Goal: Task Accomplishment & Management: Manage account settings

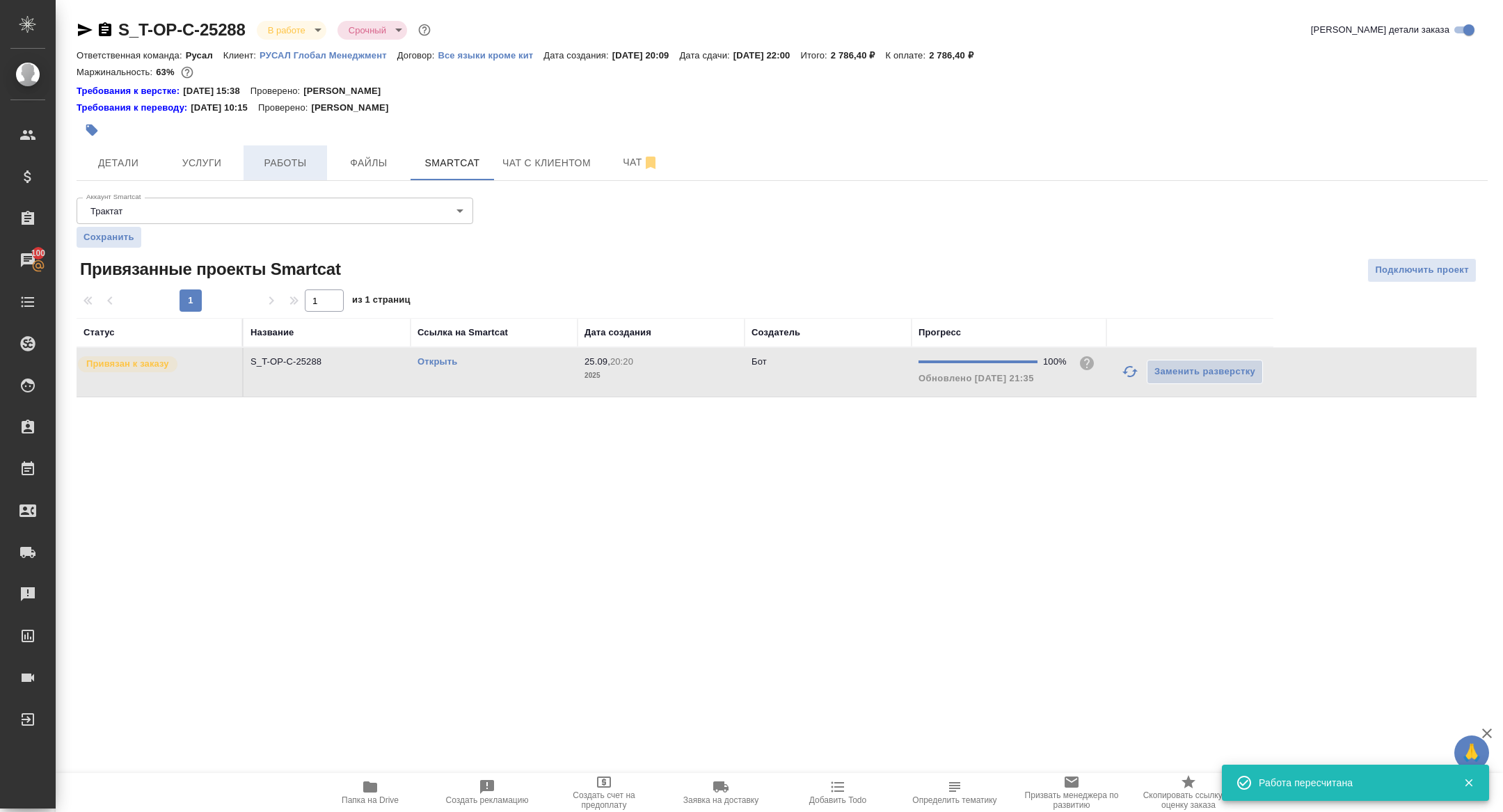
click at [301, 145] on button "Работы" at bounding box center [285, 163] width 84 height 35
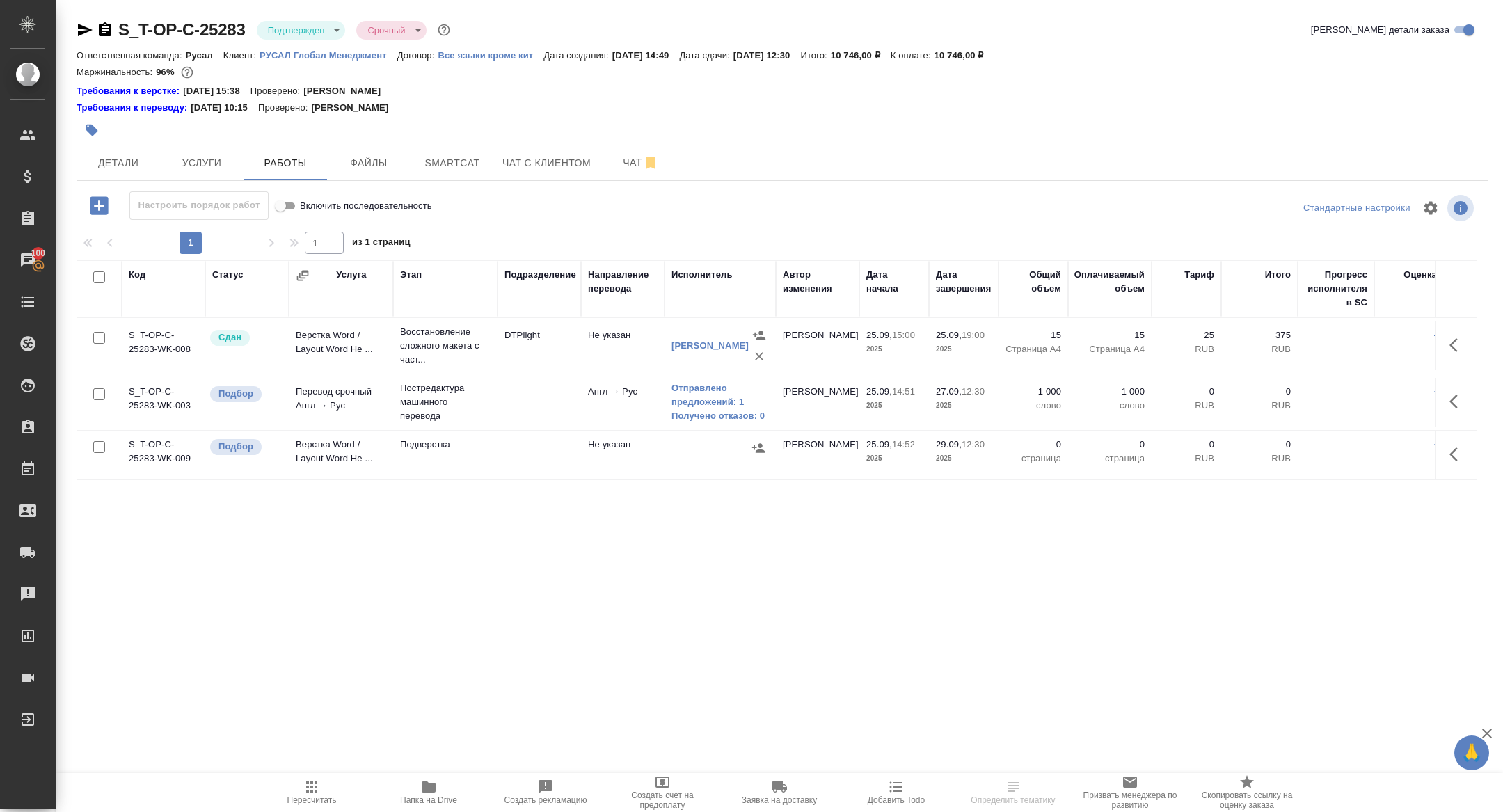
click at [693, 407] on link "Отправлено предложений: 1" at bounding box center [719, 395] width 97 height 28
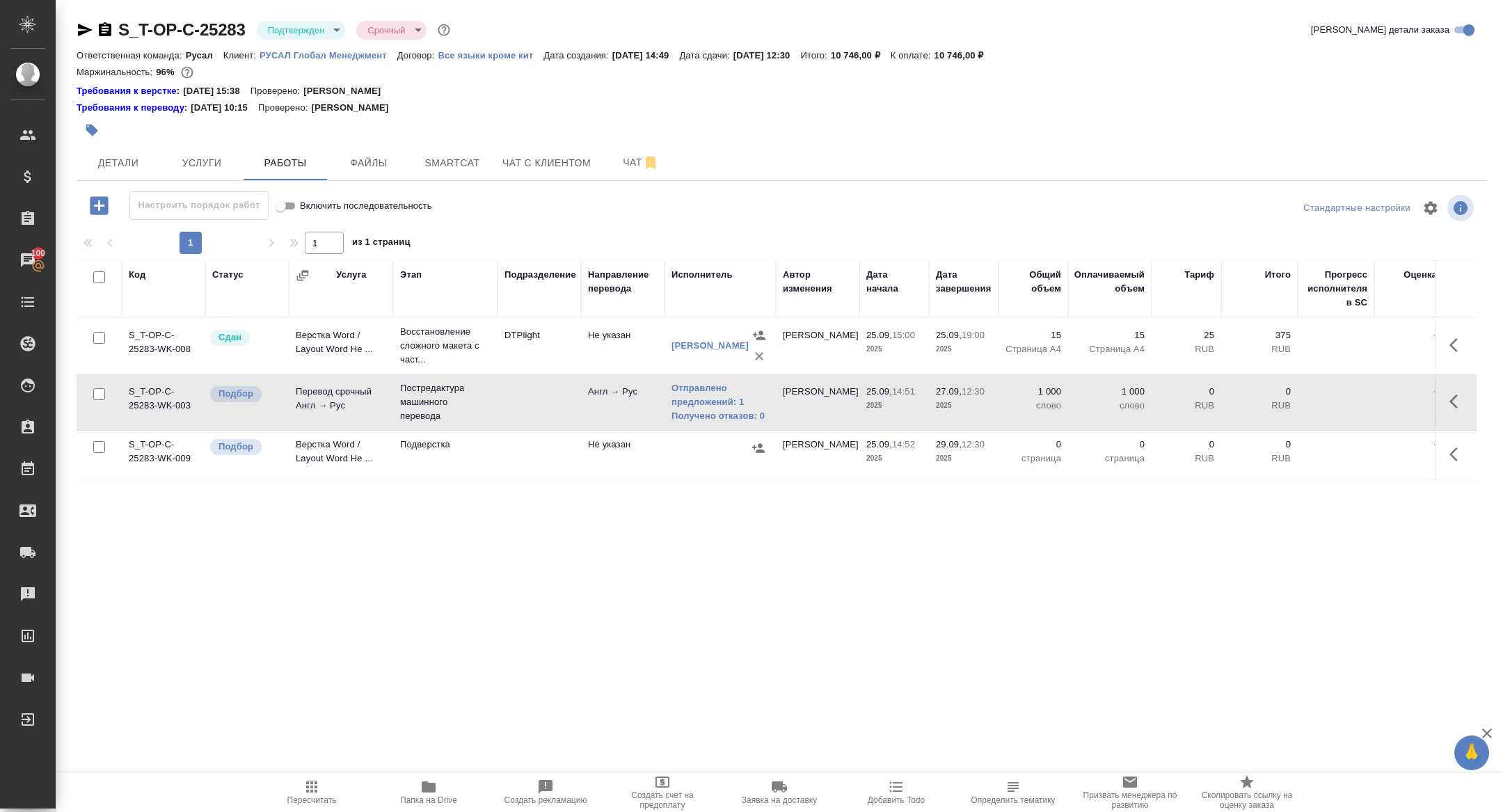
click at [1445, 395] on button "button" at bounding box center [1458, 401] width 33 height 33
click at [1358, 399] on icon "button" at bounding box center [1355, 401] width 13 height 13
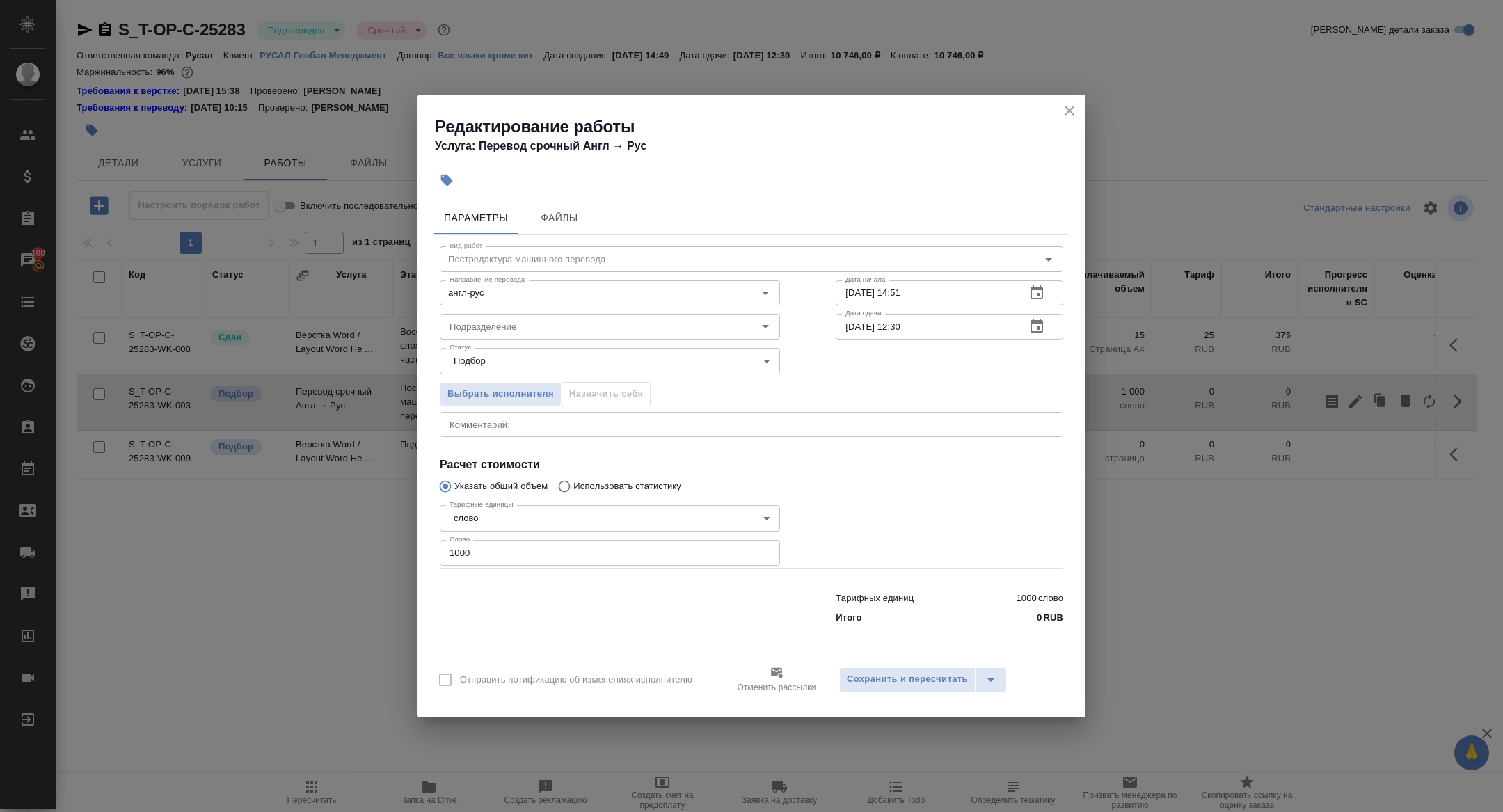
click at [1043, 297] on icon "button" at bounding box center [1037, 292] width 13 height 14
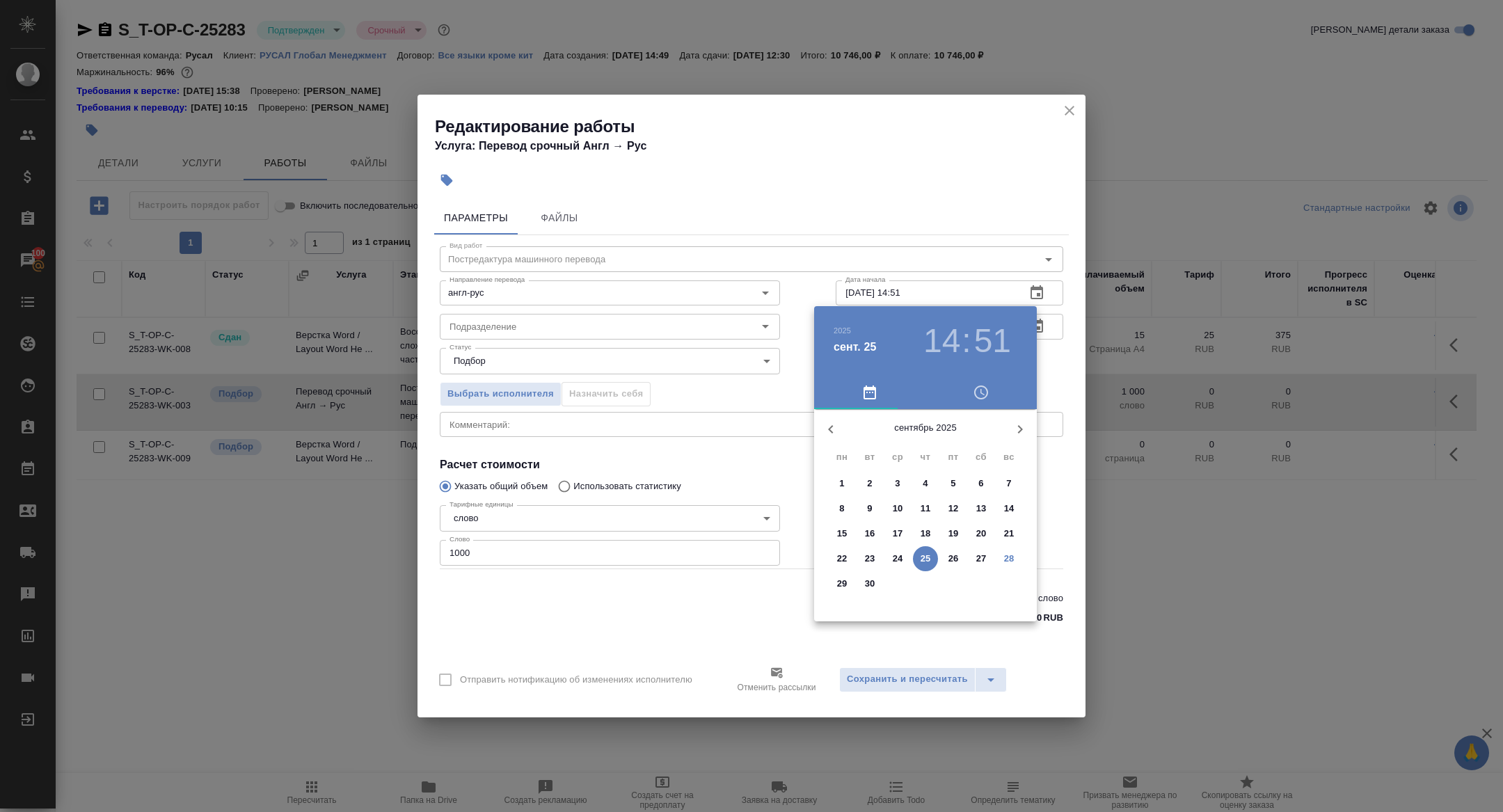
click at [1006, 556] on p "28" at bounding box center [1010, 559] width 11 height 14
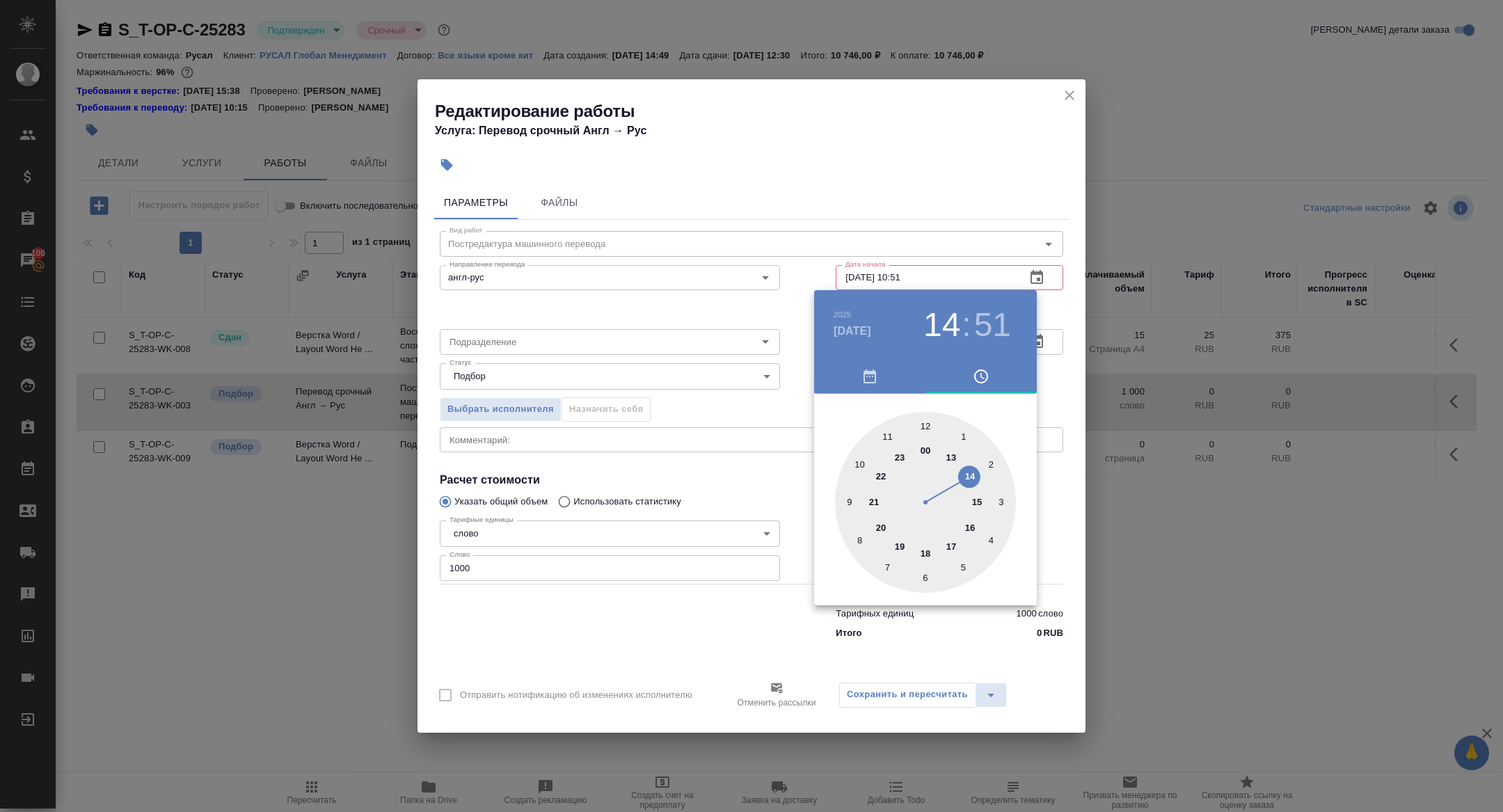
drag, startPoint x: 860, startPoint y: 458, endPoint x: 878, endPoint y: 458, distance: 18.0
click at [860, 458] on div at bounding box center [926, 502] width 181 height 181
click at [923, 425] on div at bounding box center [926, 502] width 181 height 181
type input "28.09.2025 10:00"
click at [719, 557] on div at bounding box center [751, 406] width 1503 height 812
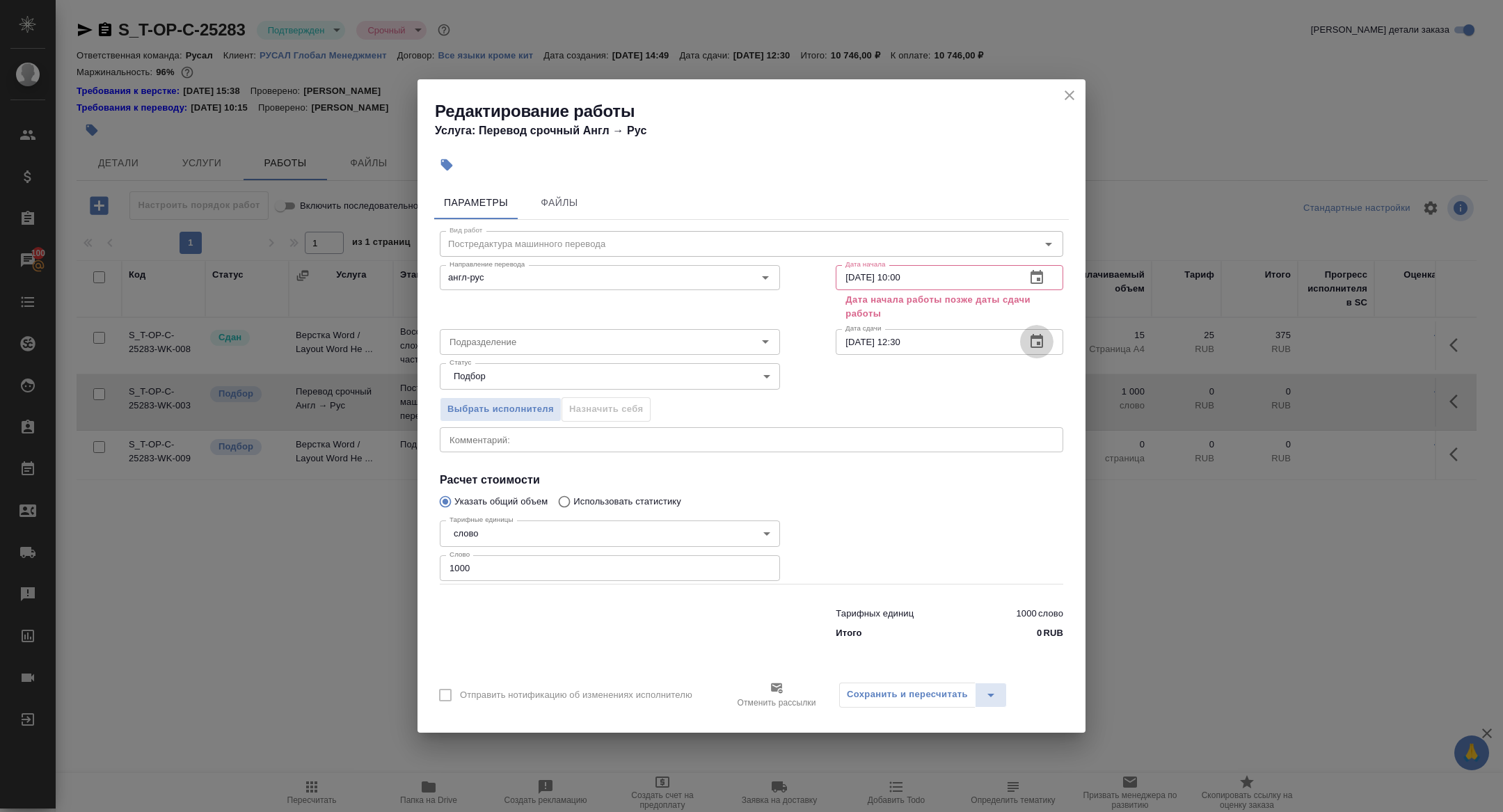
click at [1033, 351] on button "button" at bounding box center [1037, 341] width 33 height 33
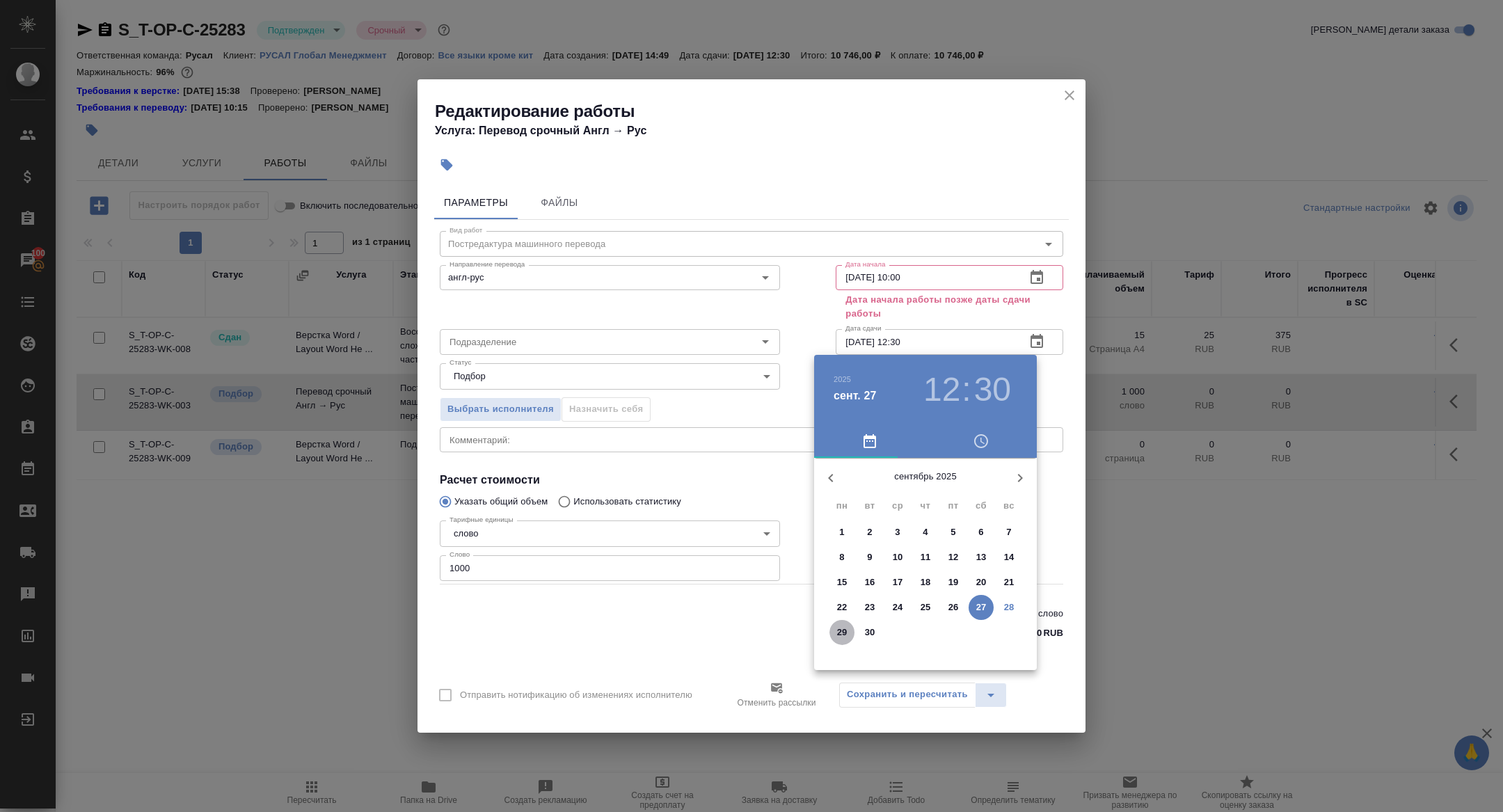
click at [851, 630] on span "29" at bounding box center [842, 633] width 25 height 14
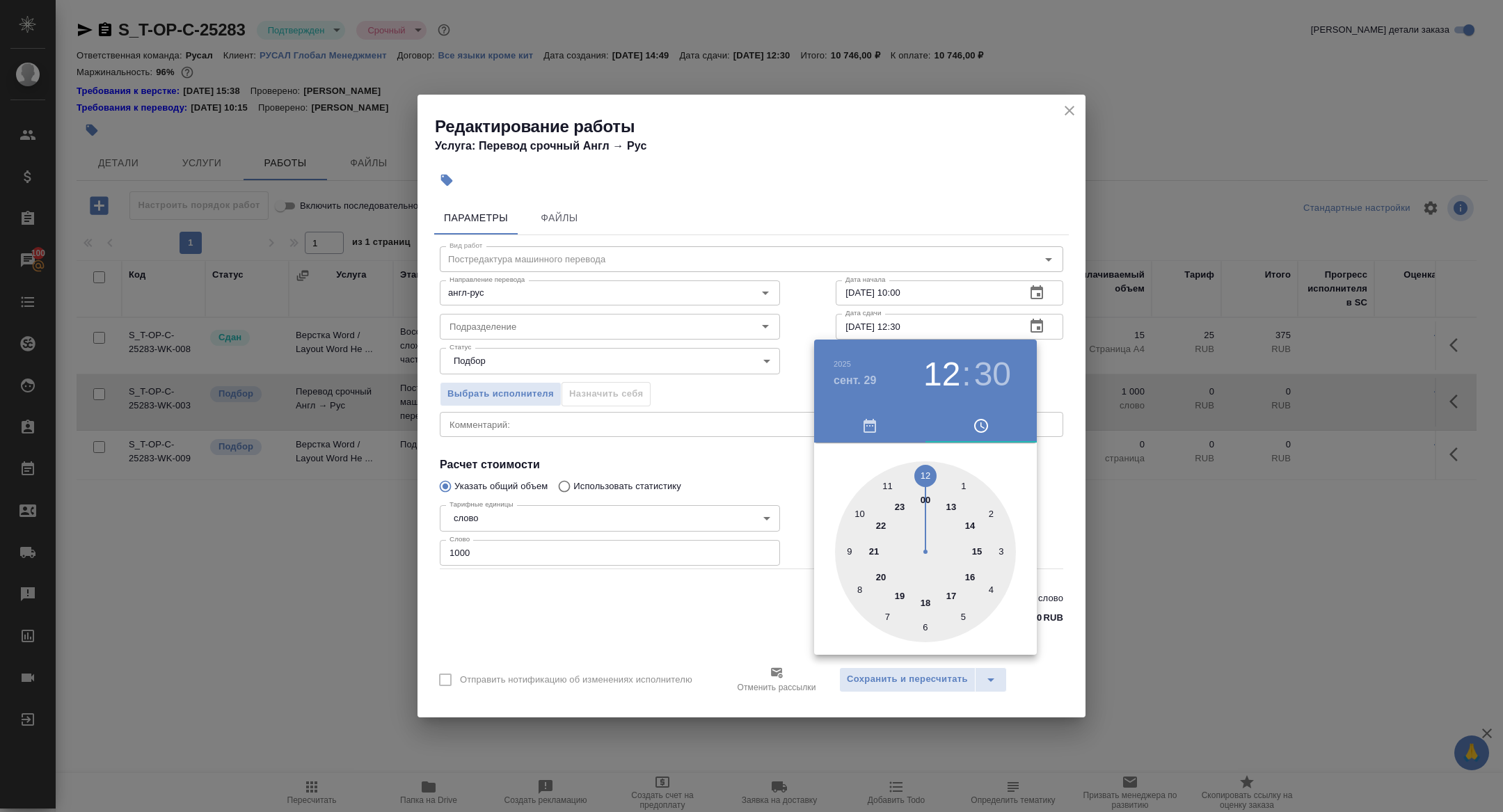
type input "29.09.2025 09:30"
click at [854, 550] on div at bounding box center [926, 551] width 181 height 181
click at [744, 504] on div at bounding box center [751, 406] width 1503 height 812
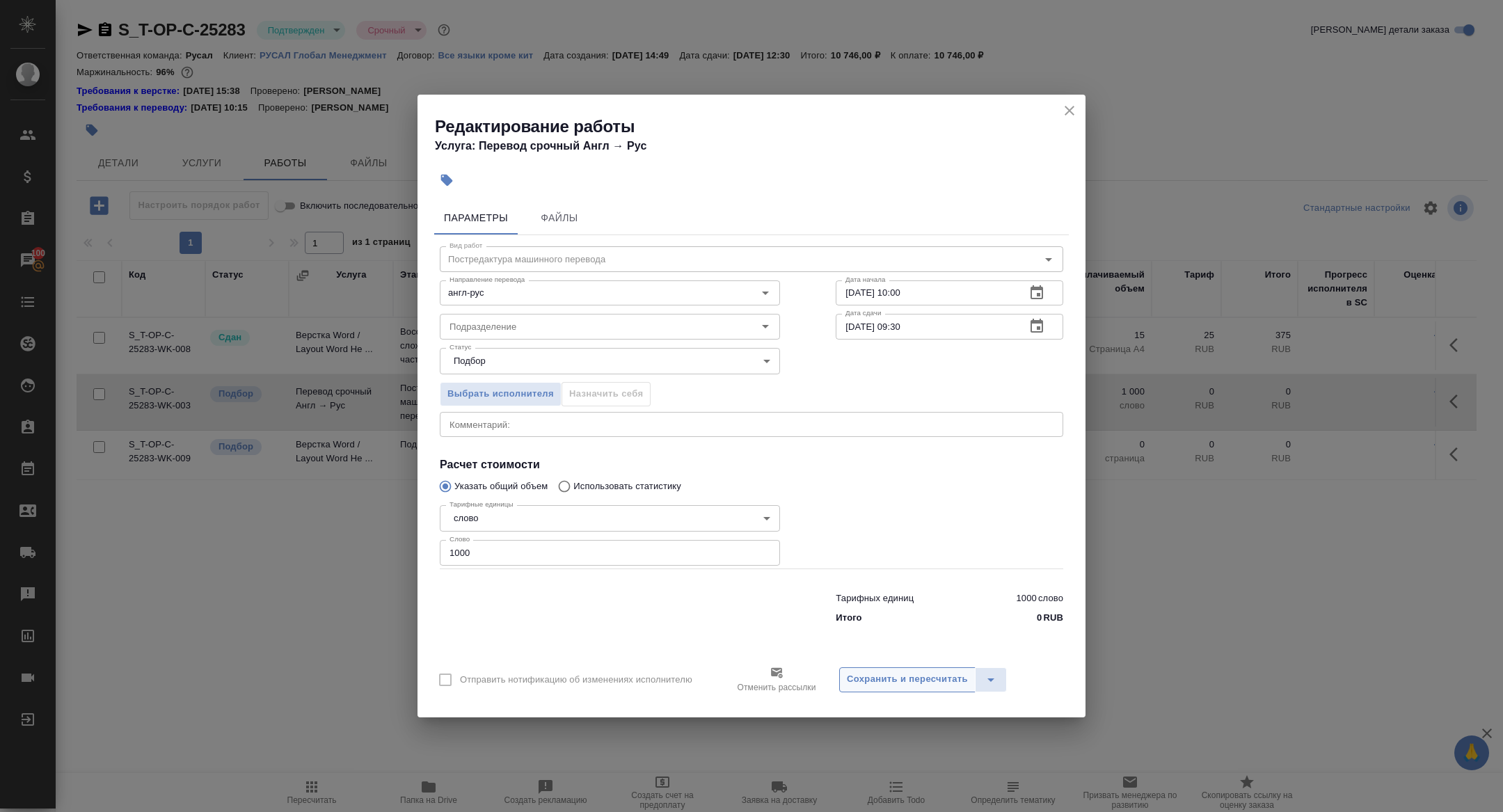
click at [915, 677] on span "Сохранить и пересчитать" at bounding box center [907, 679] width 121 height 16
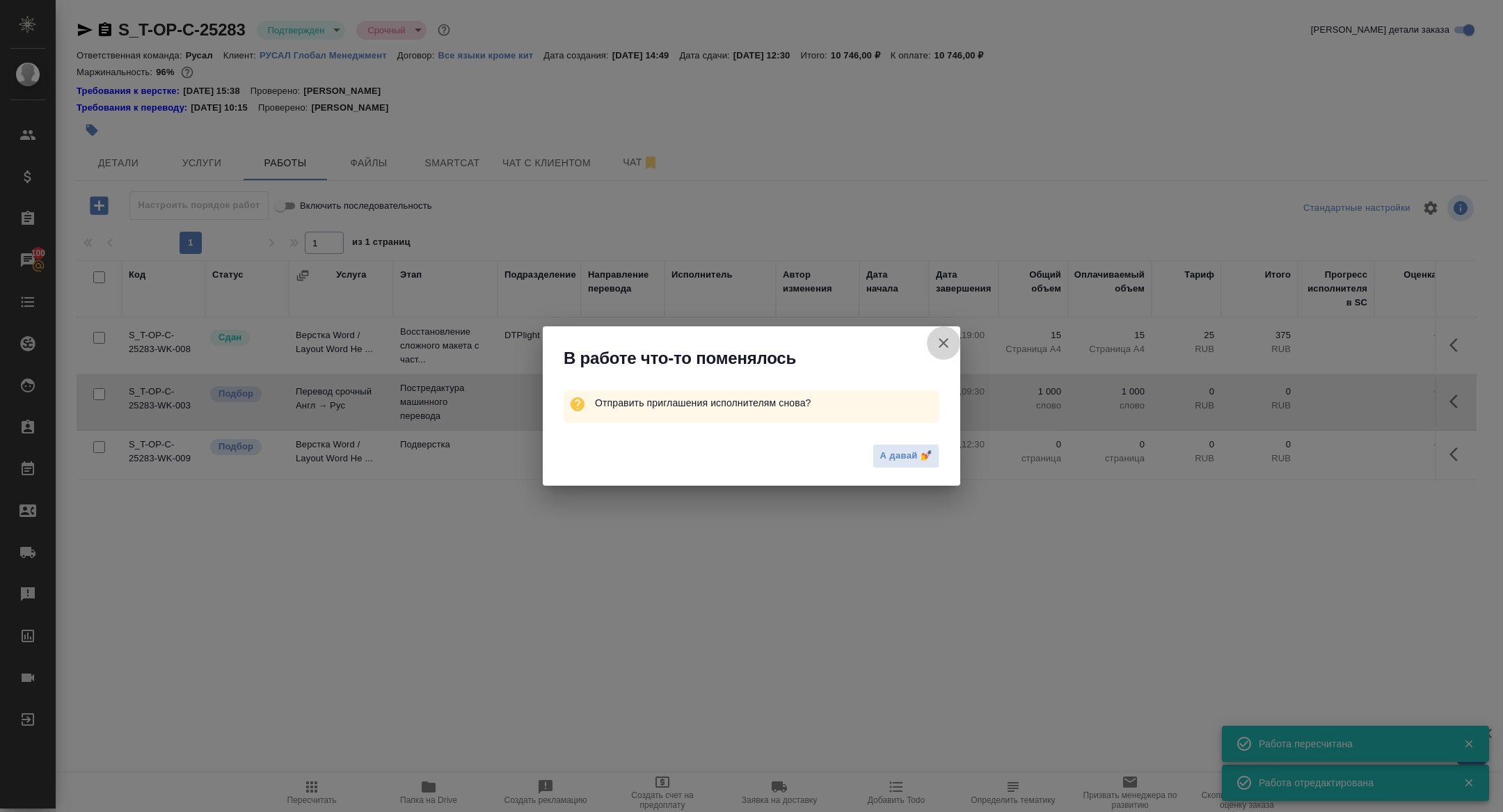
click at [939, 345] on icon "button" at bounding box center [944, 343] width 17 height 17
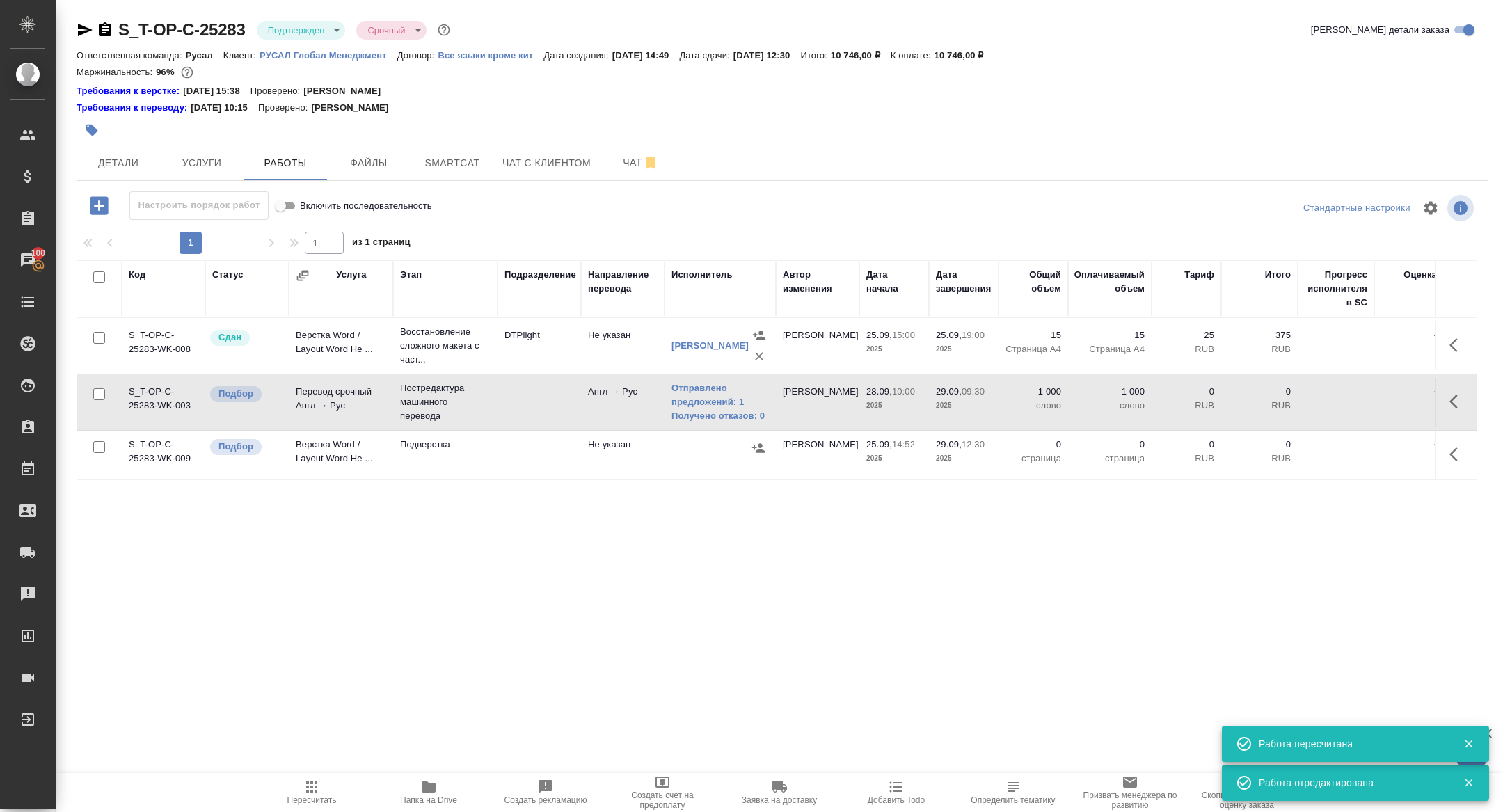
click at [703, 410] on link "Получено отказов: 0" at bounding box center [719, 416] width 97 height 14
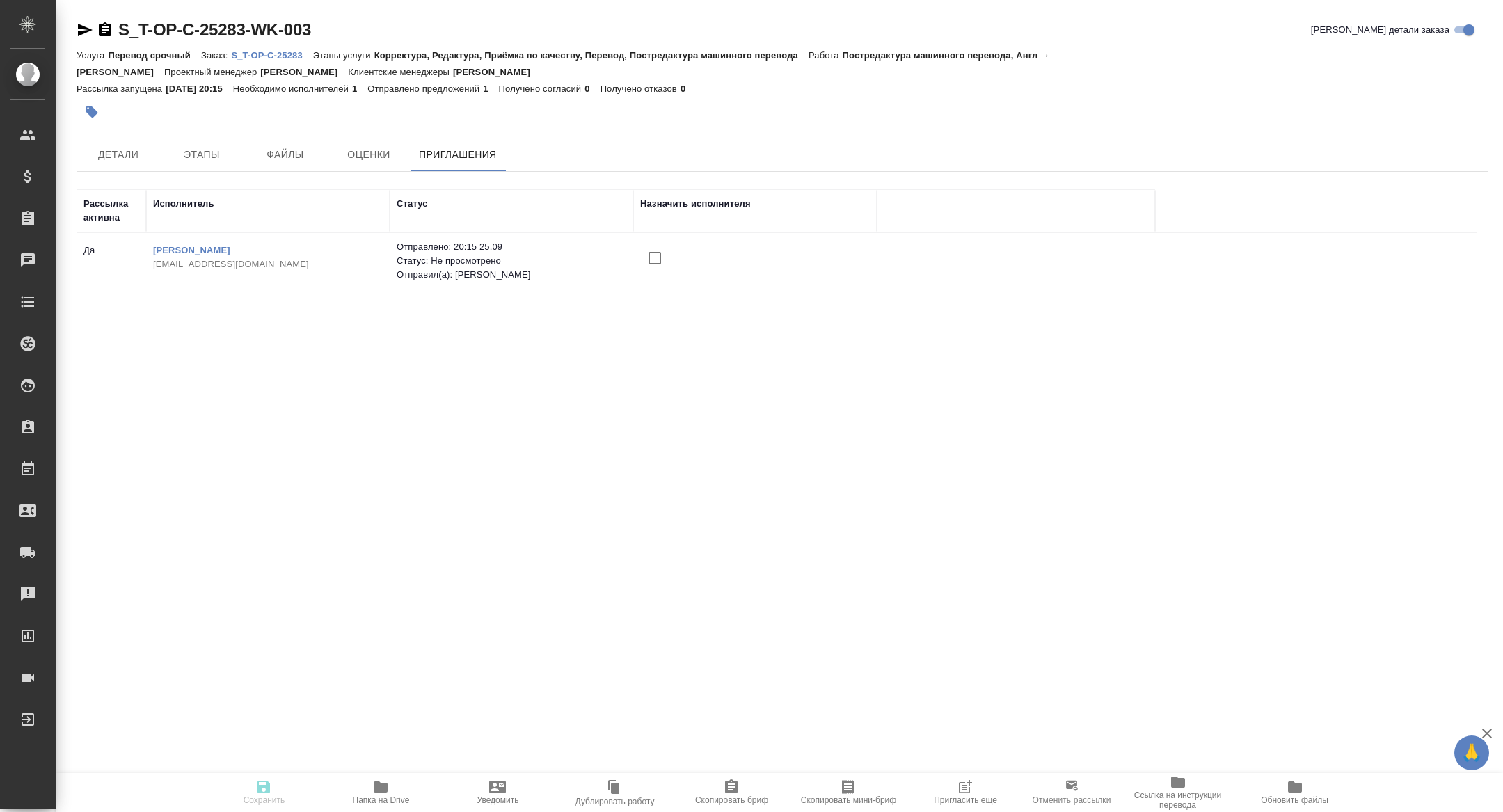
click at [949, 789] on span "Пригласить еще" at bounding box center [965, 792] width 100 height 26
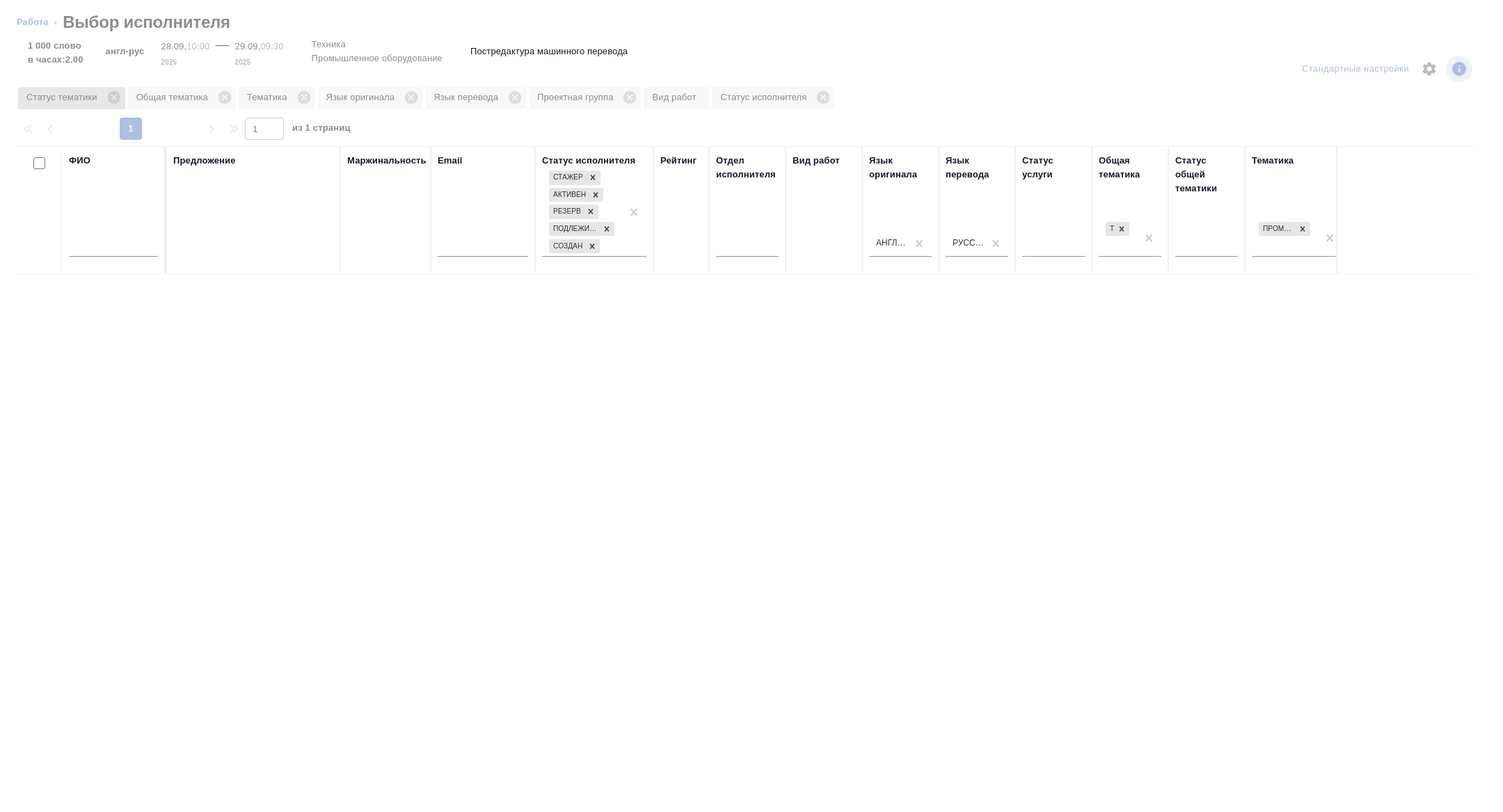
click at [118, 96] on icon at bounding box center [114, 97] width 15 height 15
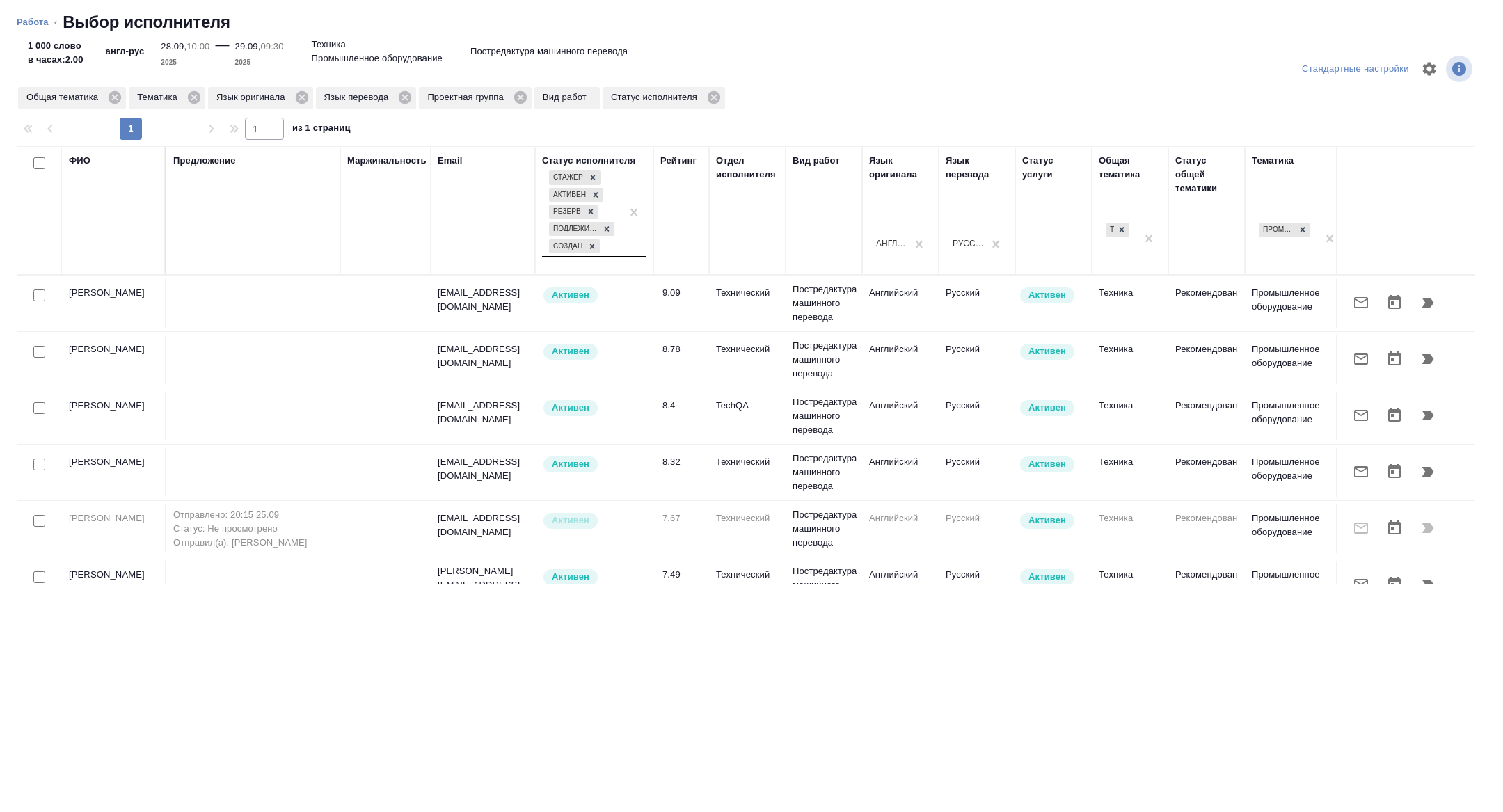
scroll to position [0, 562]
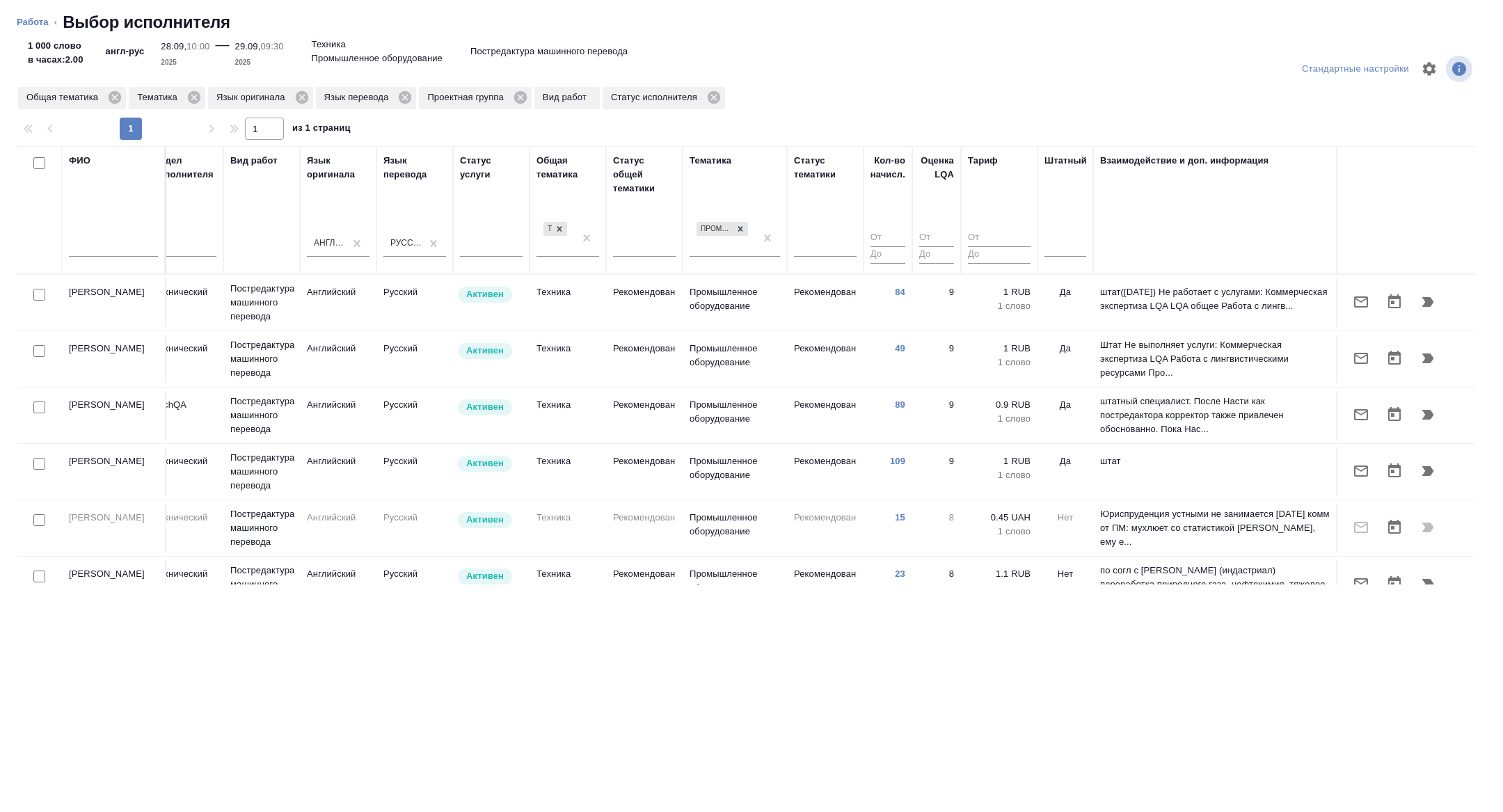
click at [1080, 256] on div at bounding box center [1065, 249] width 41 height 36
click at [1067, 250] on div at bounding box center [1065, 243] width 41 height 20
click at [1074, 282] on div "Нет" at bounding box center [1149, 287] width 209 height 25
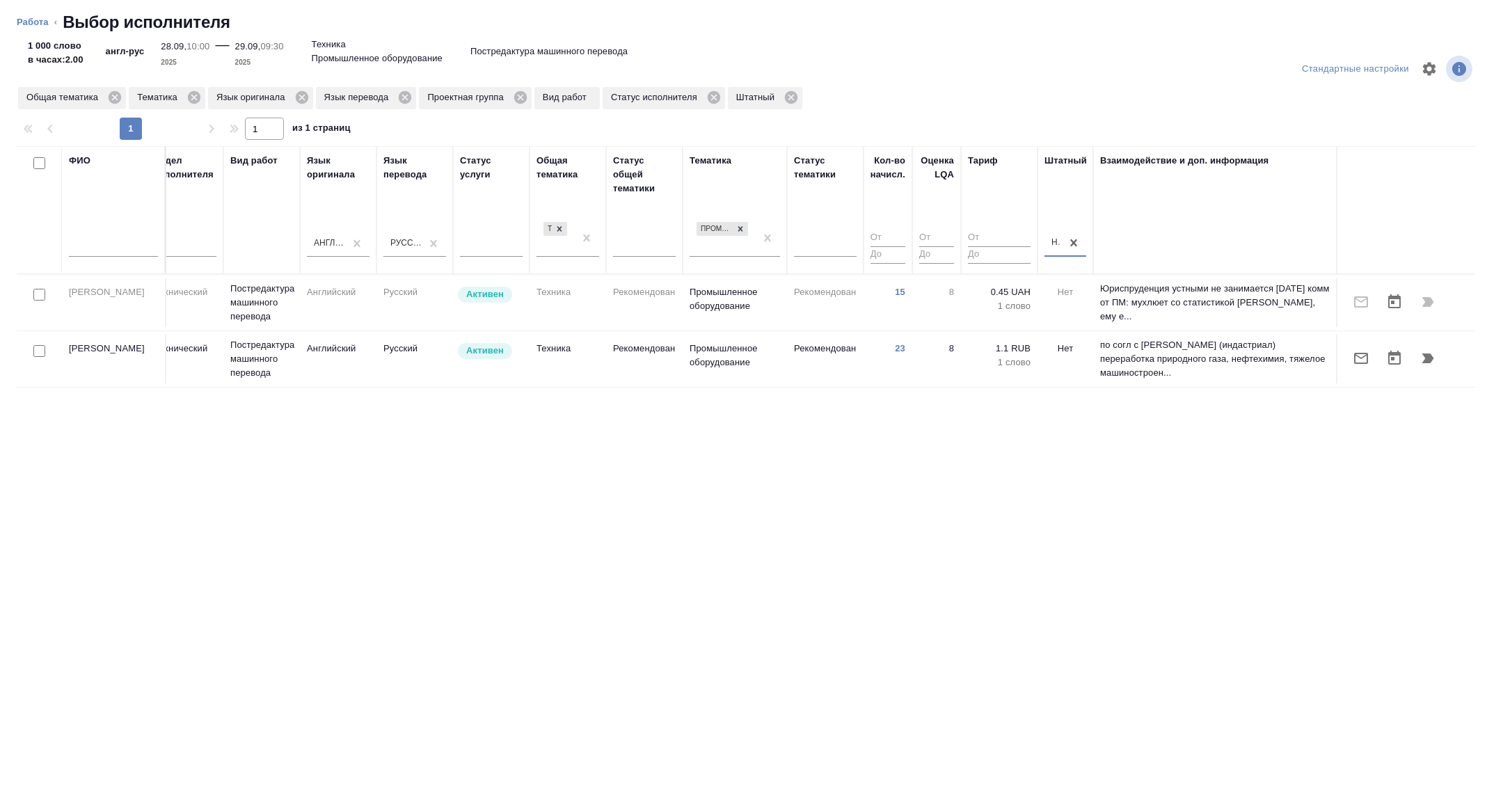
click at [36, 357] on input "checkbox" at bounding box center [39, 351] width 12 height 12
checkbox input "true"
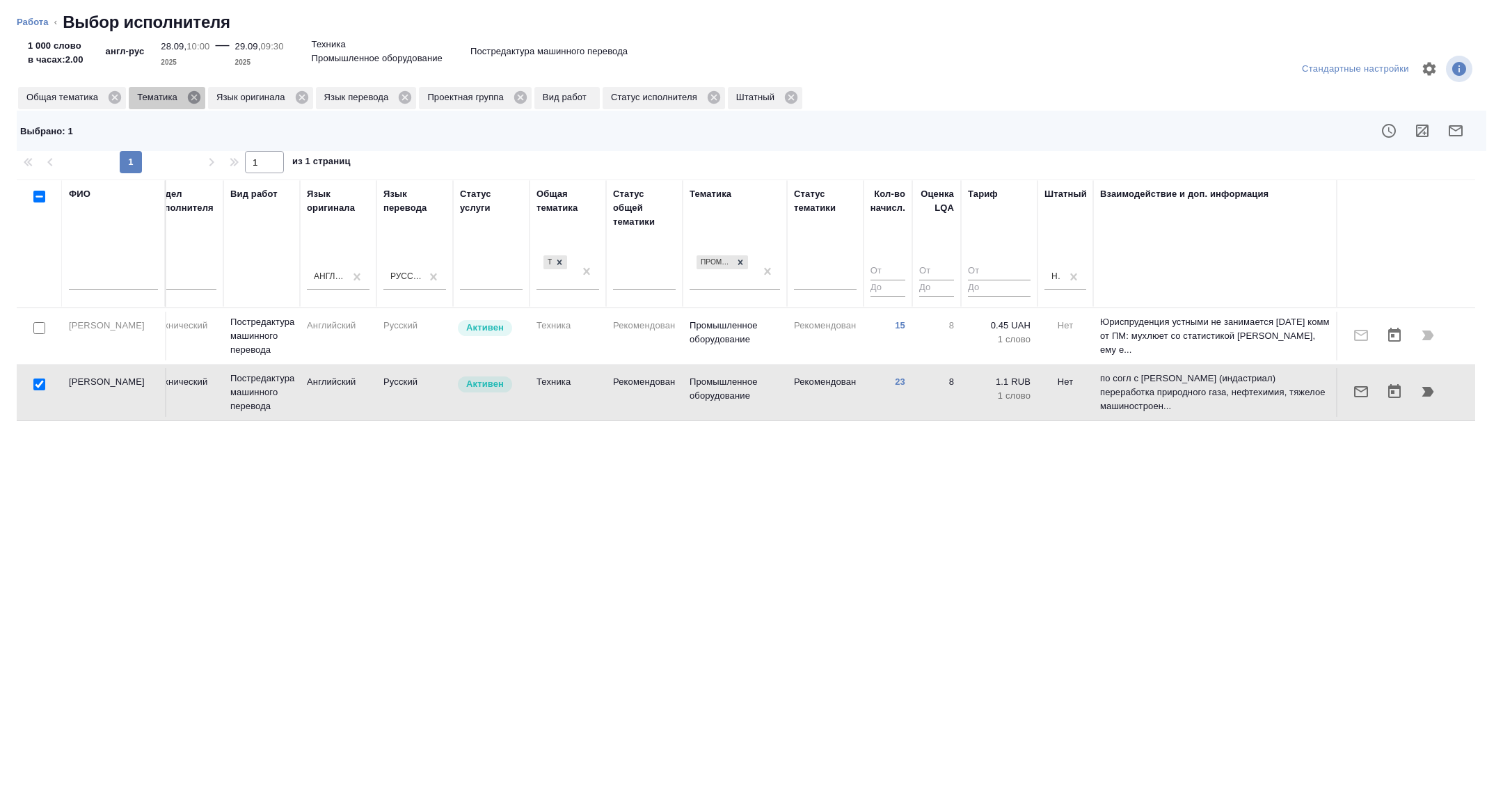
click at [198, 98] on icon at bounding box center [194, 97] width 15 height 15
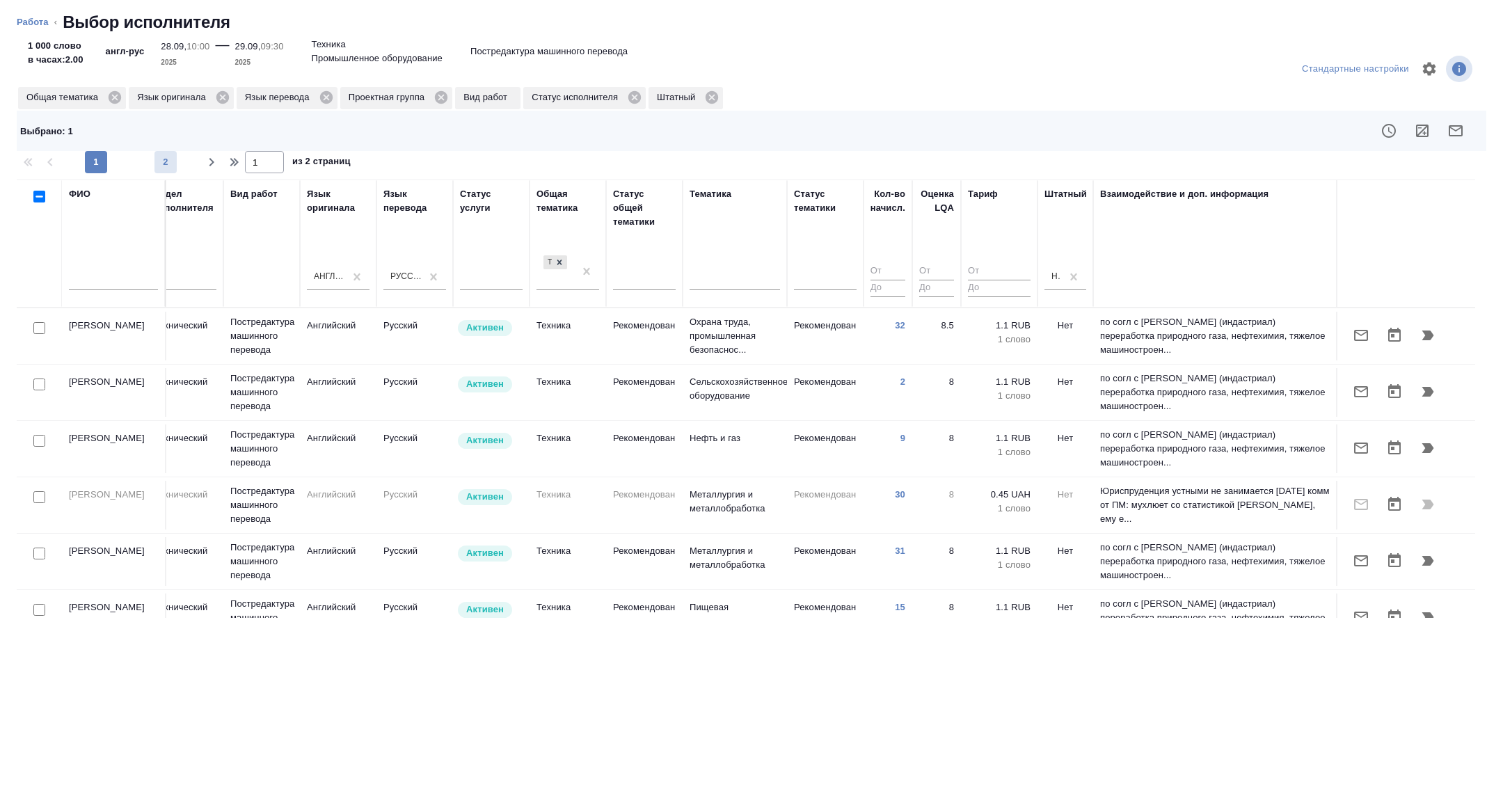
click at [172, 160] on span "2" at bounding box center [166, 162] width 23 height 14
type input "2"
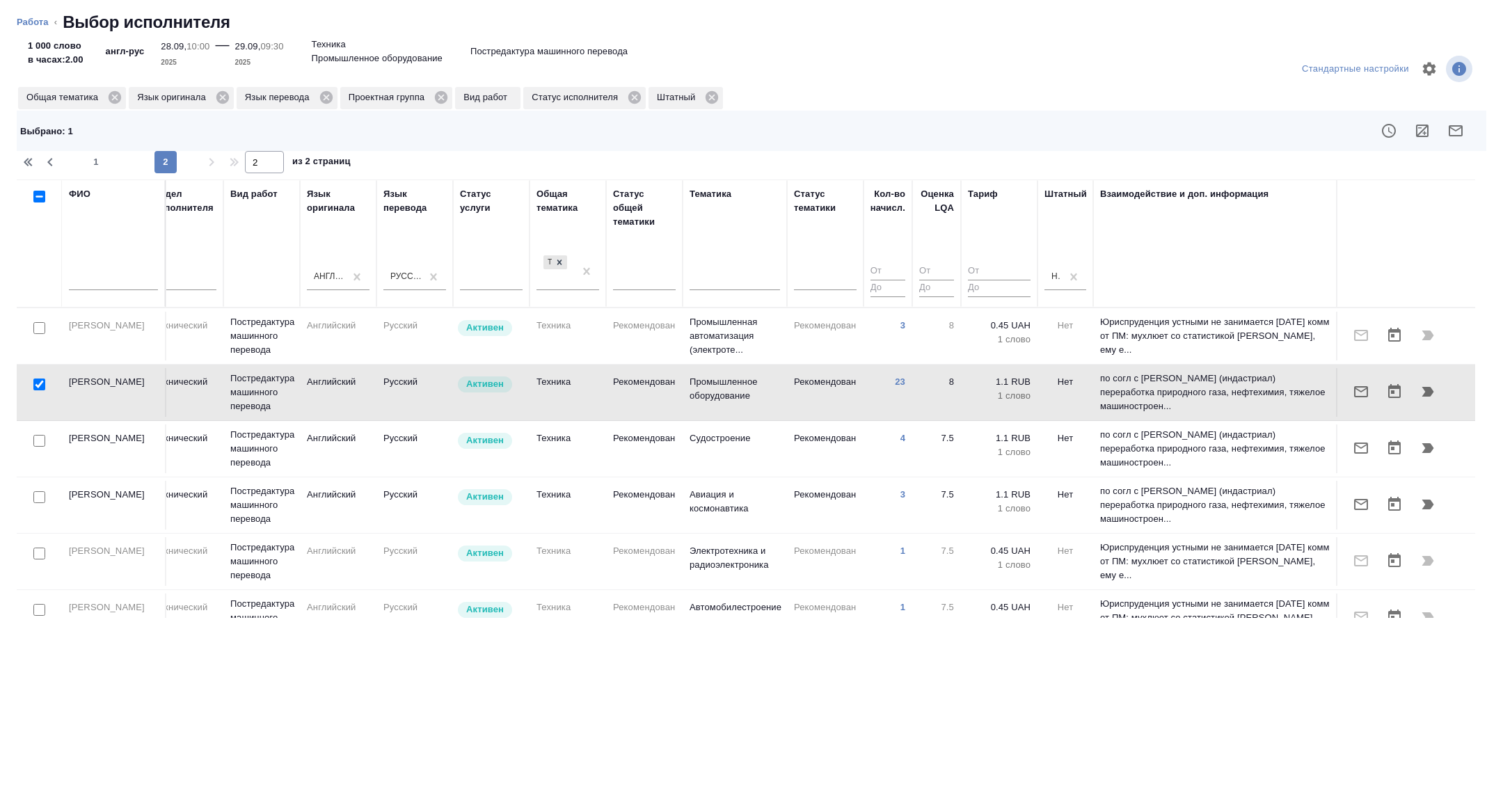
scroll to position [27, 562]
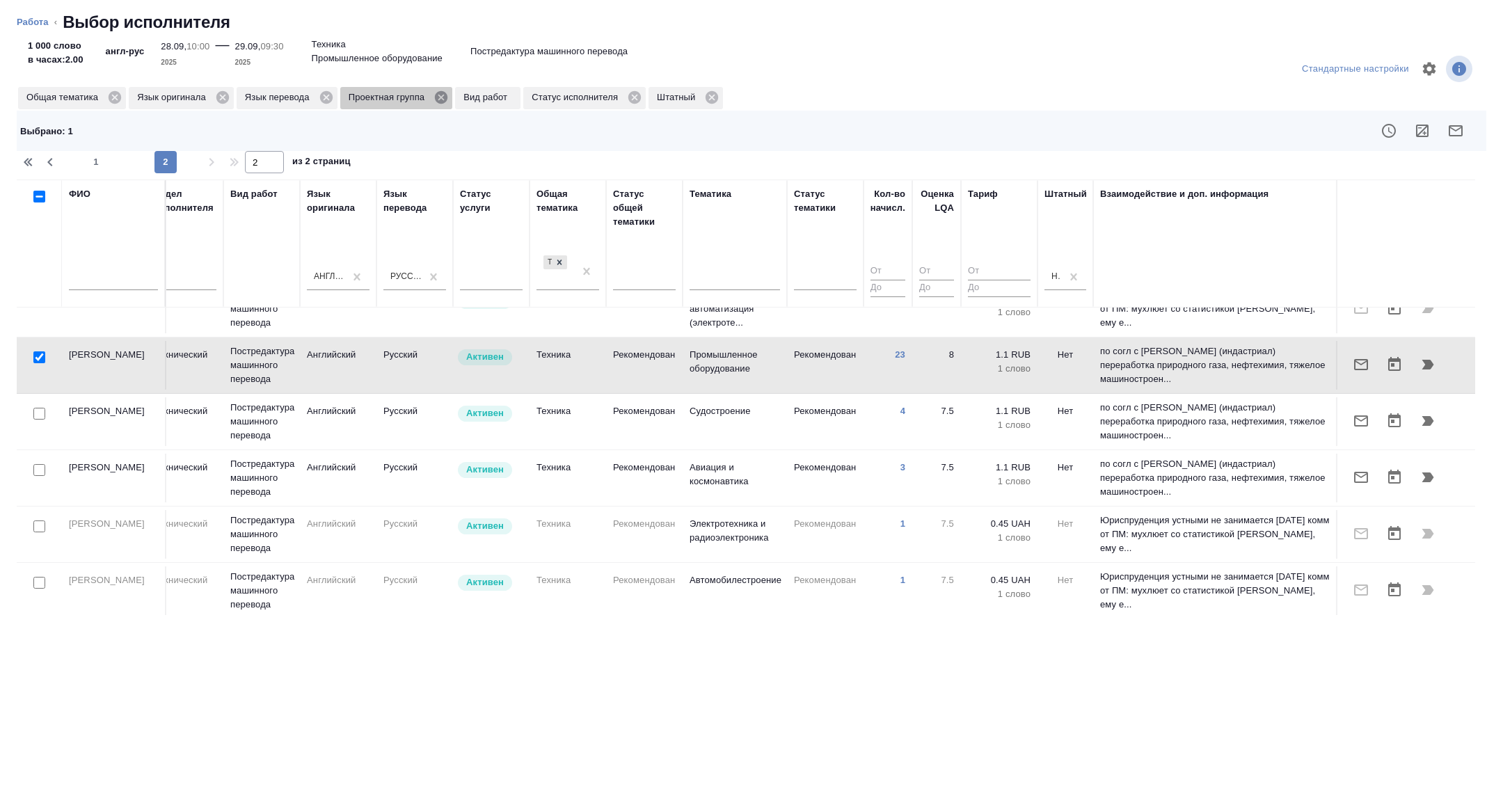
click at [448, 95] on icon at bounding box center [441, 97] width 13 height 13
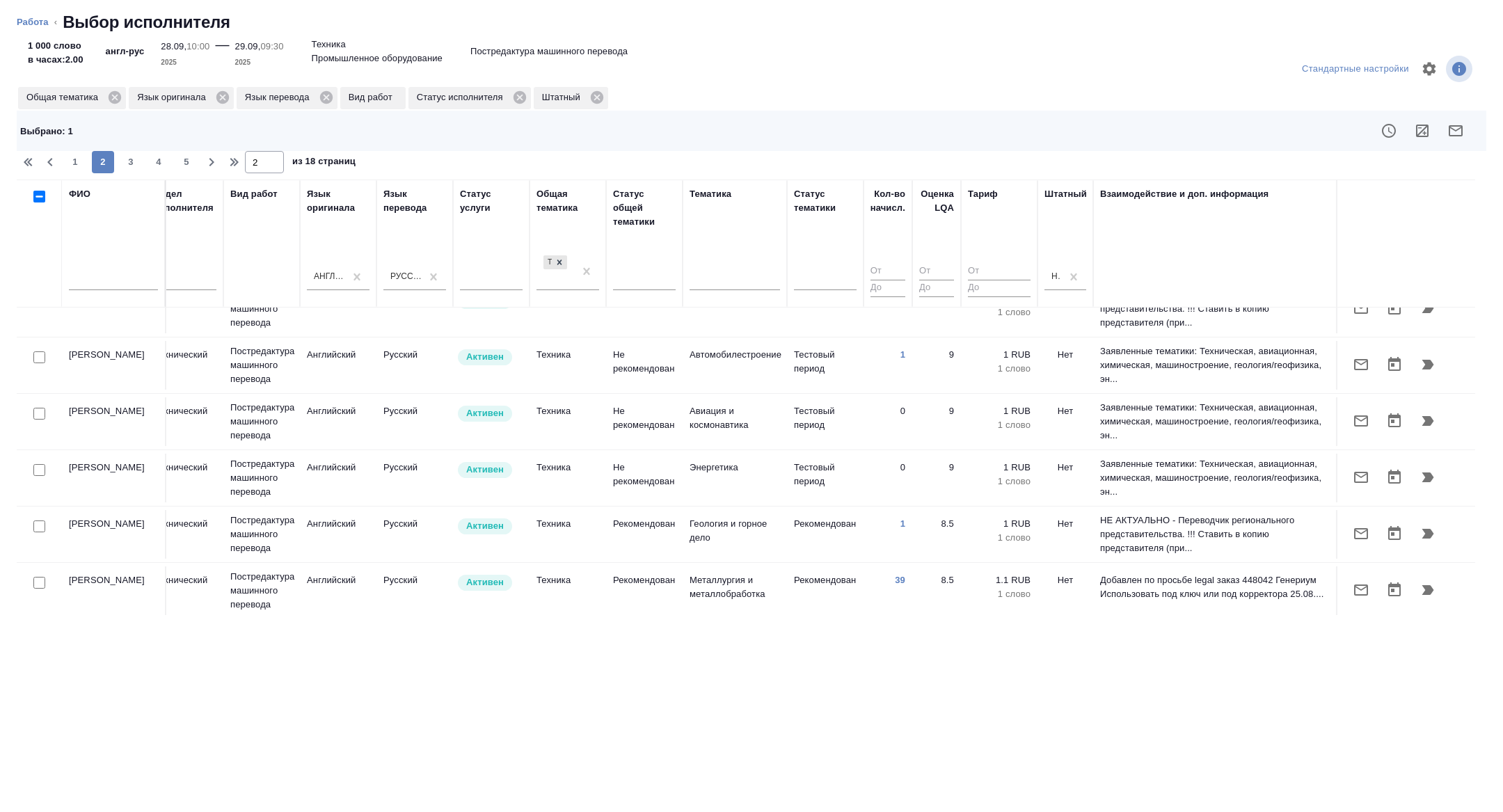
scroll to position [0, 562]
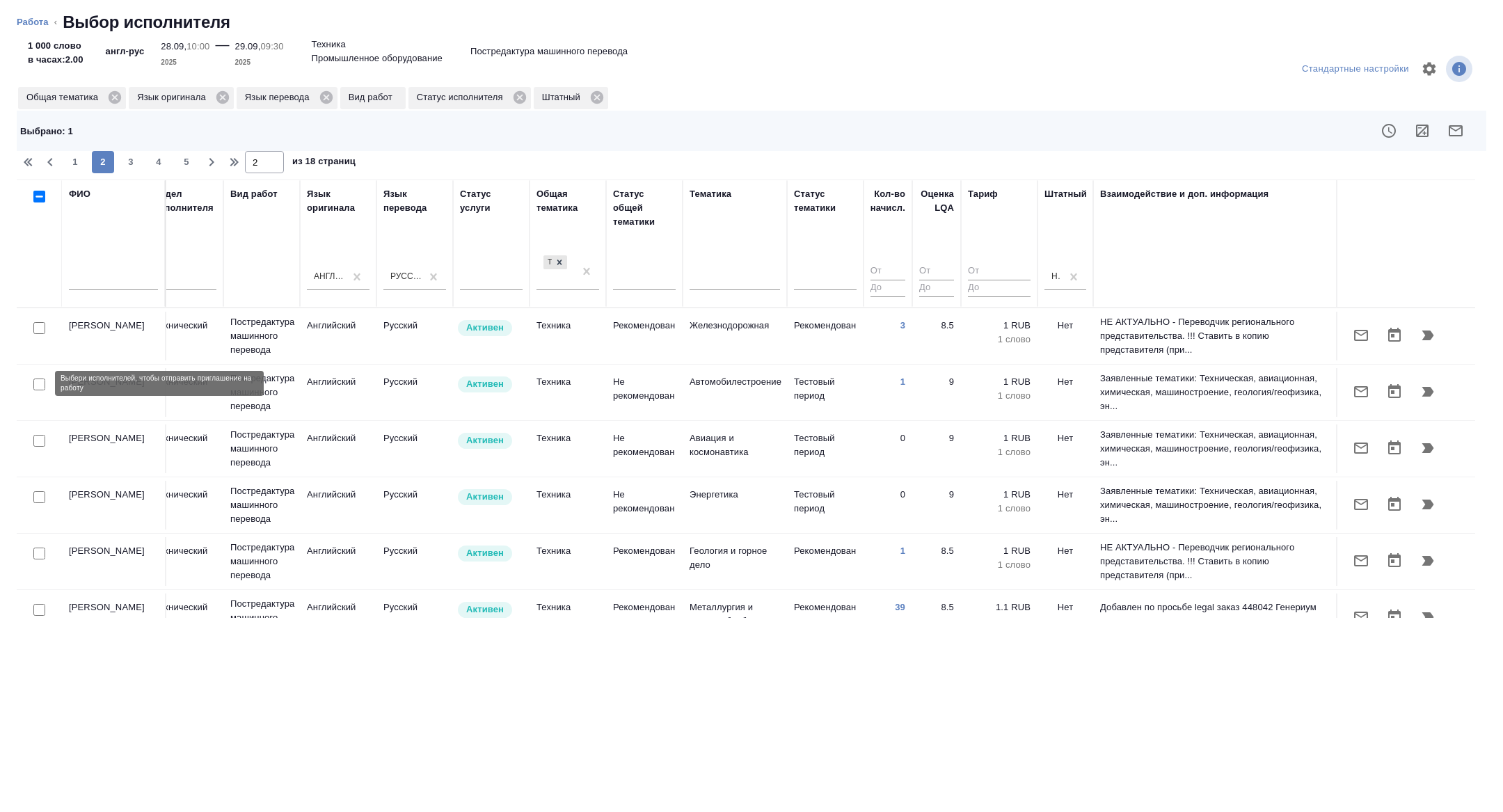
click at [40, 379] on input "checkbox" at bounding box center [39, 385] width 12 height 12
checkbox input "true"
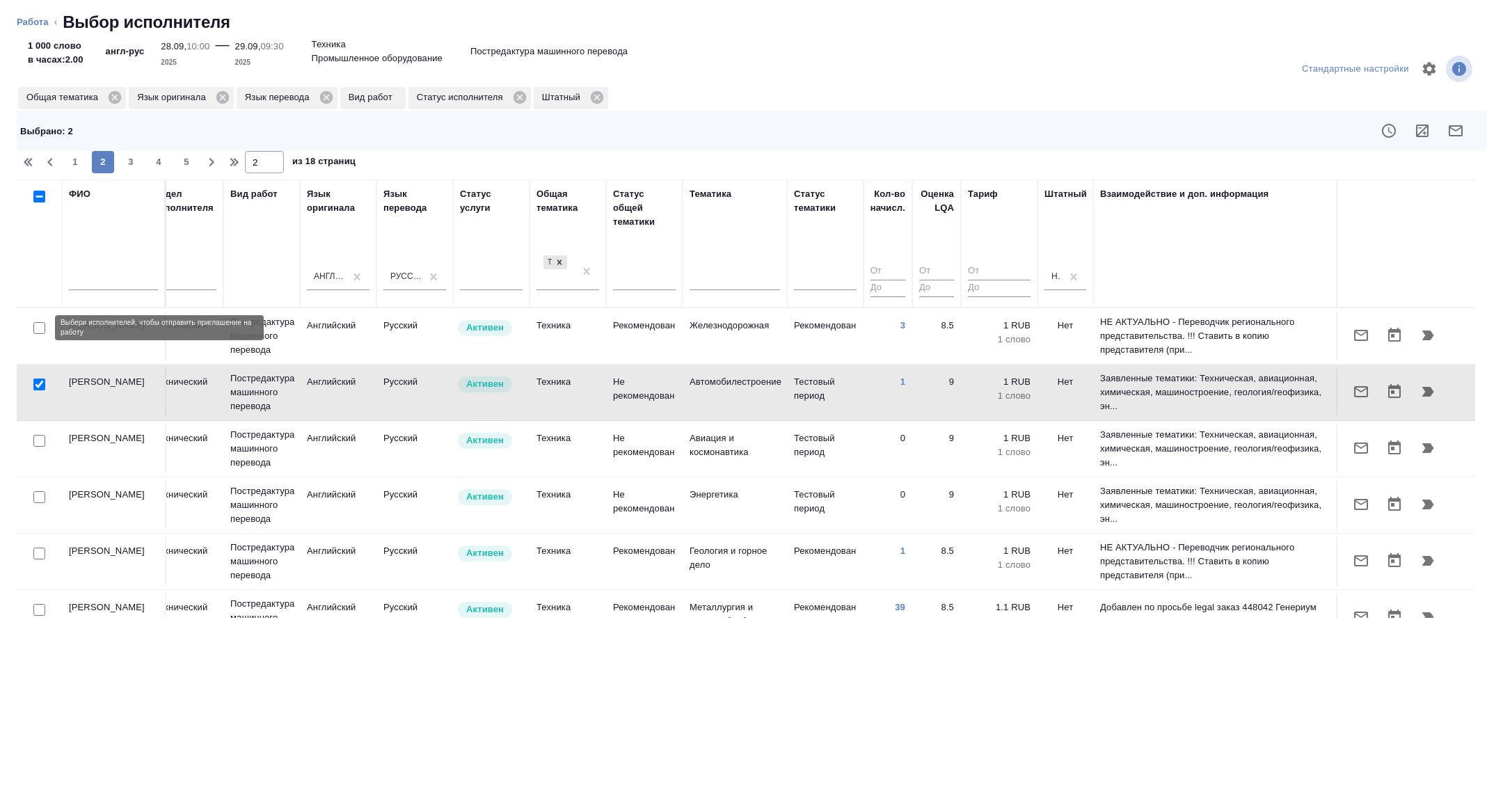
click at [41, 327] on input "checkbox" at bounding box center [39, 328] width 12 height 12
checkbox input "true"
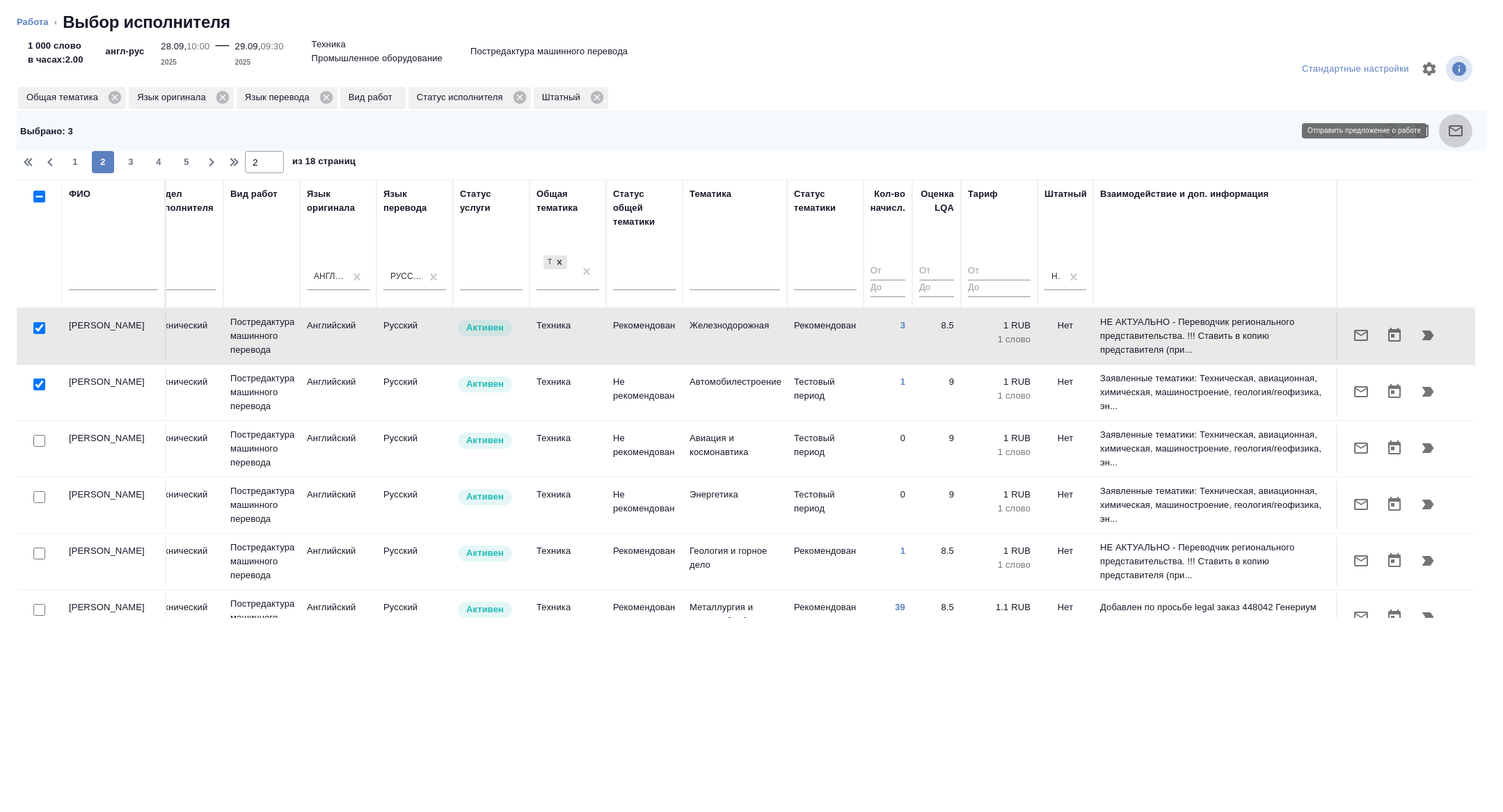
click at [1449, 123] on icon "button" at bounding box center [1456, 131] width 17 height 17
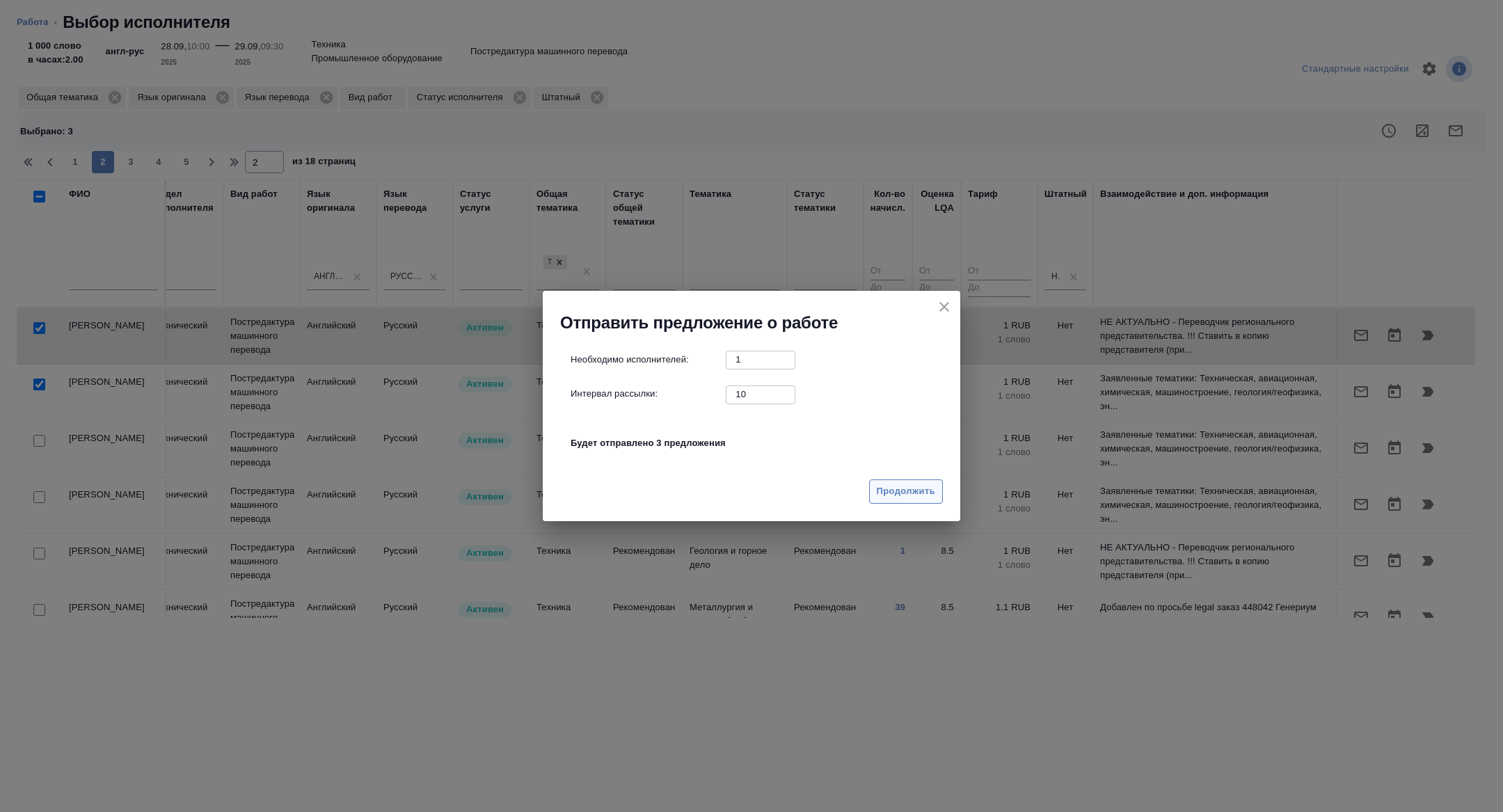
click at [902, 487] on span "Продолжить" at bounding box center [906, 491] width 59 height 16
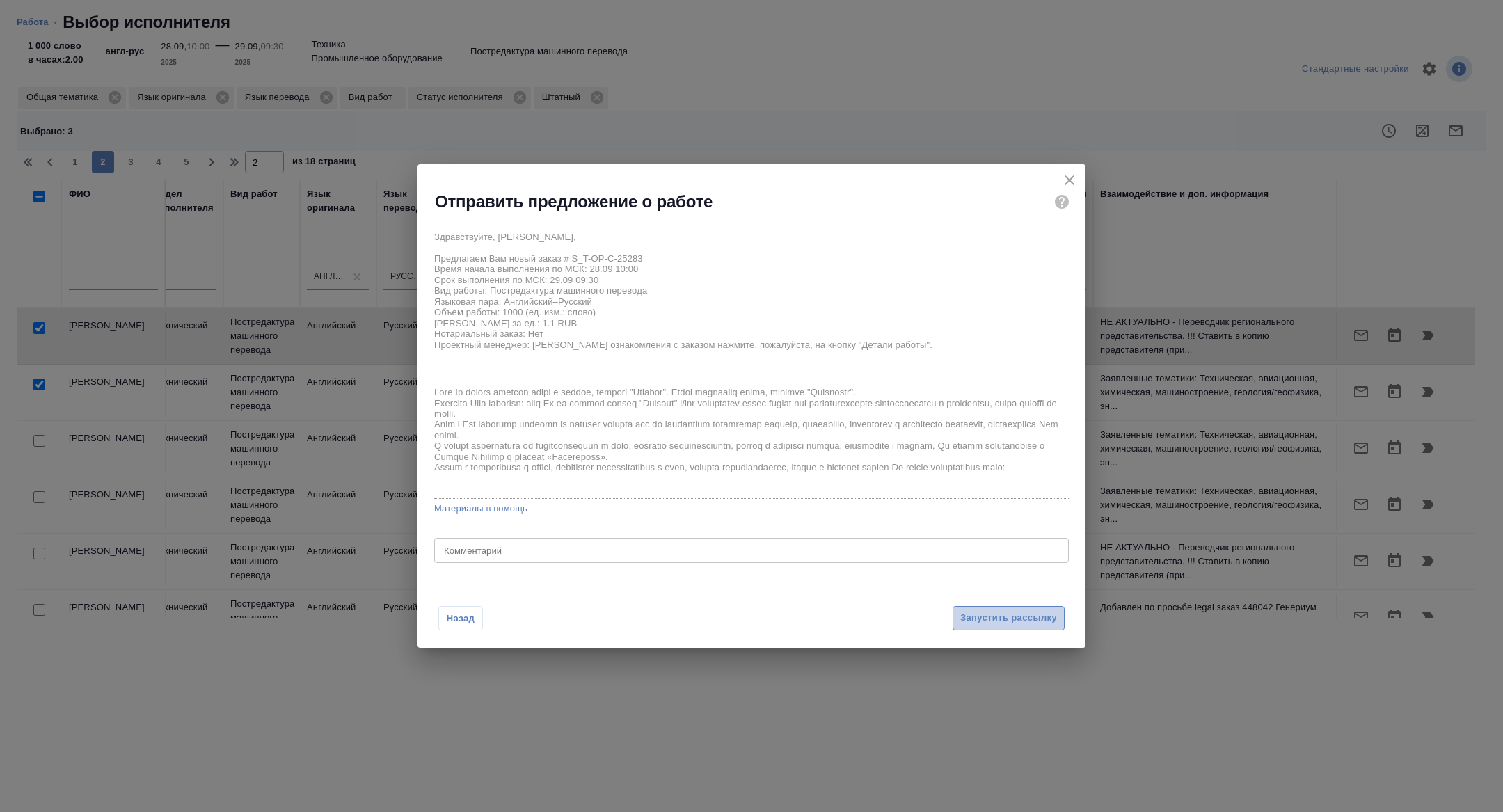
click at [991, 622] on span "Запустить рассылку" at bounding box center [1009, 618] width 96 height 16
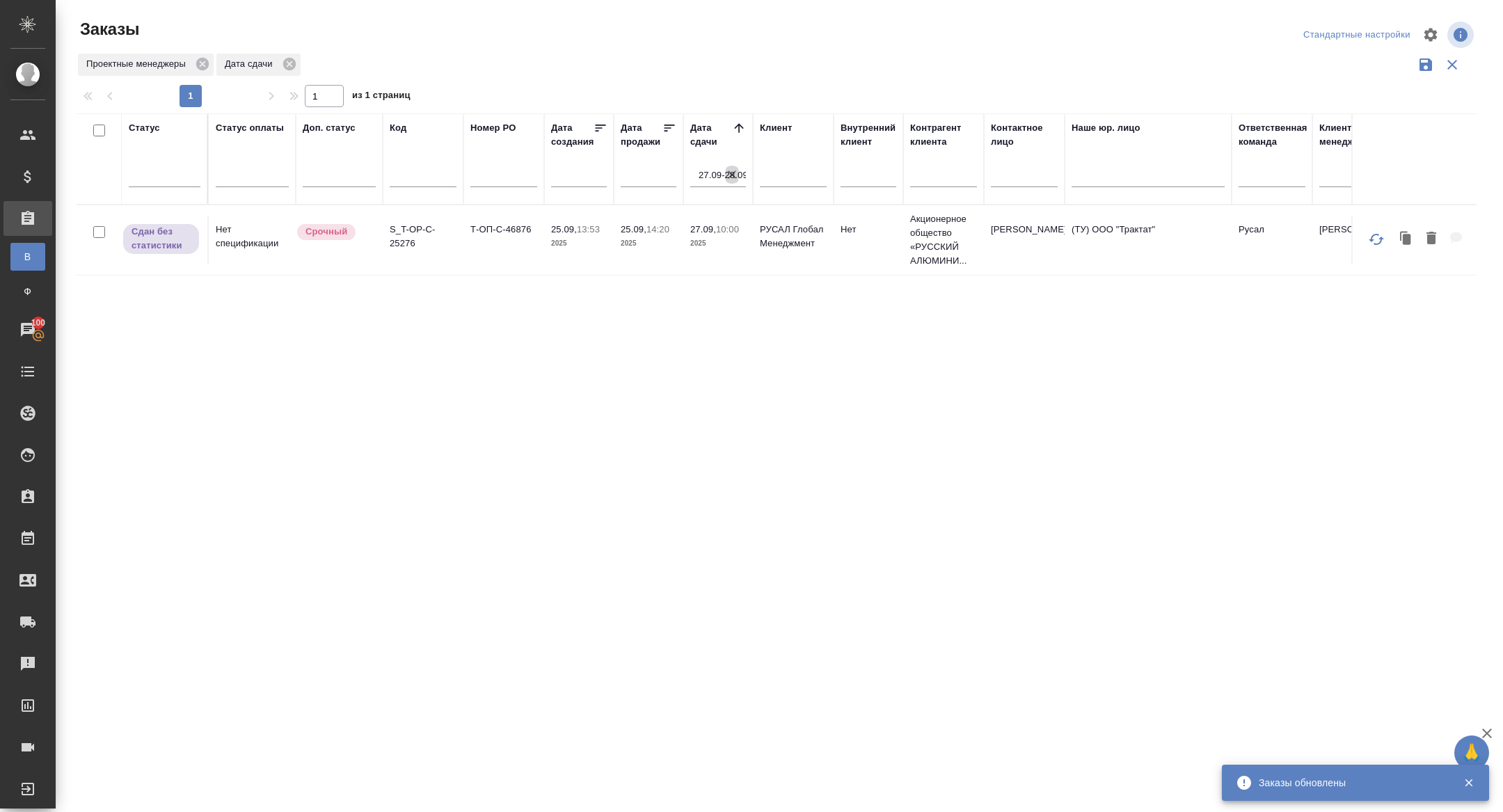
click at [732, 172] on icon "button" at bounding box center [732, 175] width 14 height 14
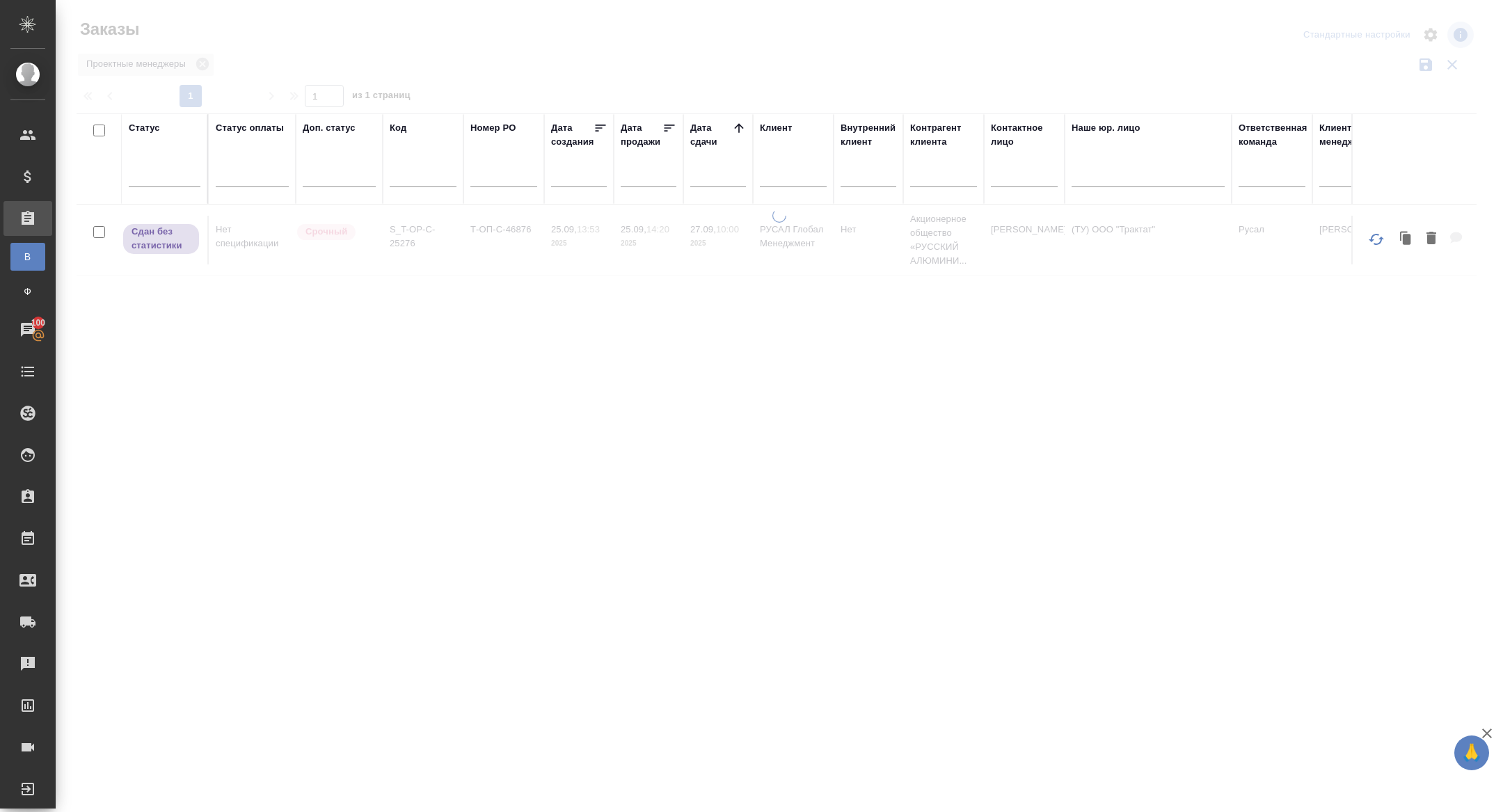
click at [714, 173] on input "text" at bounding box center [722, 176] width 47 height 20
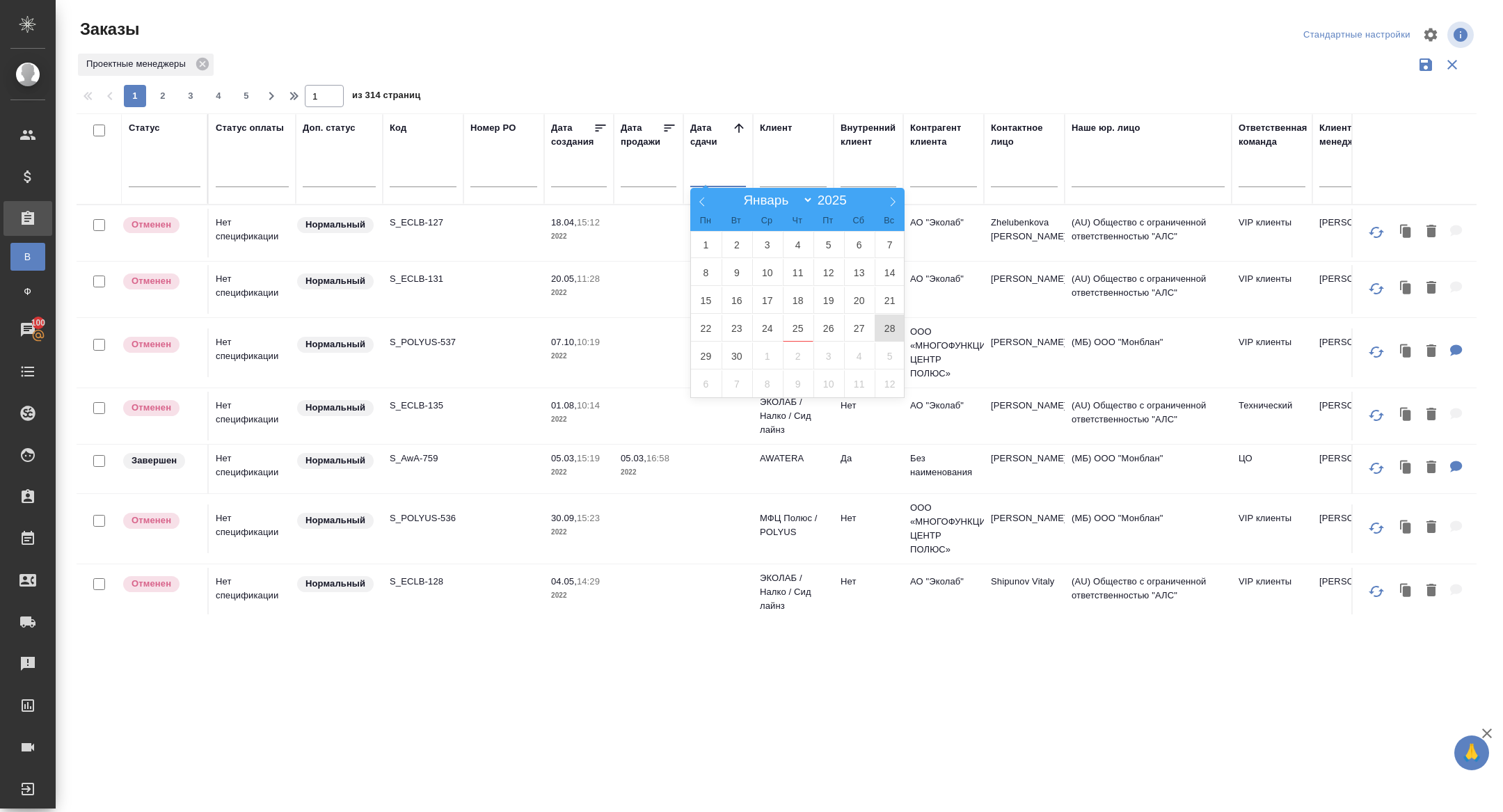
click at [890, 322] on span "28" at bounding box center [890, 328] width 31 height 27
type div "2025-09-27T21:00:00.000Z"
click at [708, 366] on span "29" at bounding box center [706, 356] width 31 height 27
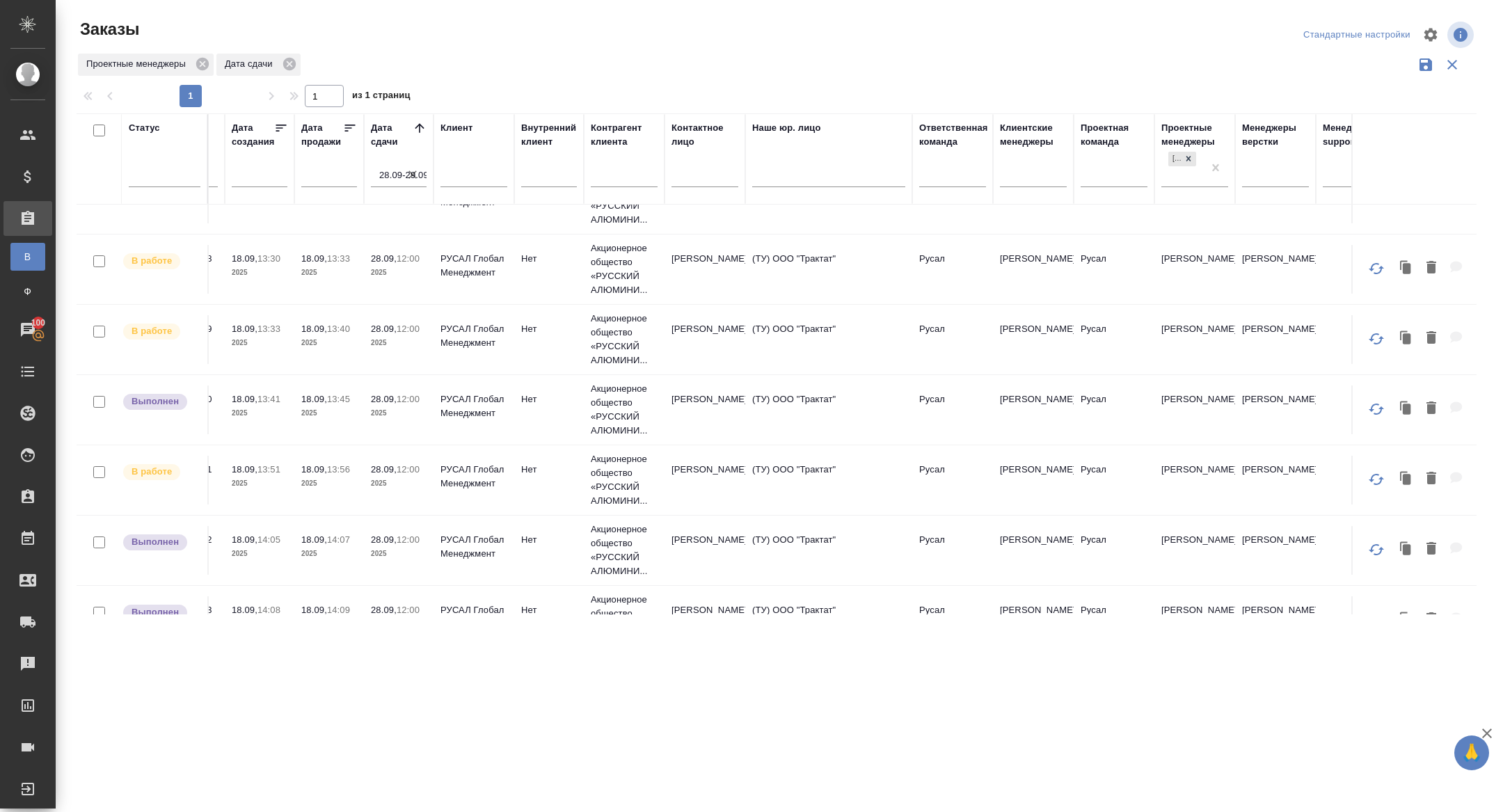
scroll to position [533, 0]
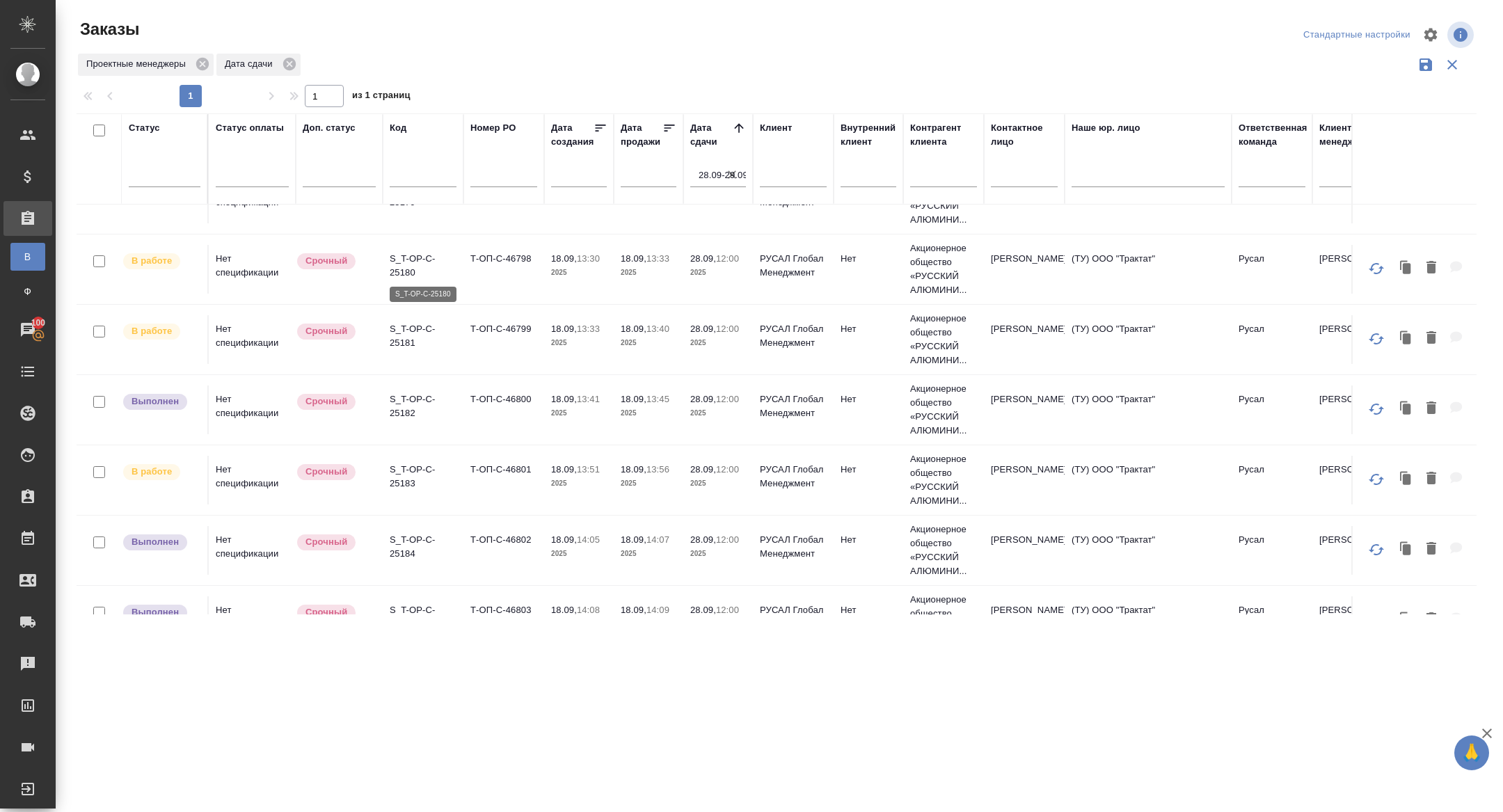
click at [403, 265] on p "S_T-OP-C-25180" at bounding box center [423, 265] width 67 height 28
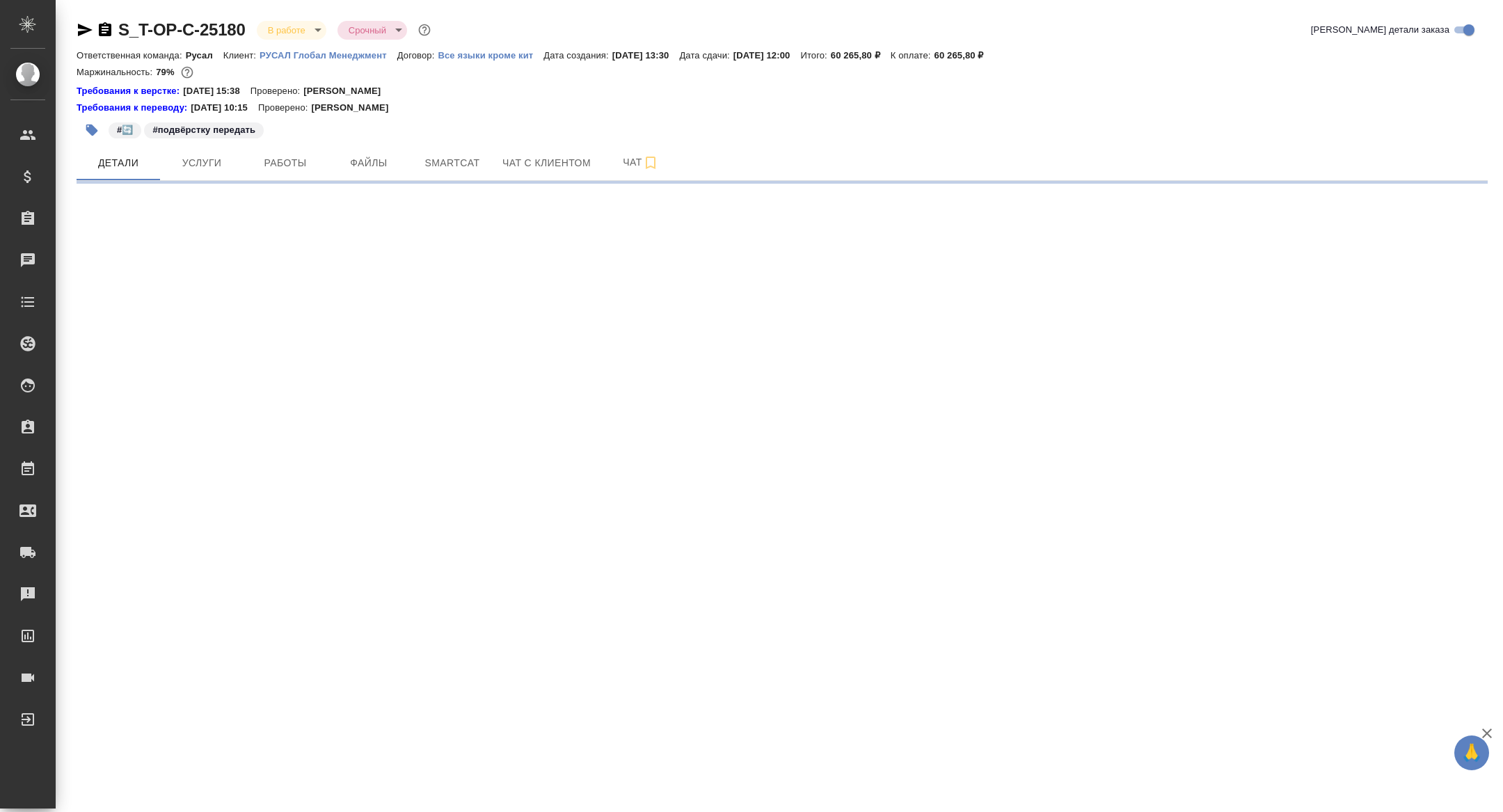
select select "RU"
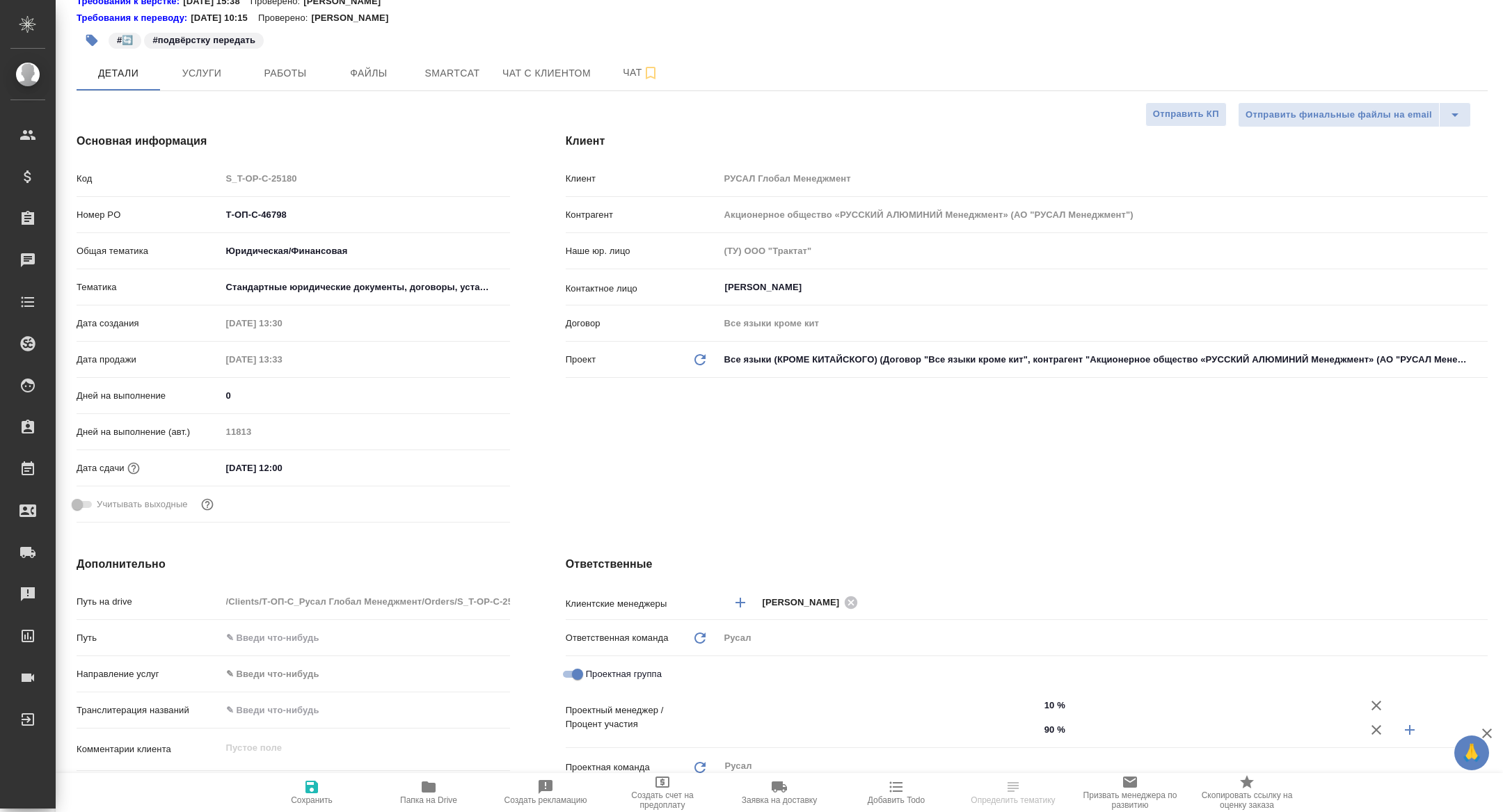
type textarea "x"
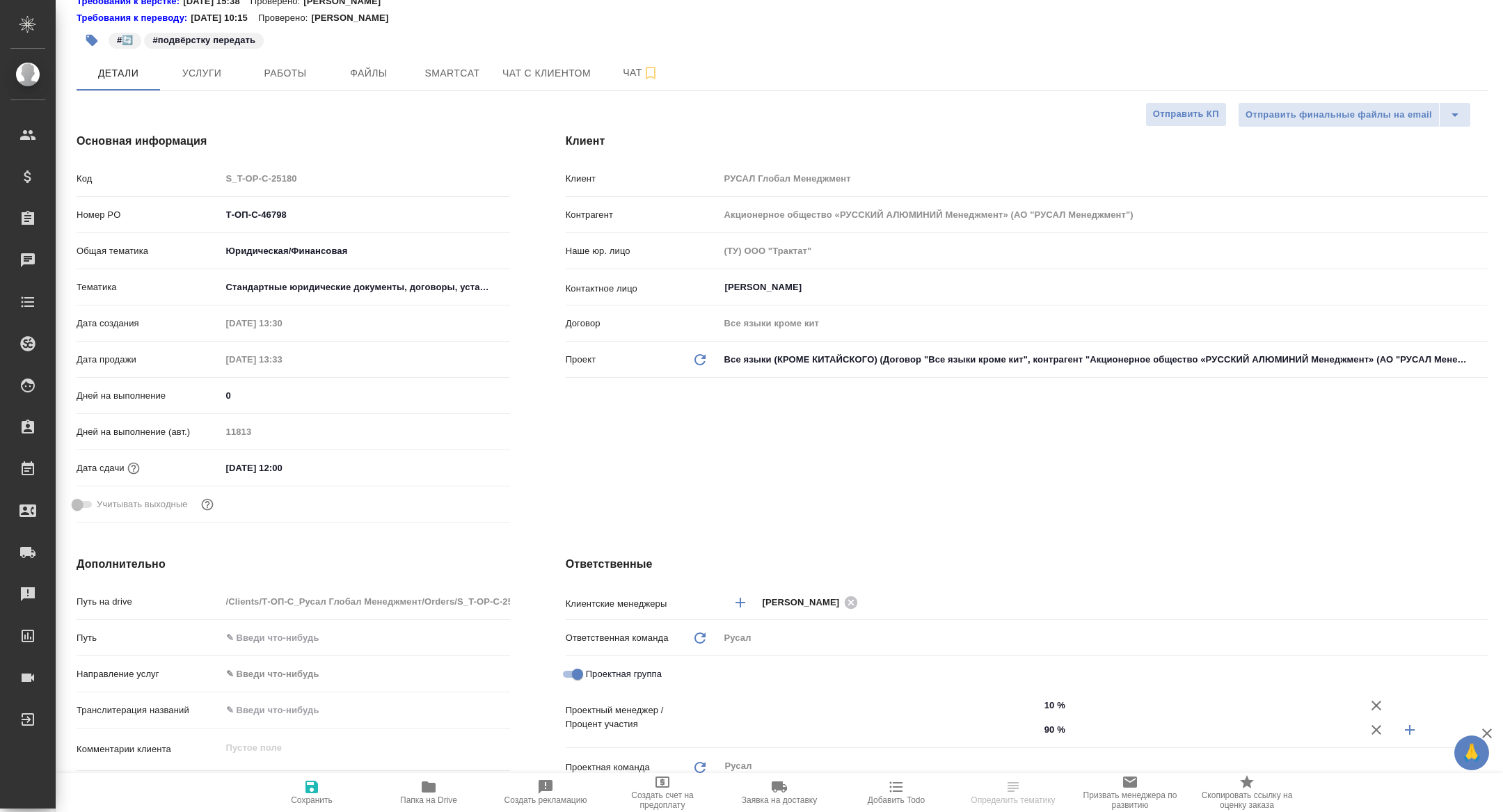
type textarea "x"
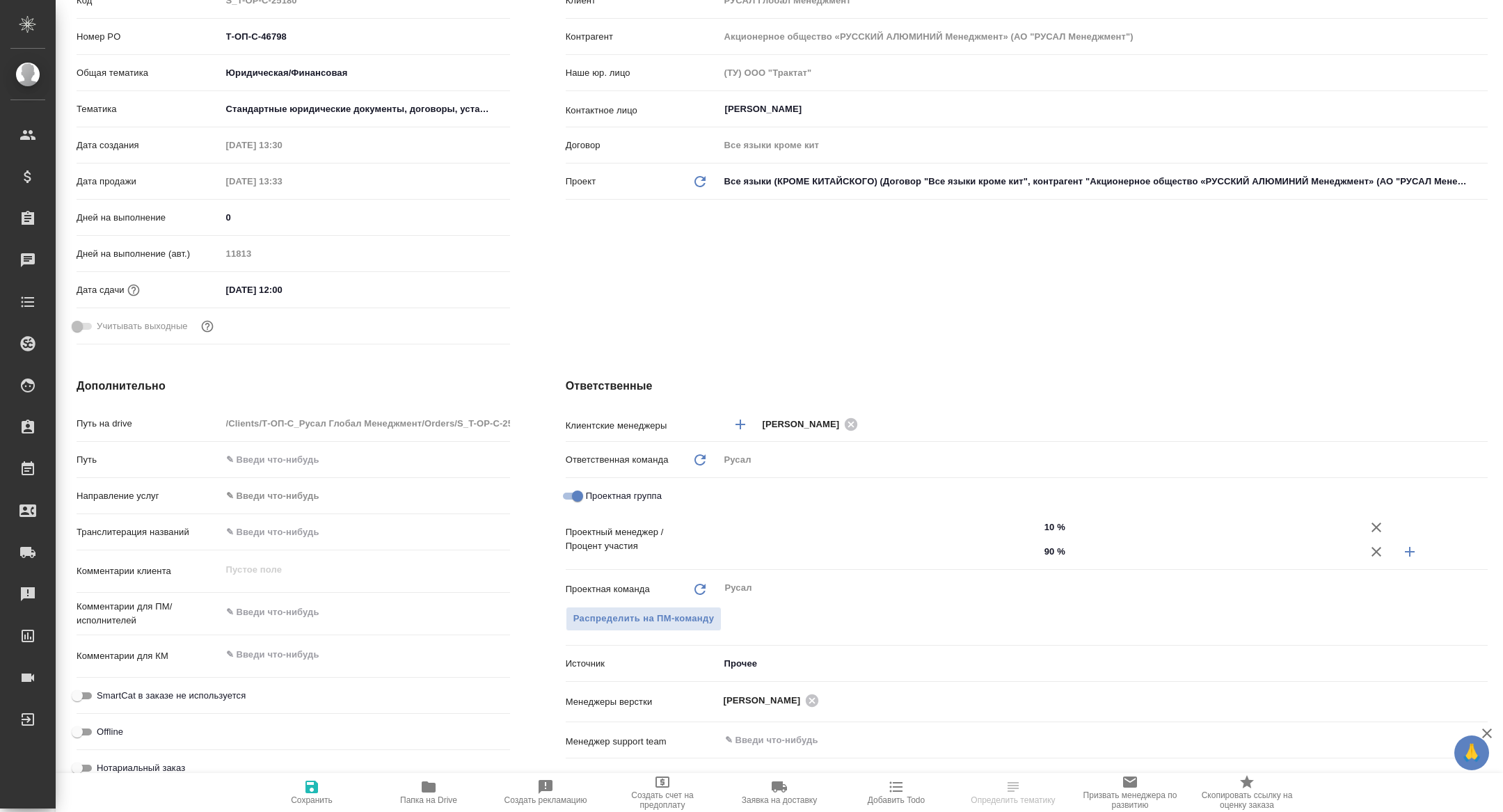
scroll to position [476, 0]
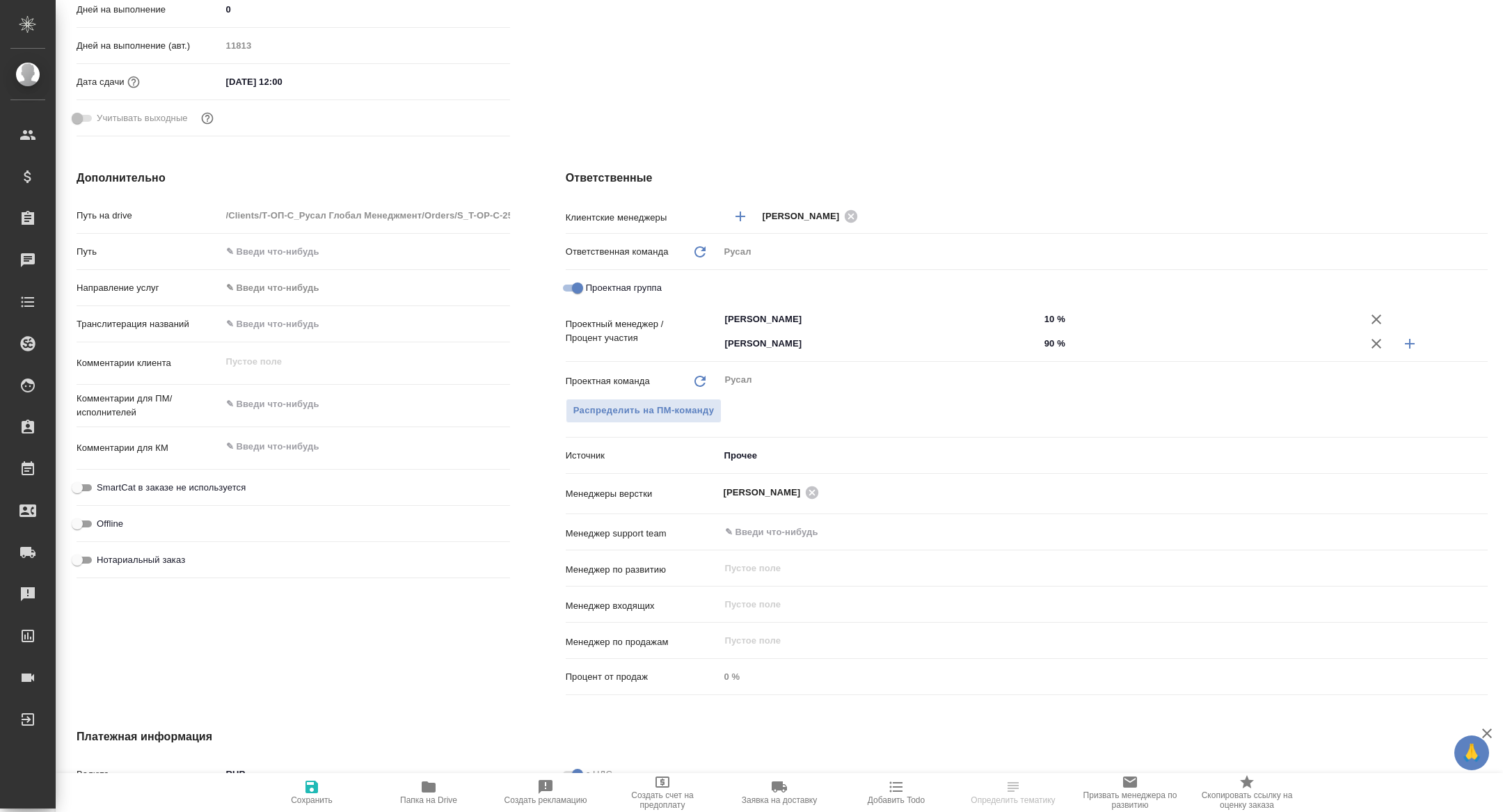
type input "[PERSON_NAME]"
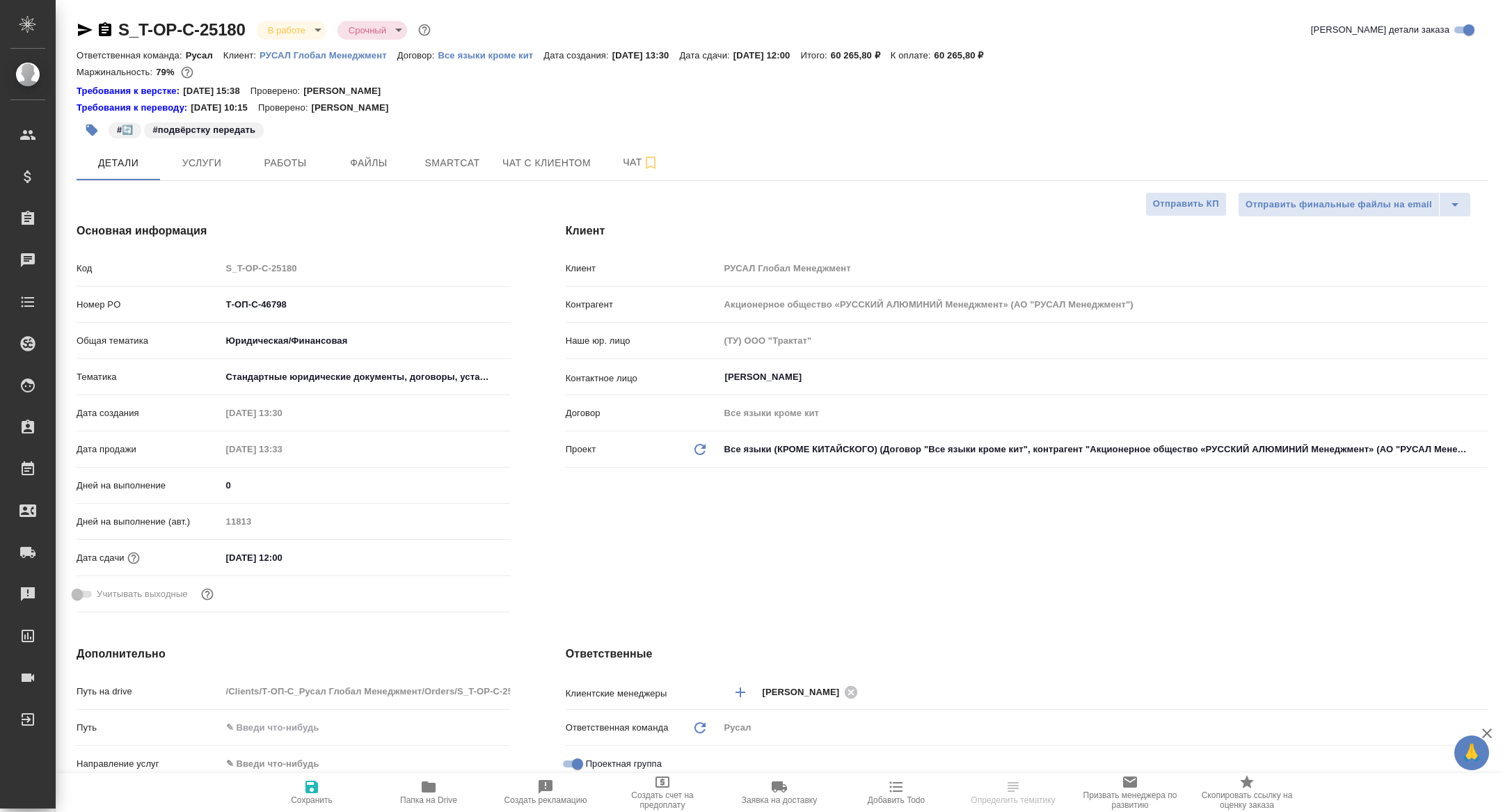
click at [294, 181] on div "S_T-OP-C-25180 В работе inProgress Срочный urgent Кратко детали заказа Ответств…" at bounding box center [782, 745] width 1427 height 1491
click at [282, 164] on span "Работы" at bounding box center [285, 163] width 67 height 17
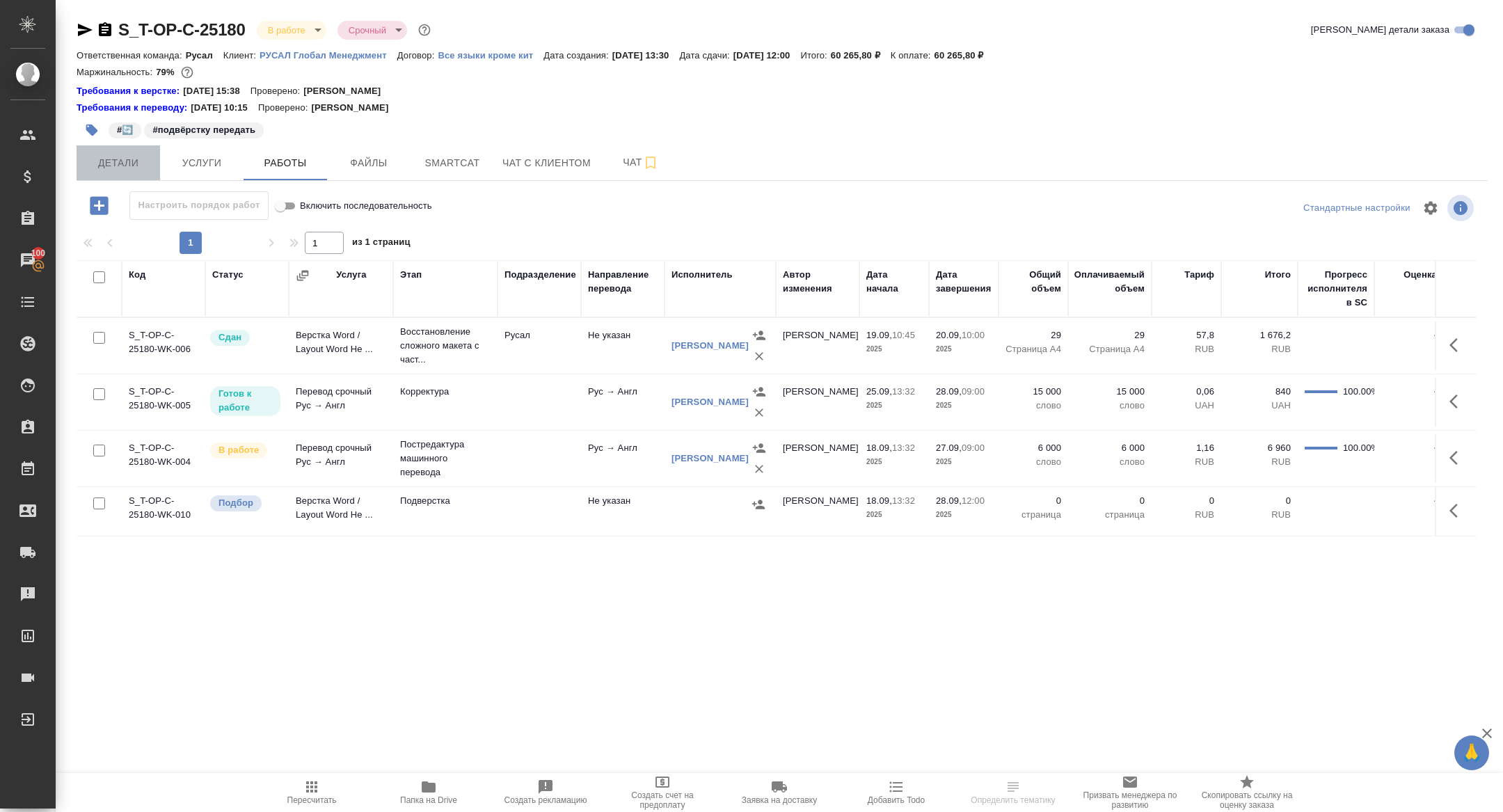
click at [130, 160] on span "Детали" at bounding box center [118, 163] width 67 height 17
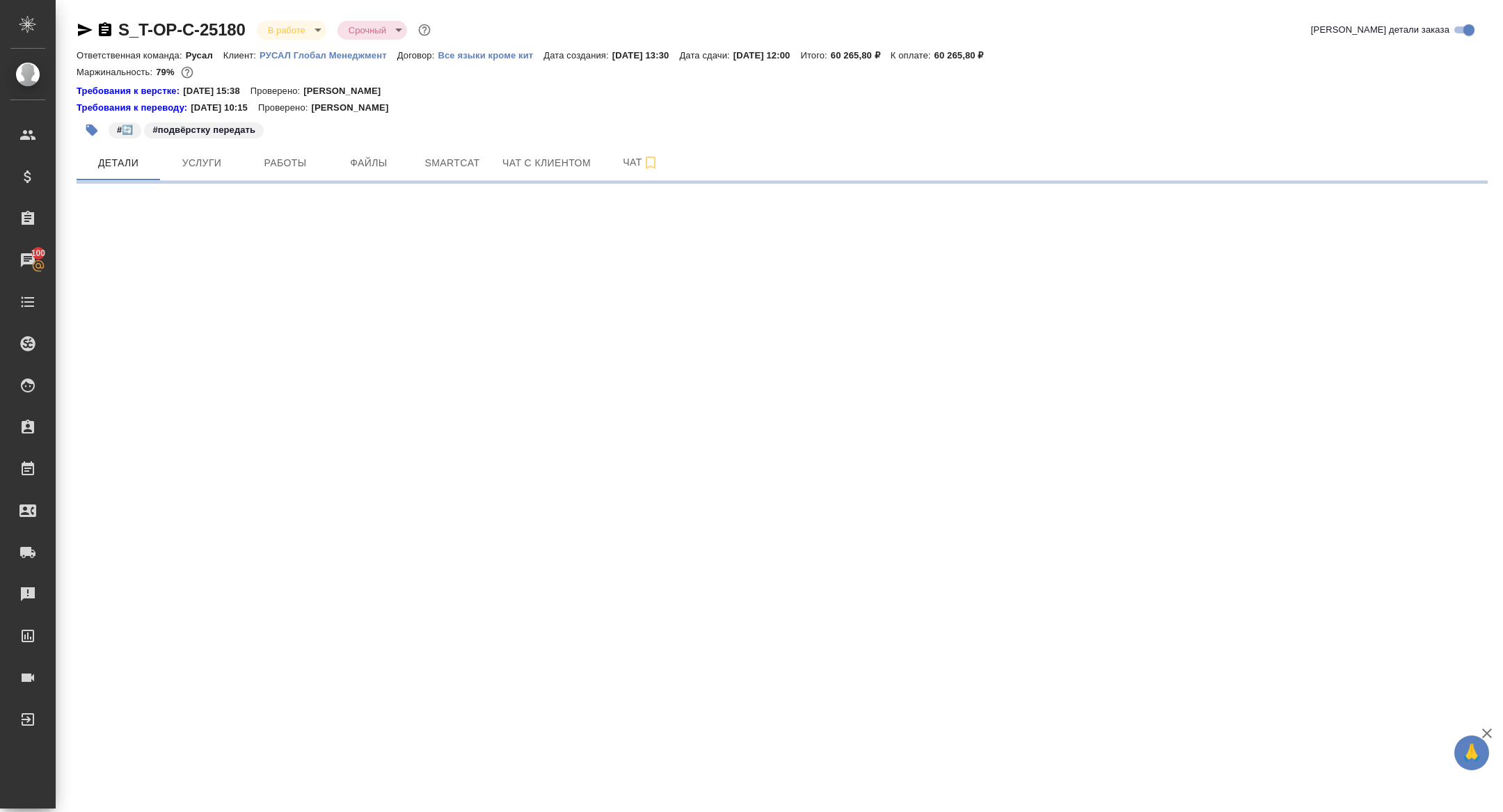
select select "RU"
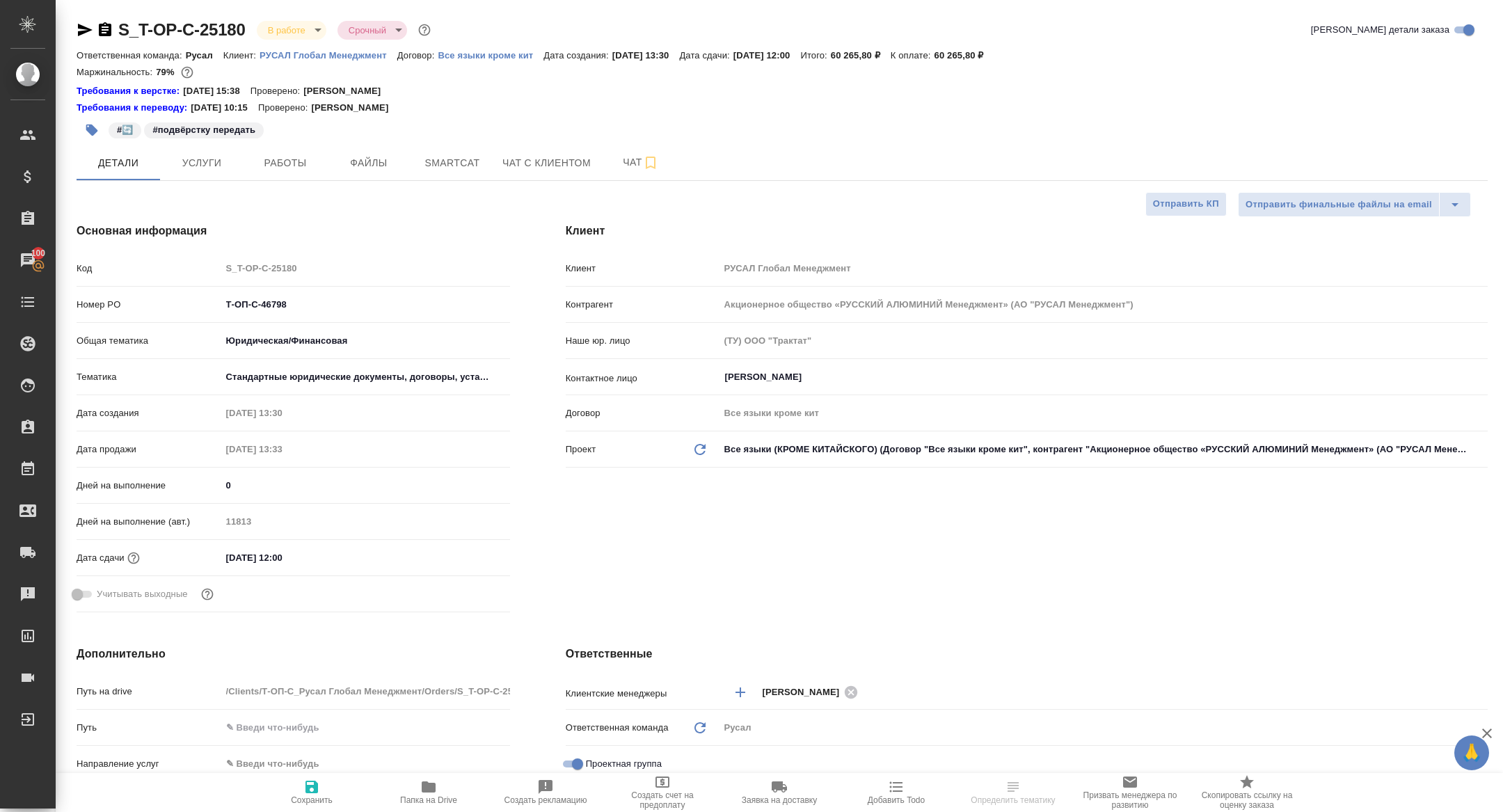
type textarea "x"
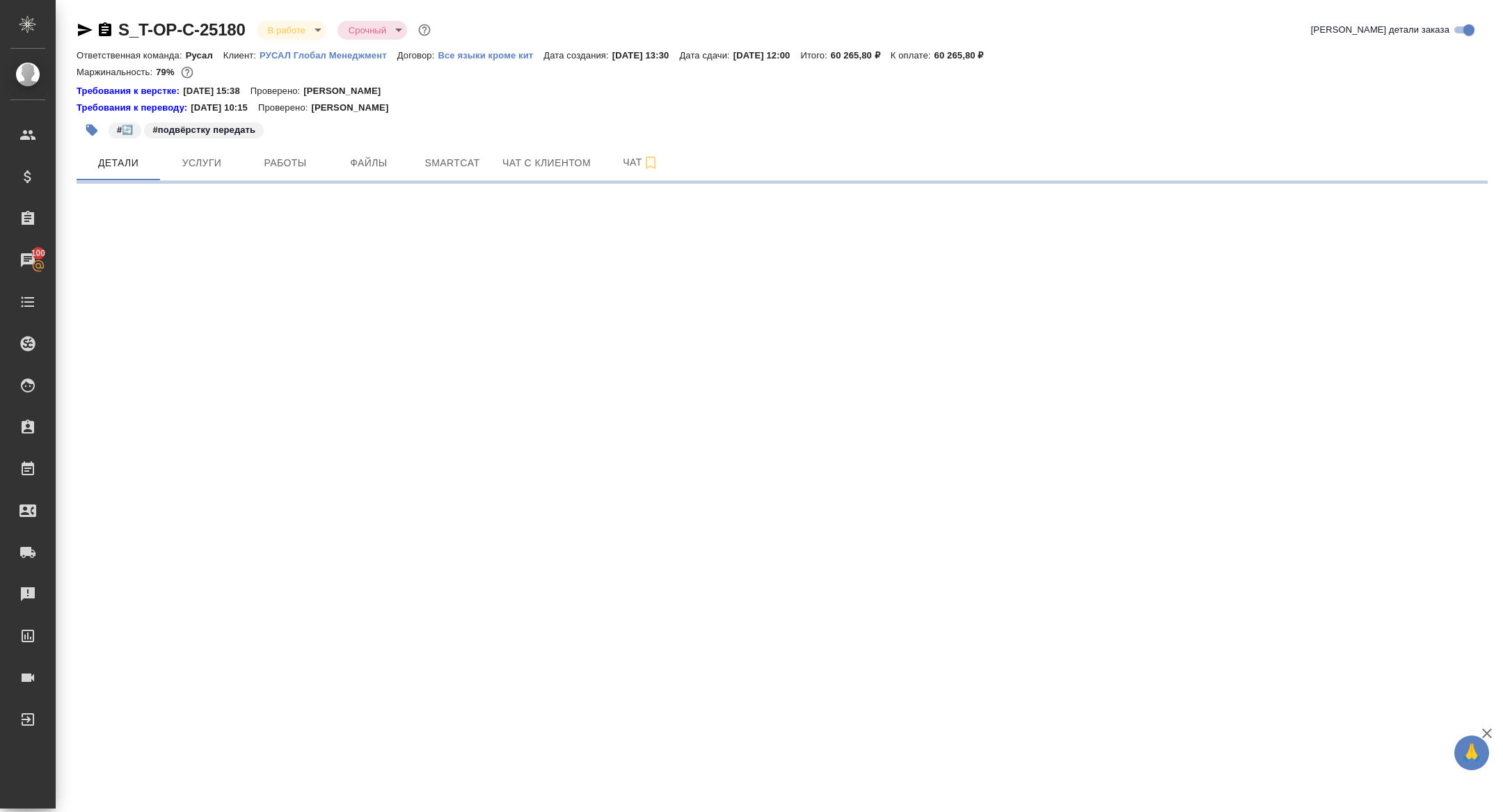
select select "RU"
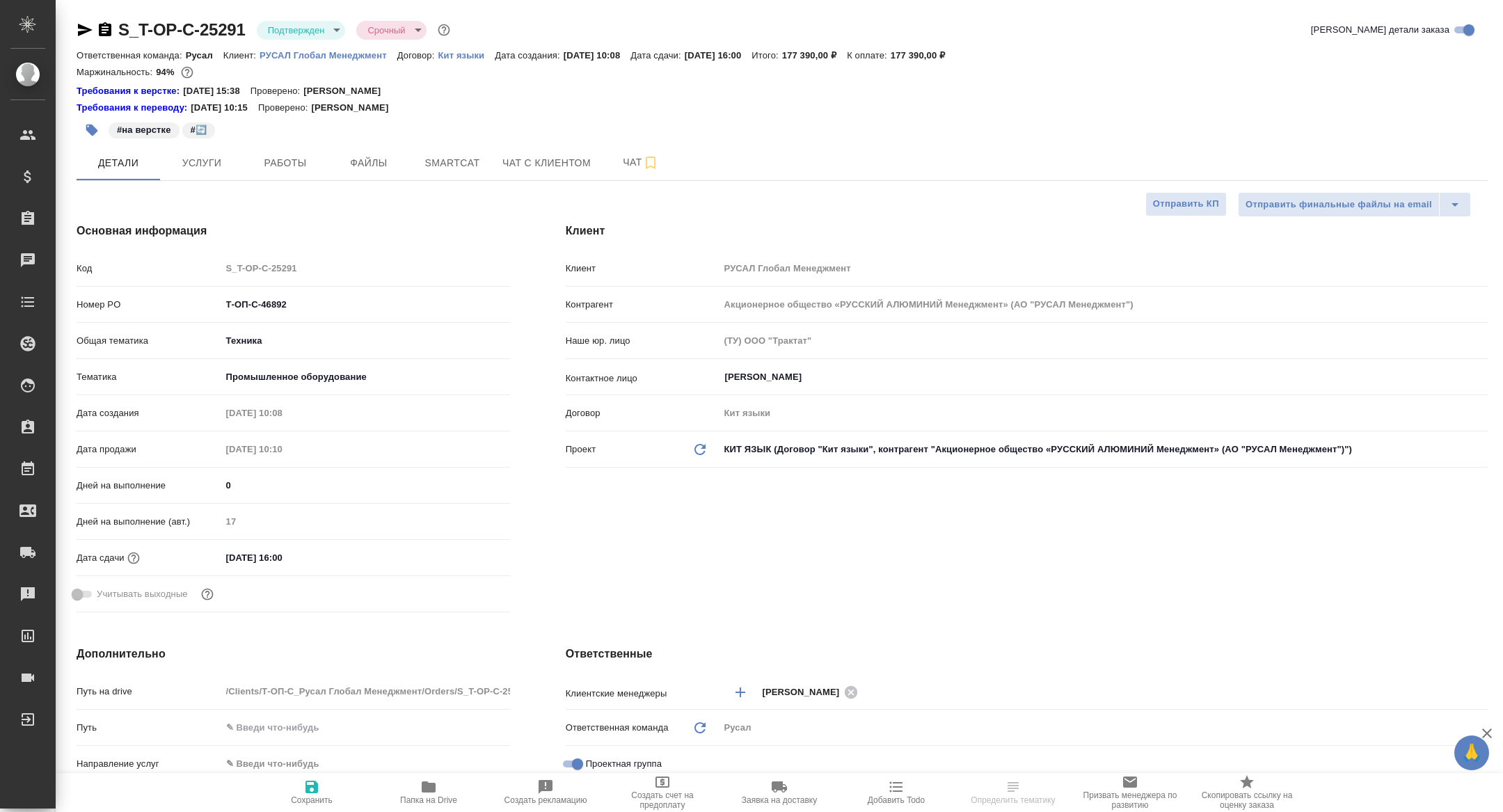
type textarea "x"
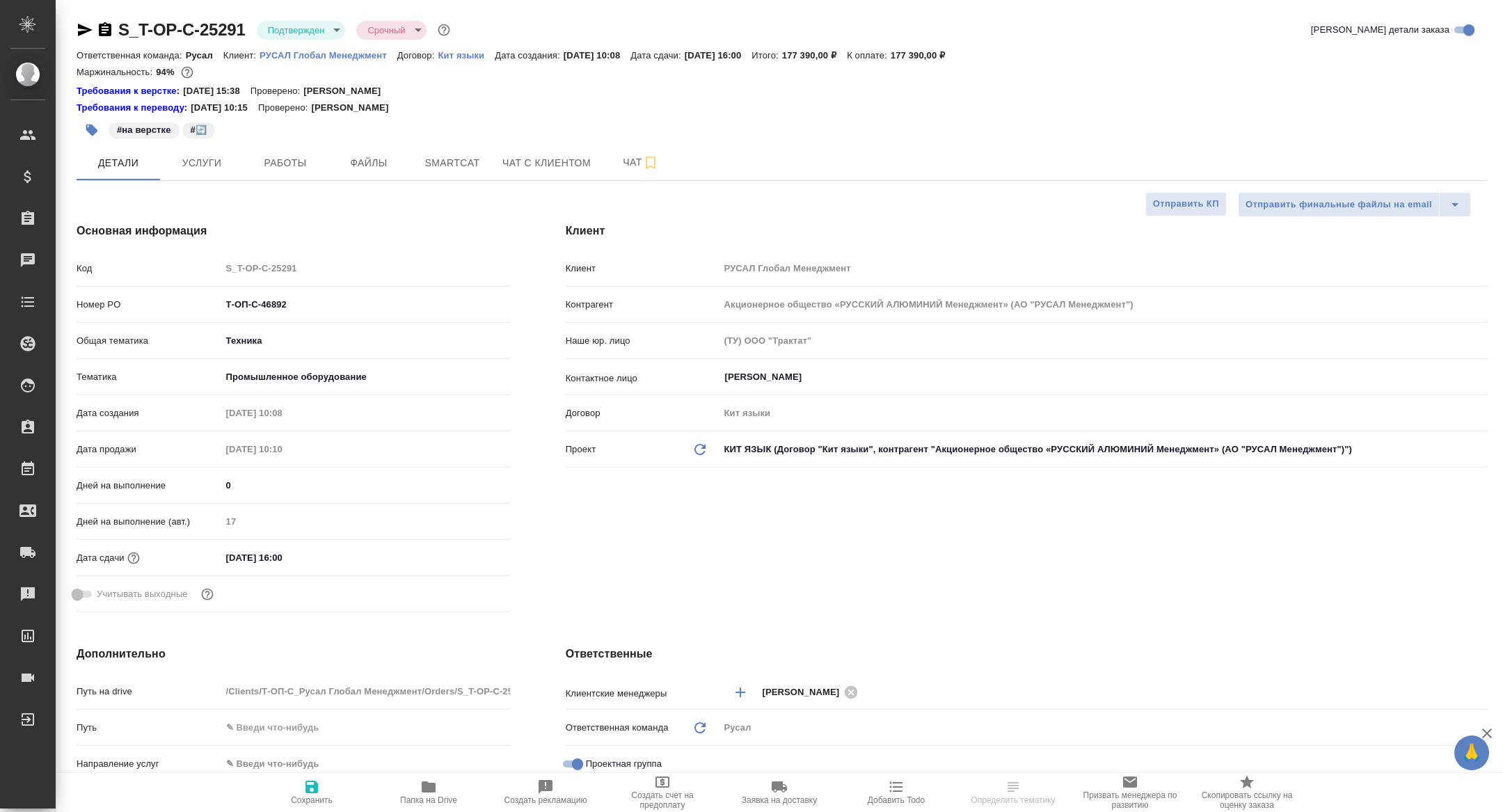
type textarea "x"
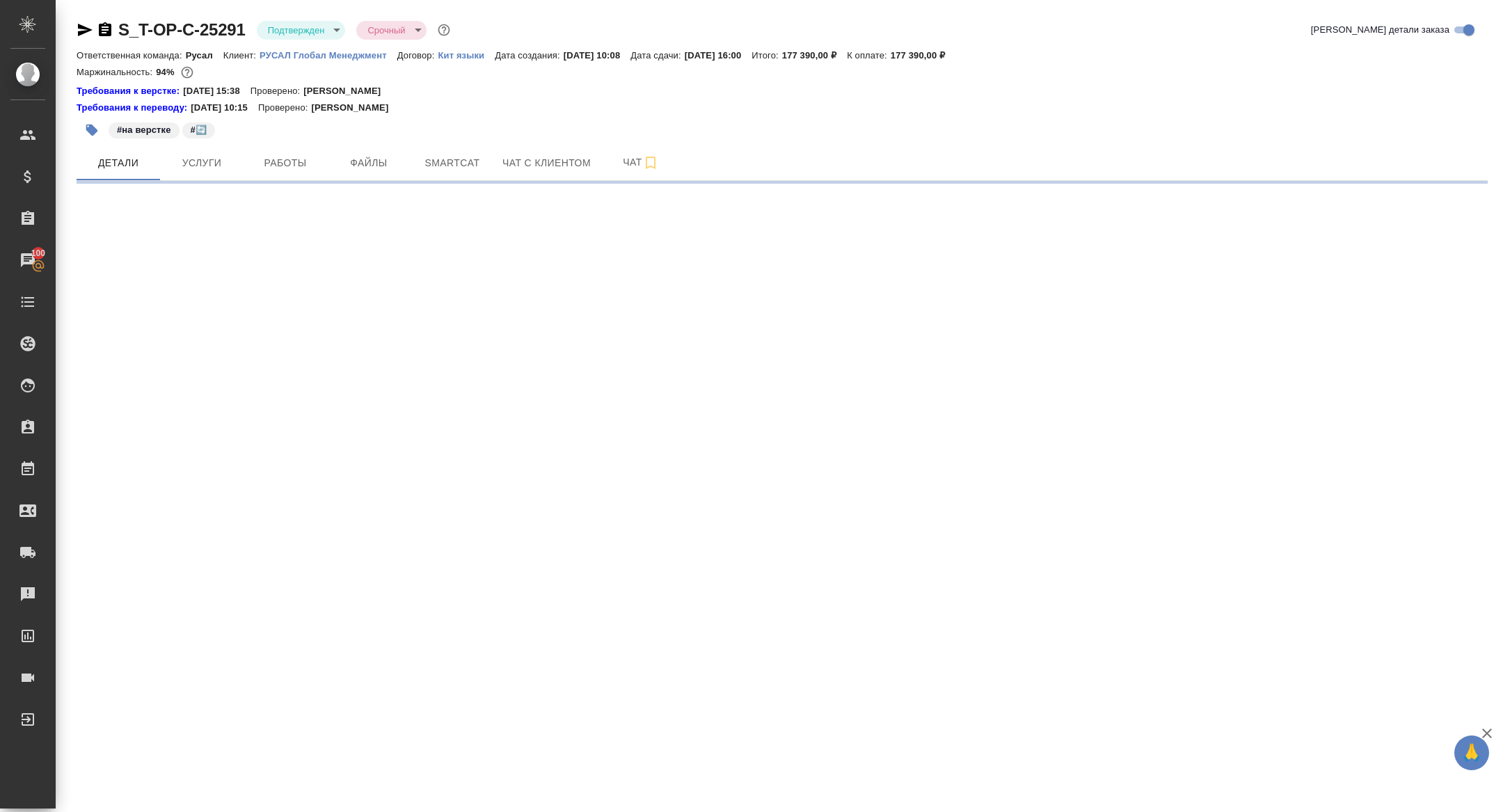
select select "RU"
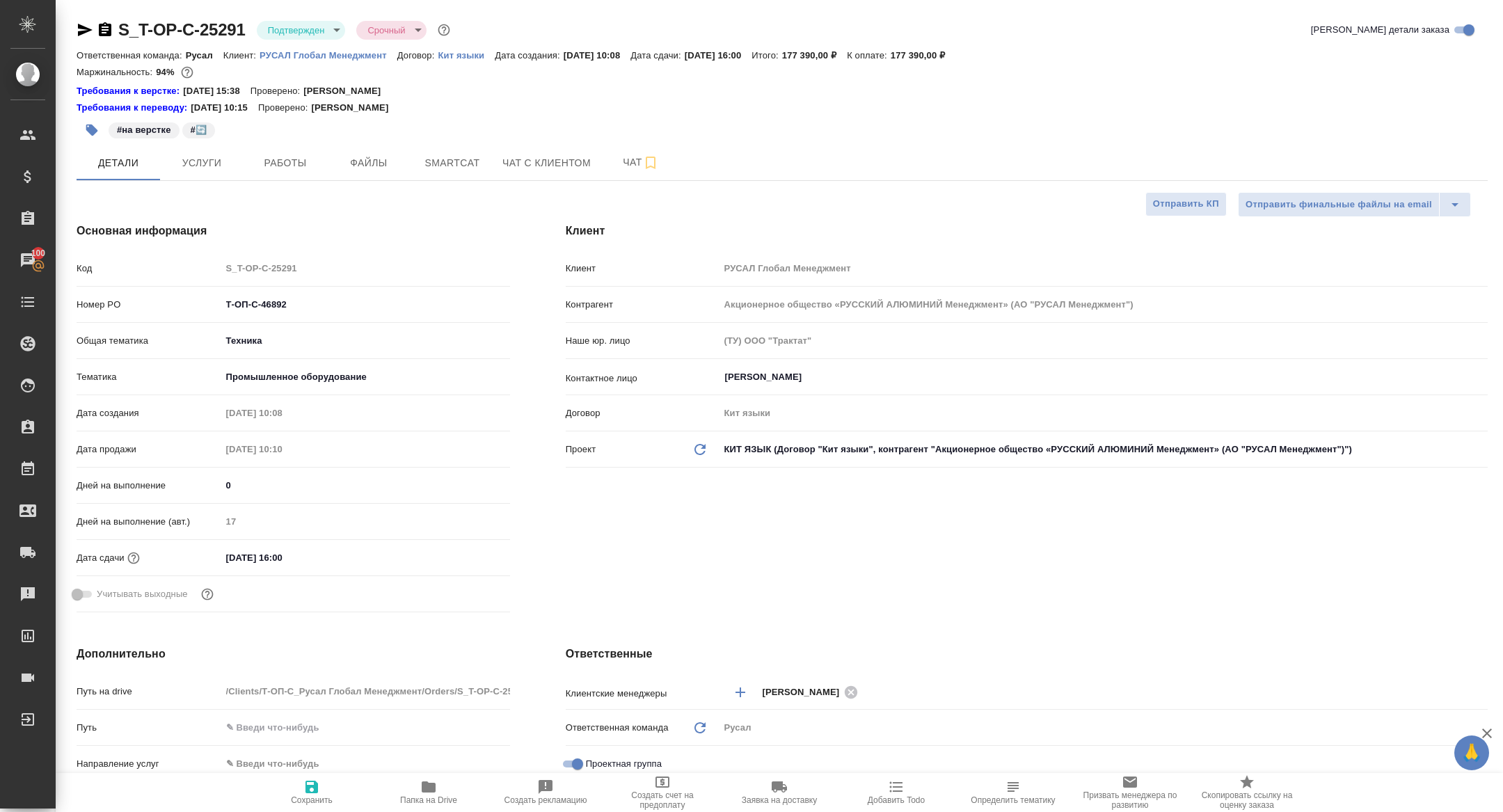
type textarea "x"
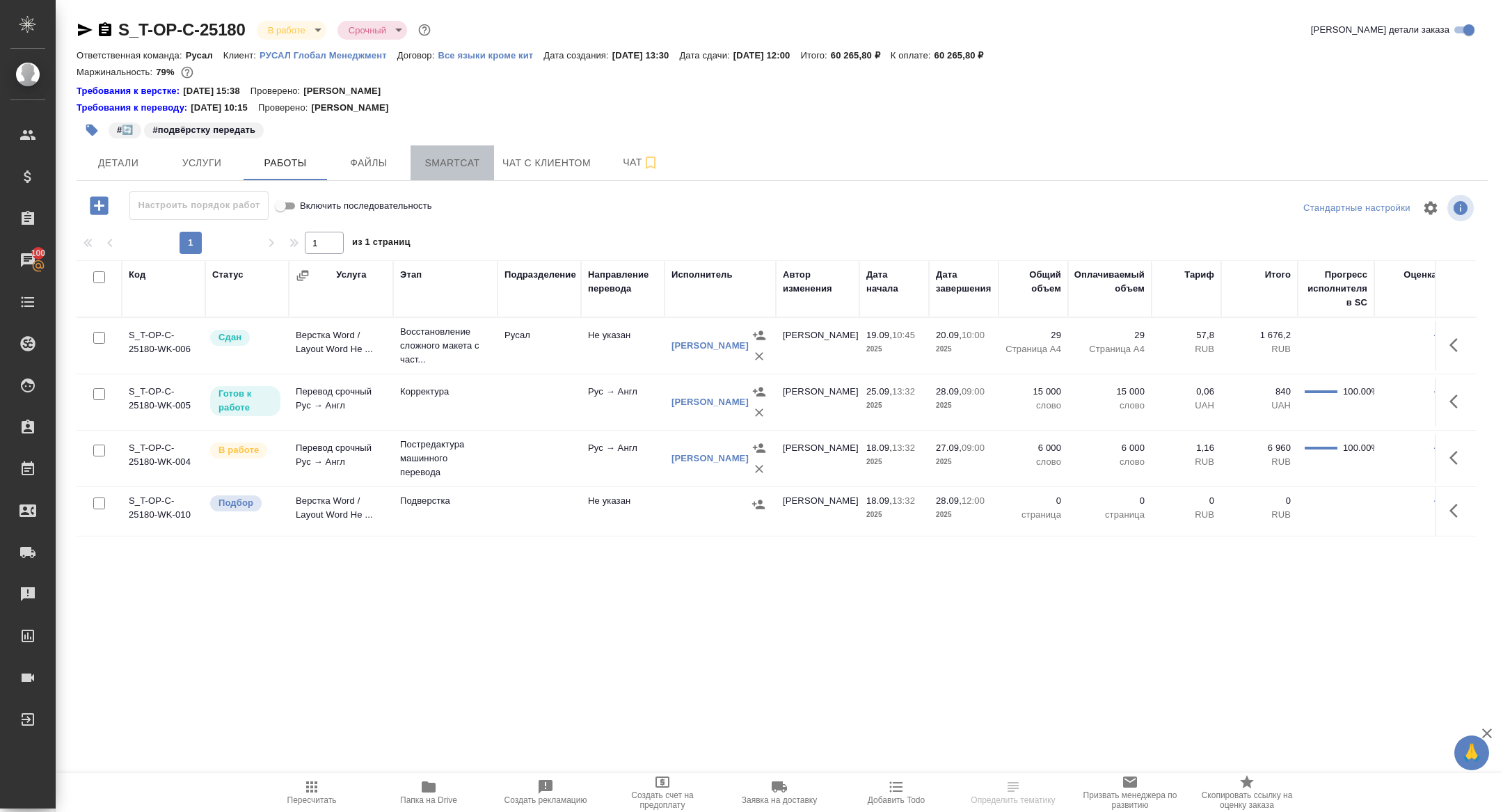
click at [436, 154] on span "Smartcat" at bounding box center [452, 163] width 67 height 17
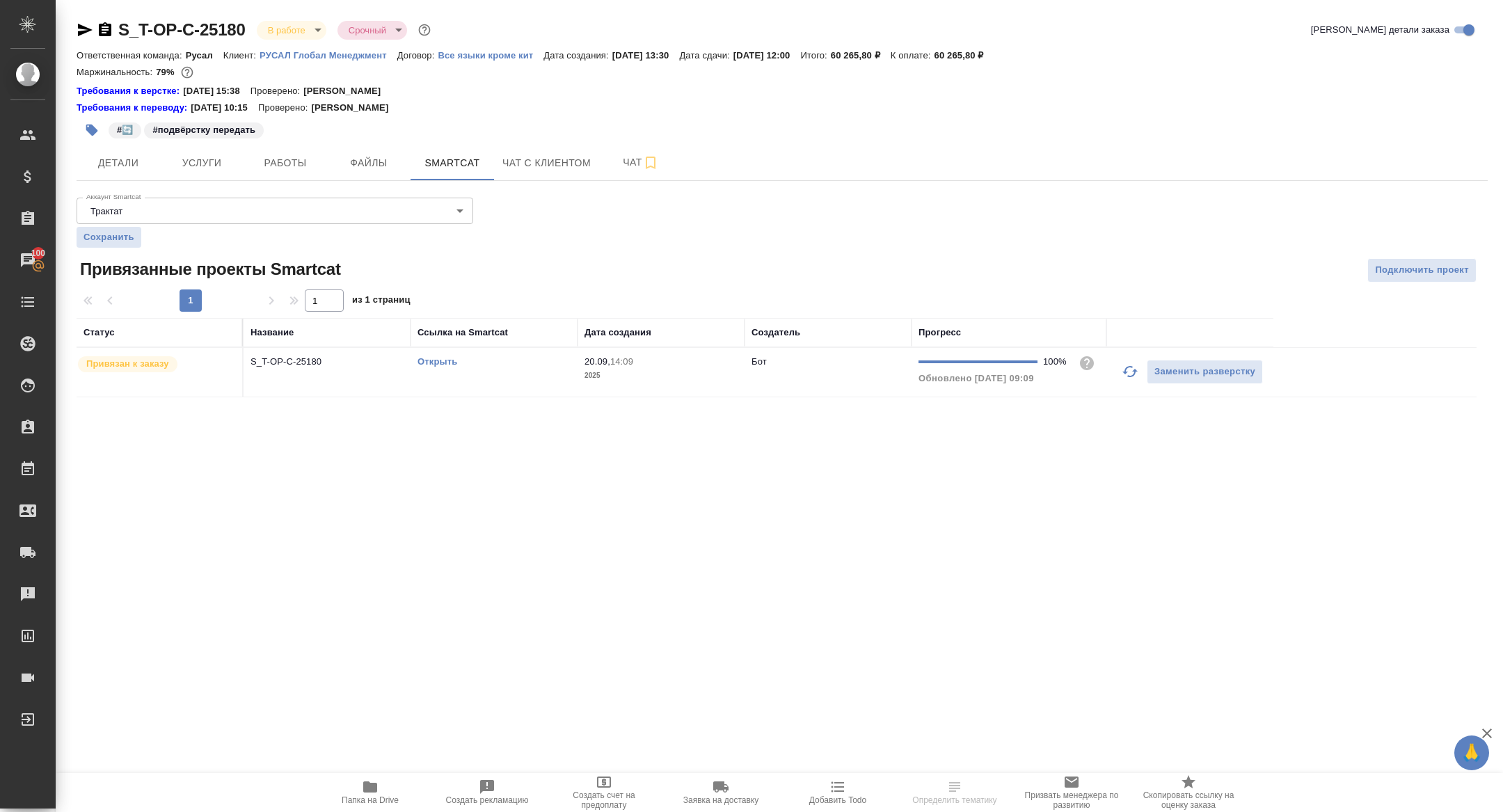
click at [425, 361] on link "Открыть" at bounding box center [437, 362] width 40 height 11
click at [215, 160] on span "Услуги" at bounding box center [202, 163] width 67 height 17
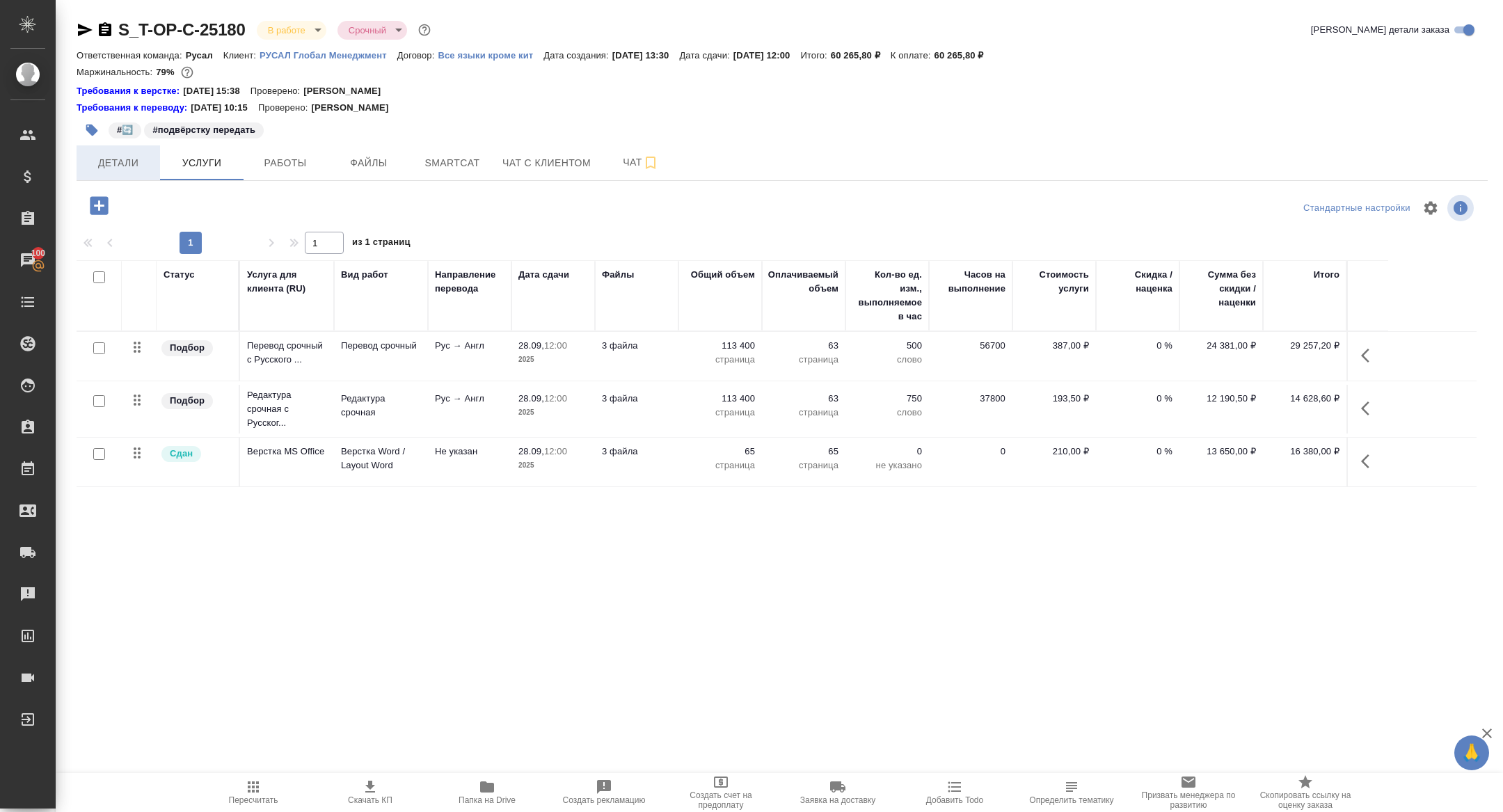
click at [108, 163] on span "Детали" at bounding box center [118, 163] width 67 height 17
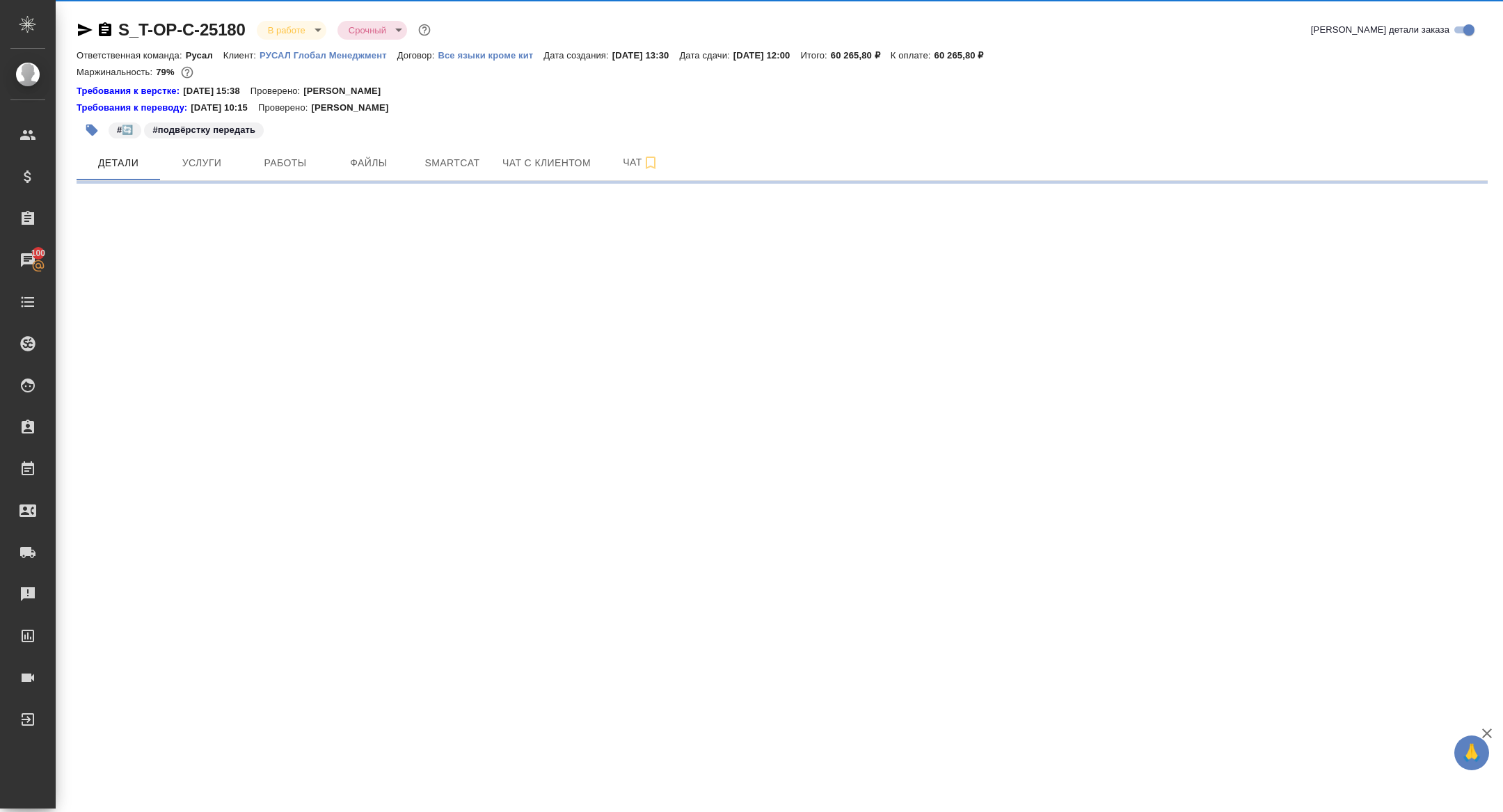
select select "RU"
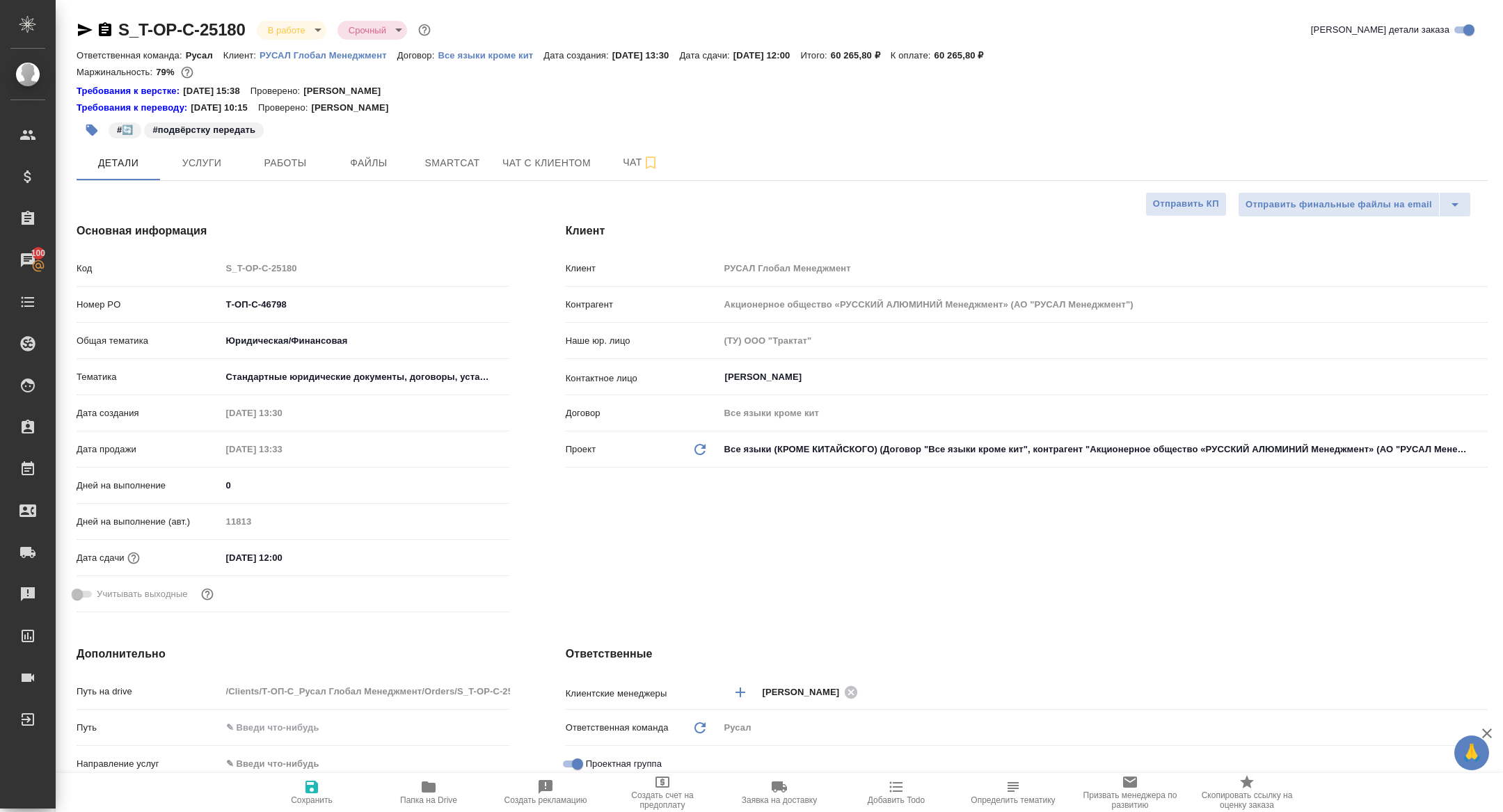
type textarea "x"
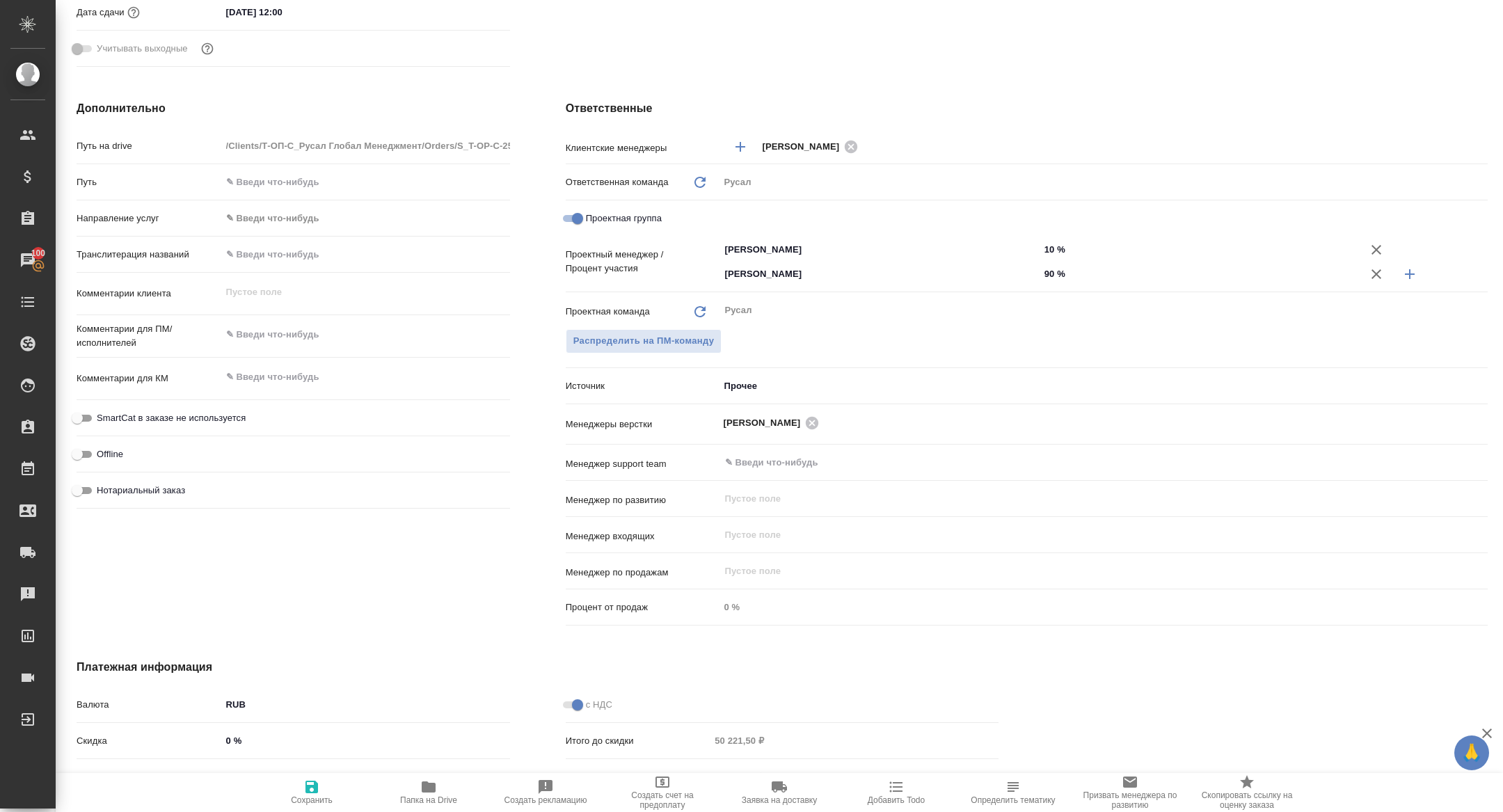
scroll to position [563, 0]
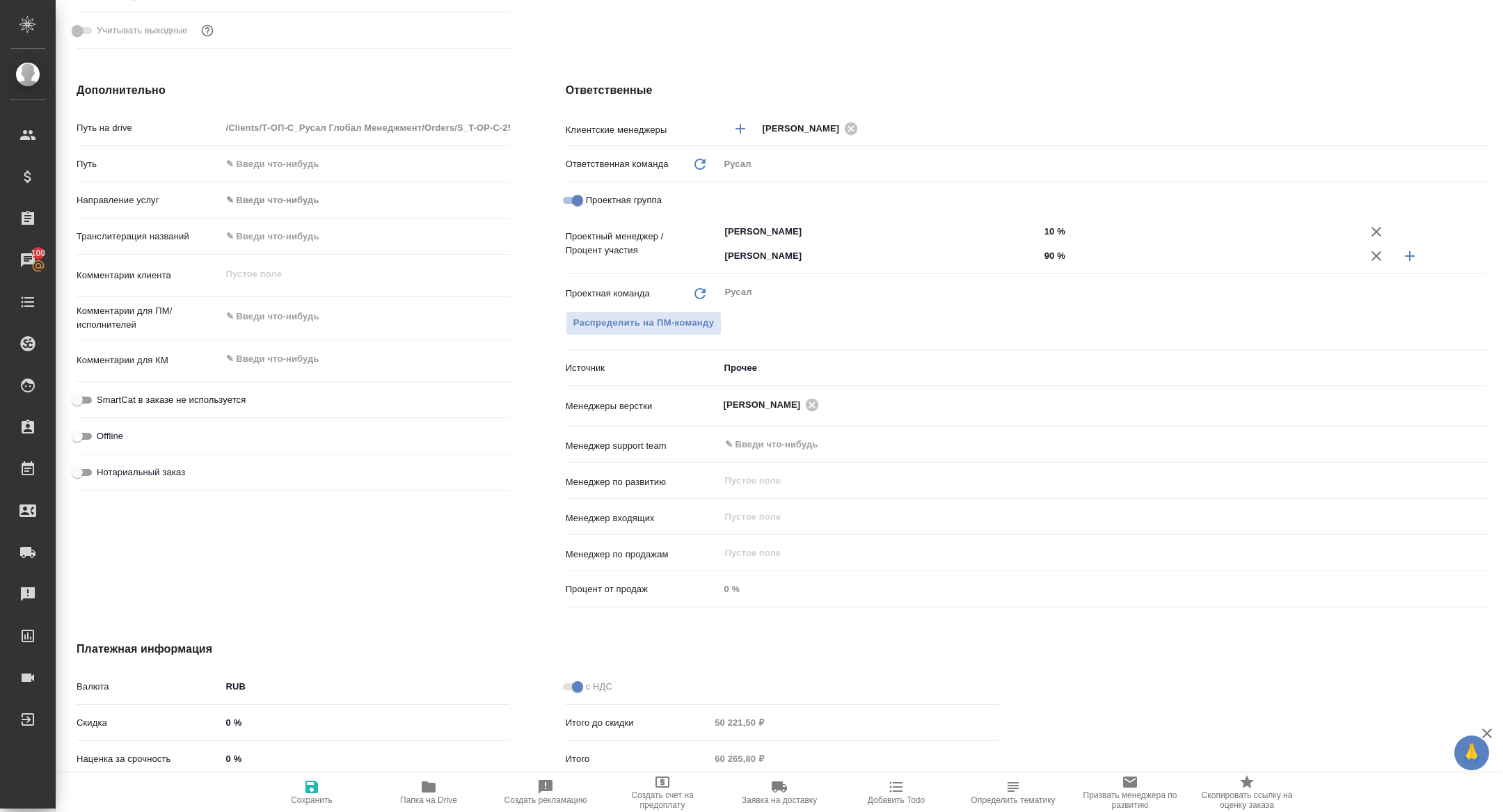
type textarea "x"
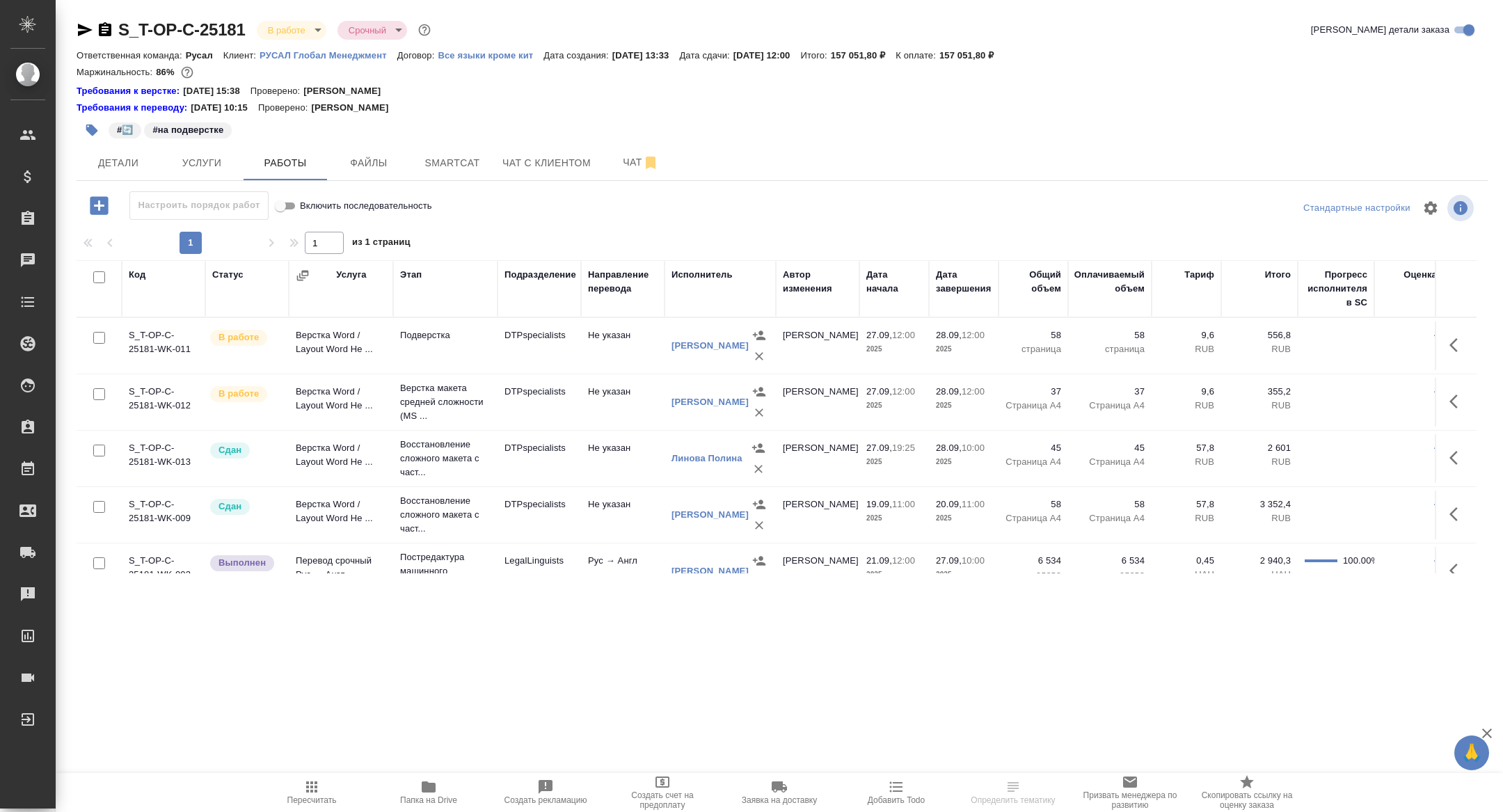
scroll to position [81, 0]
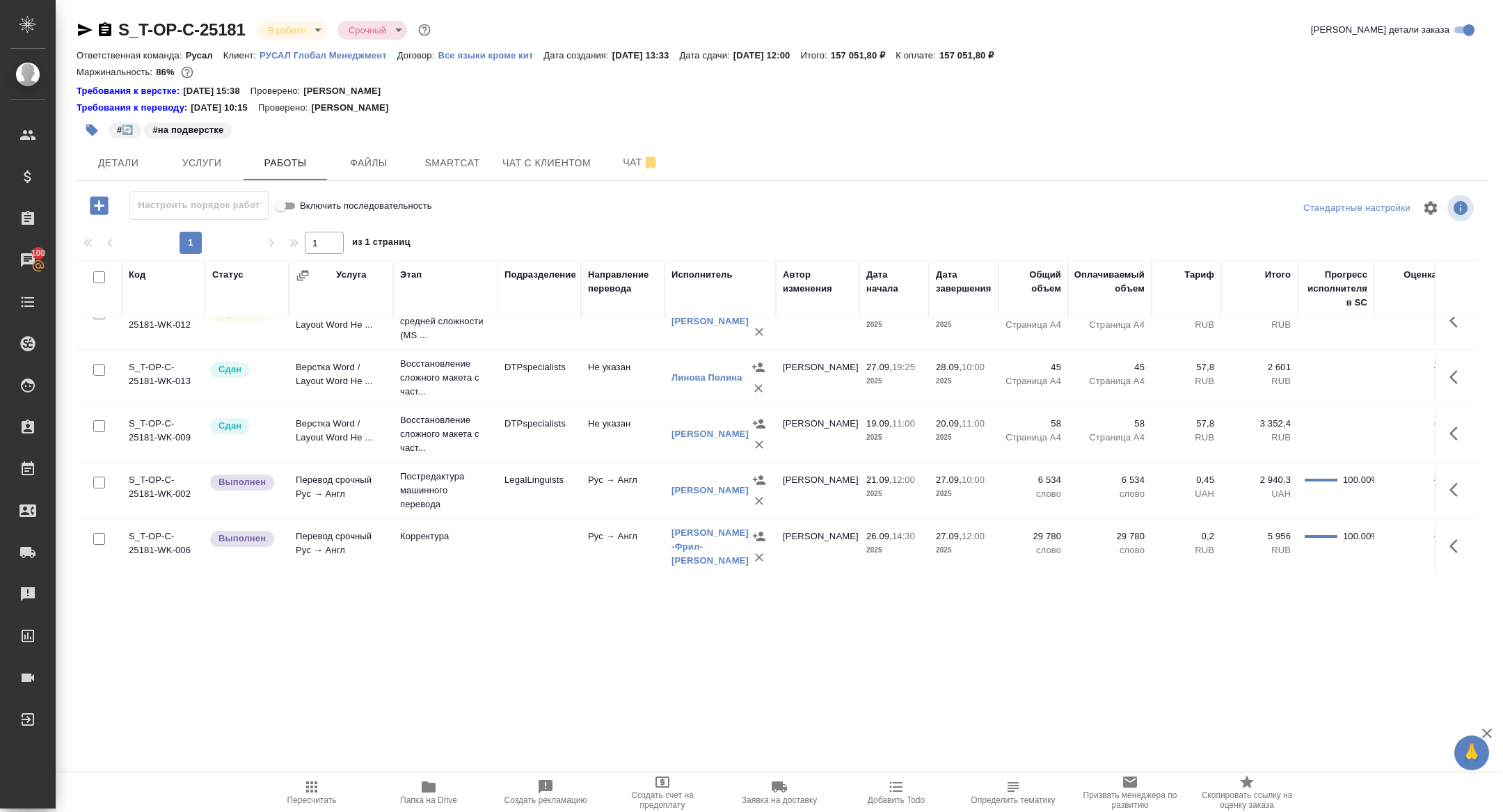
click at [404, 804] on span "Папка на Drive" at bounding box center [429, 800] width 57 height 10
click at [90, 22] on icon "button" at bounding box center [85, 30] width 17 height 17
click at [112, 27] on icon "button" at bounding box center [105, 30] width 17 height 17
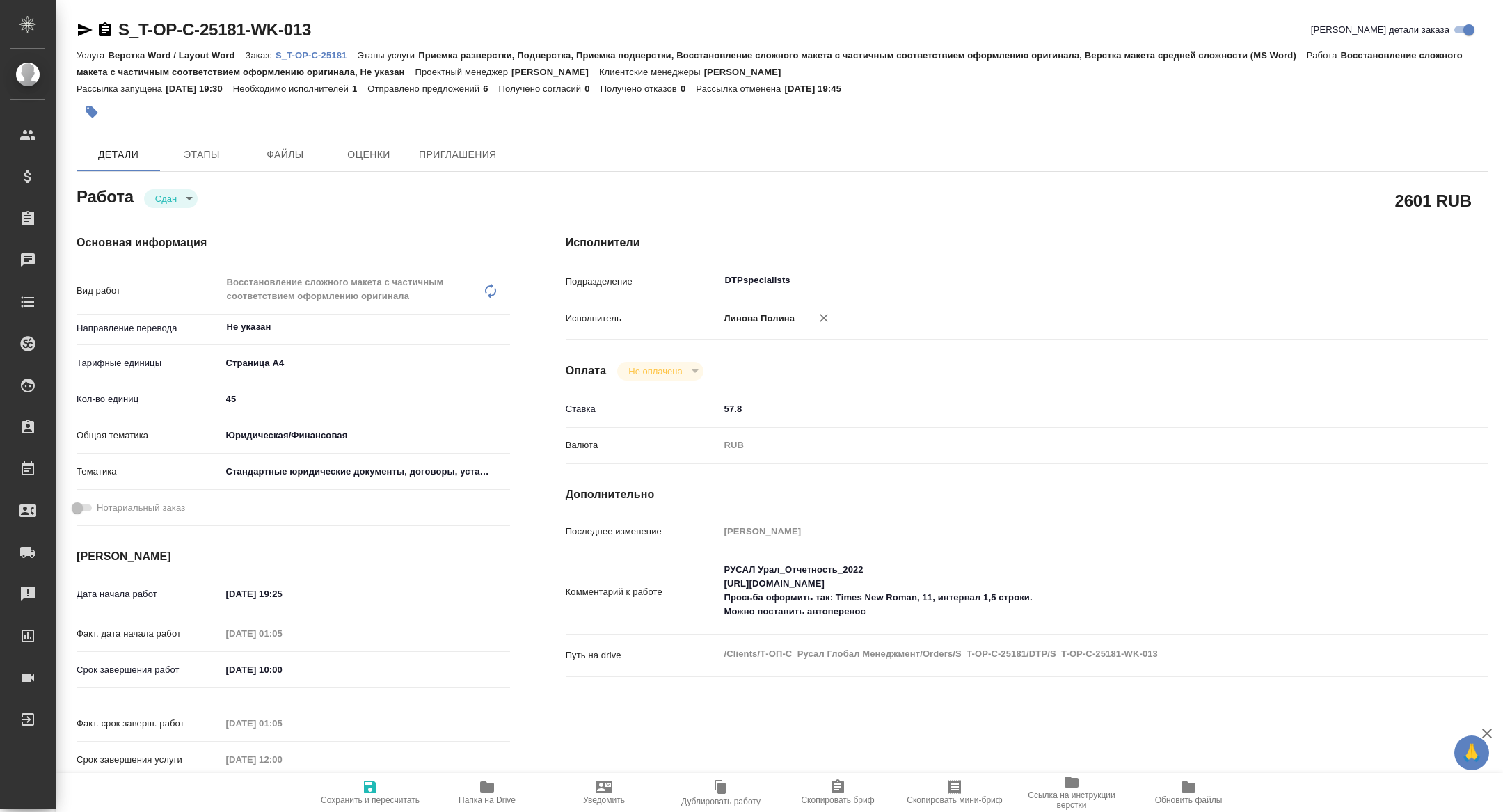
type textarea "x"
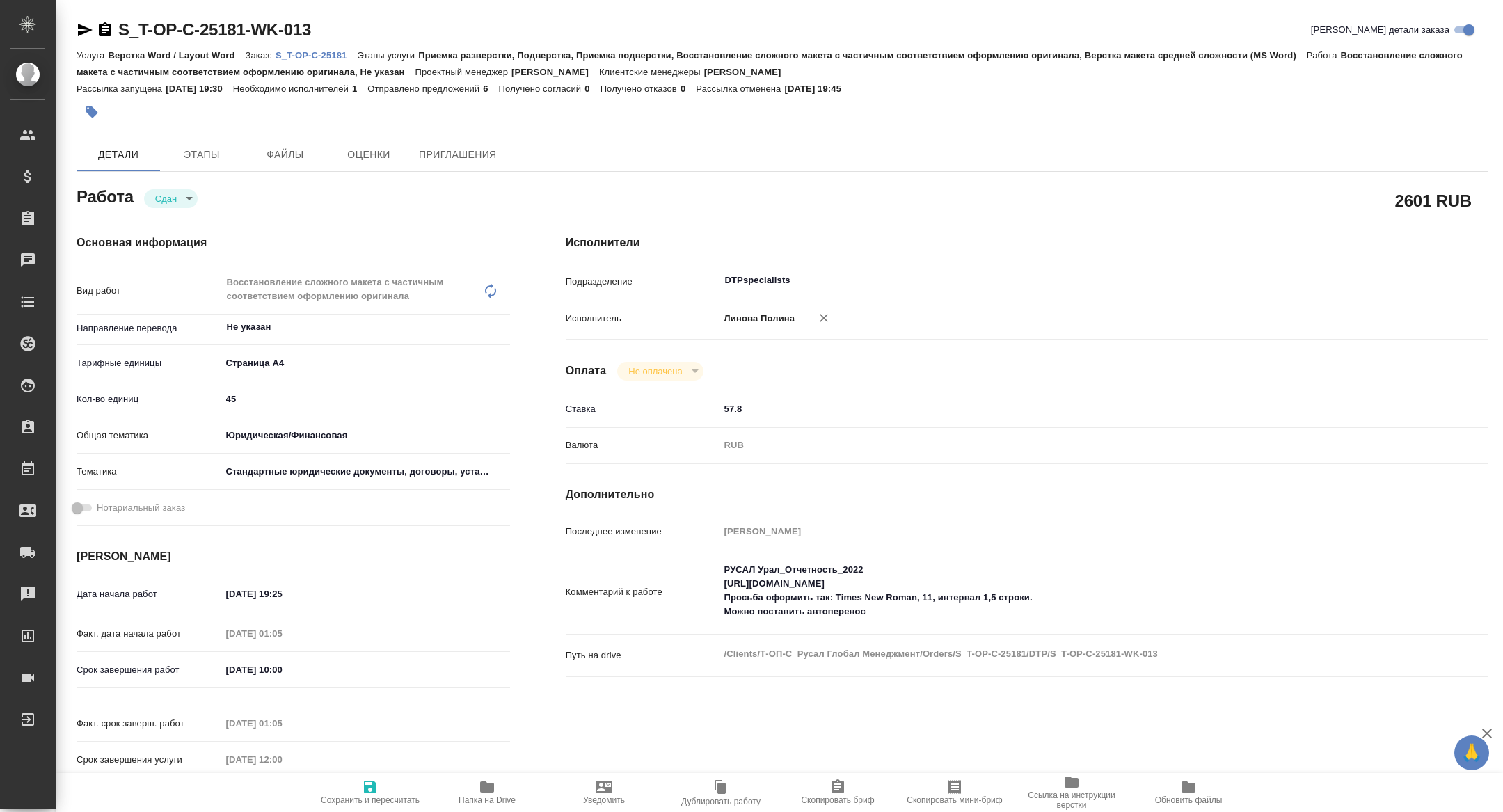
type textarea "x"
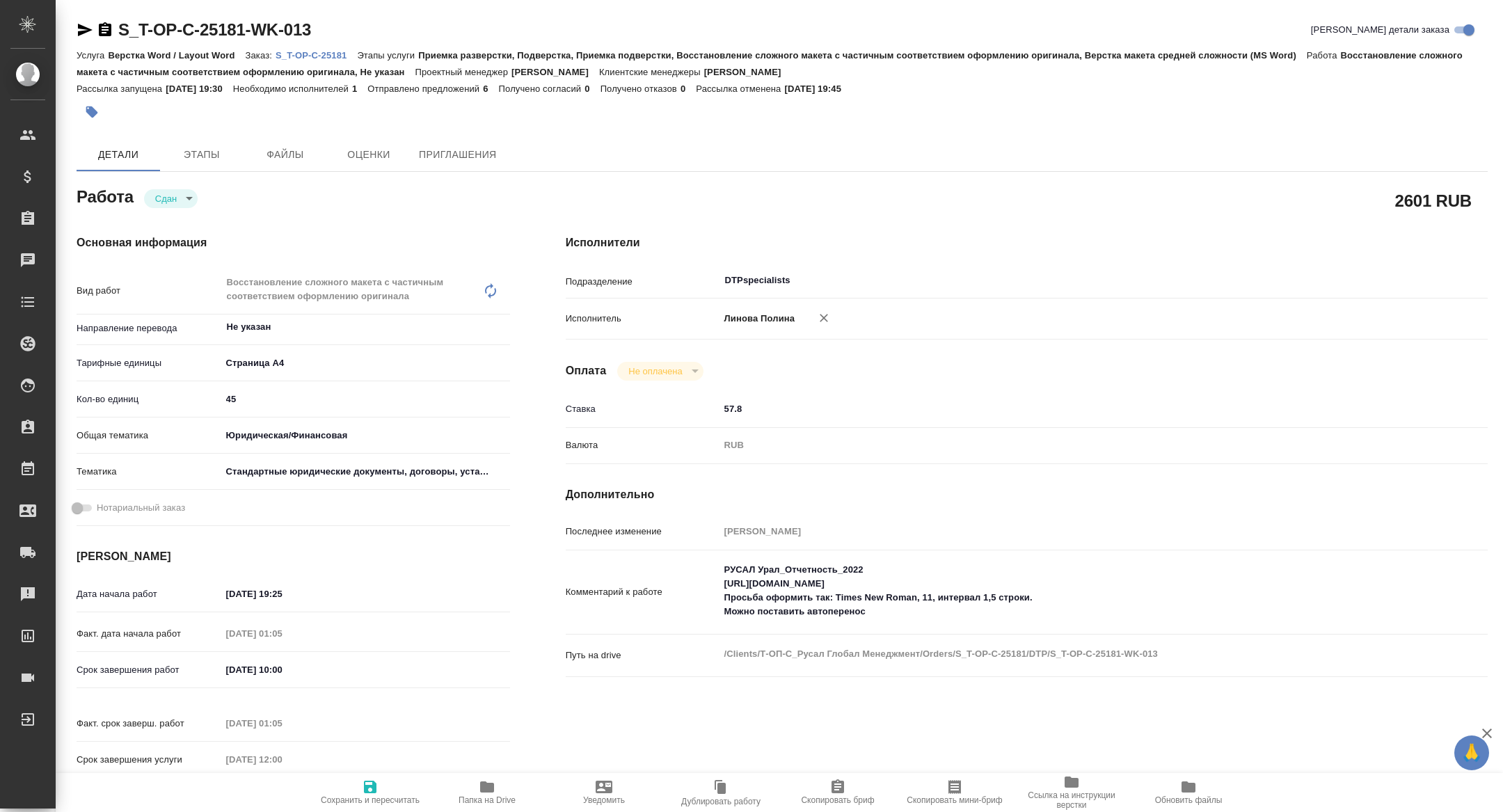
type textarea "x"
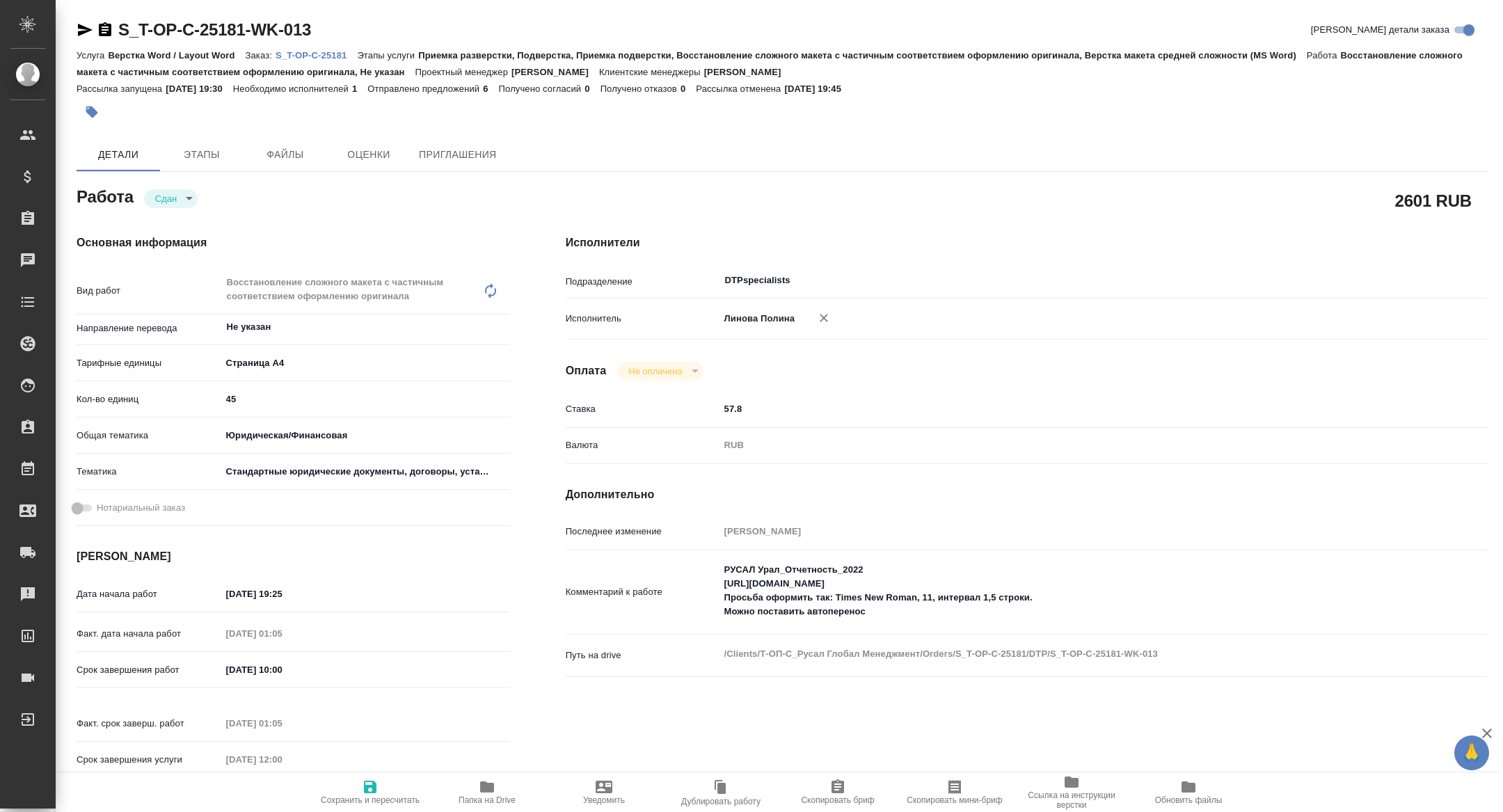
type textarea "x"
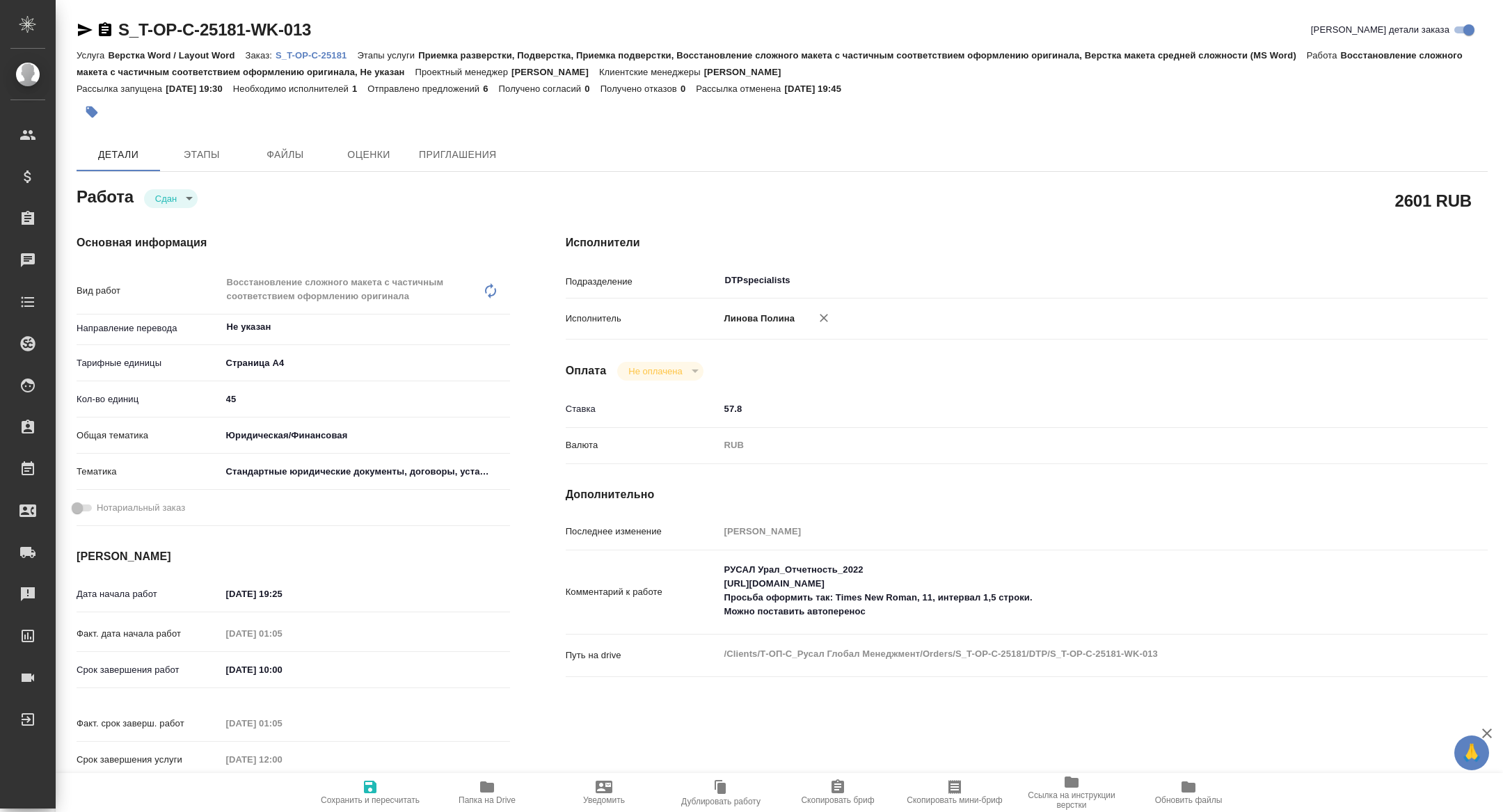
type textarea "x"
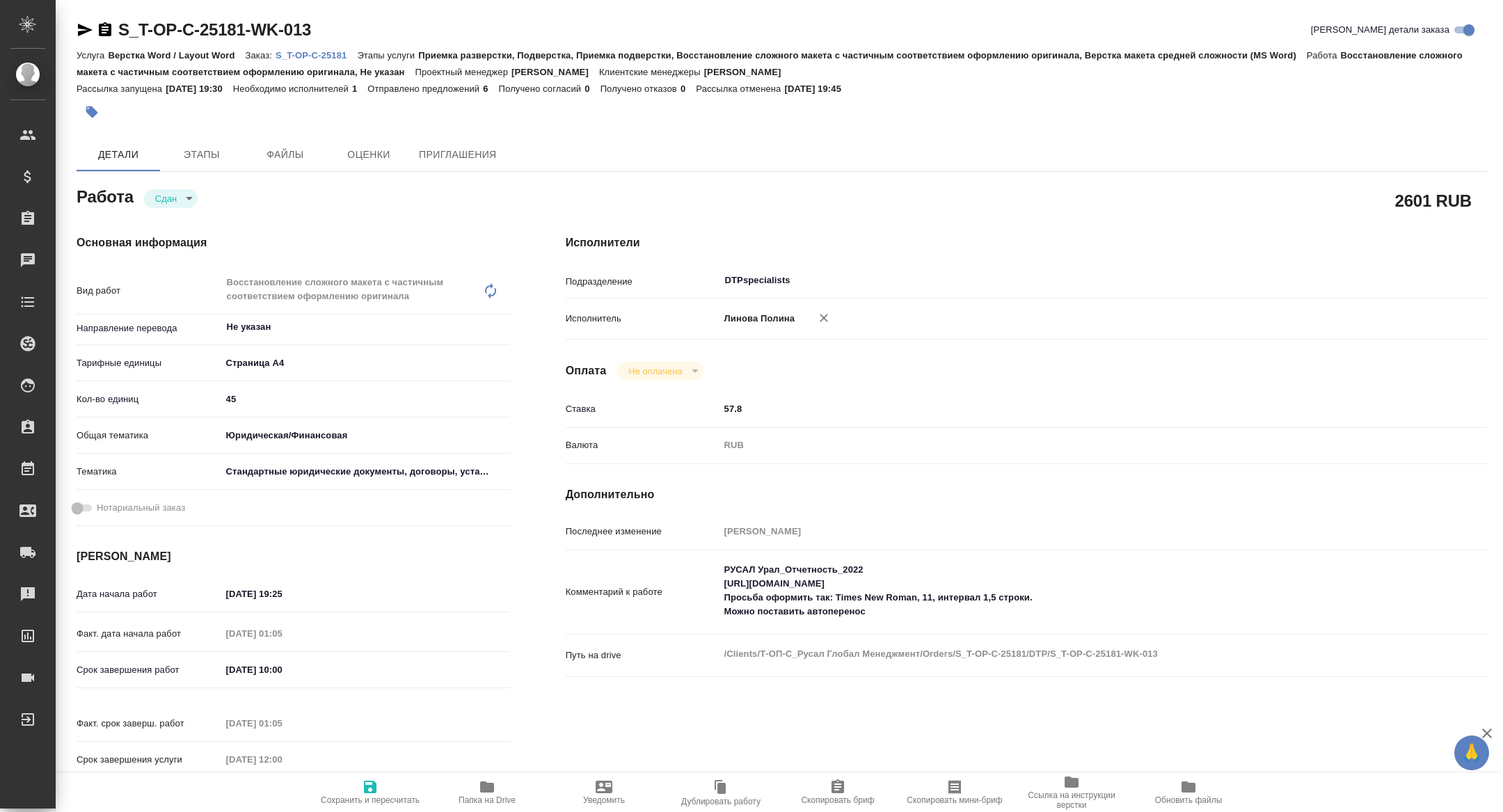
type textarea "x"
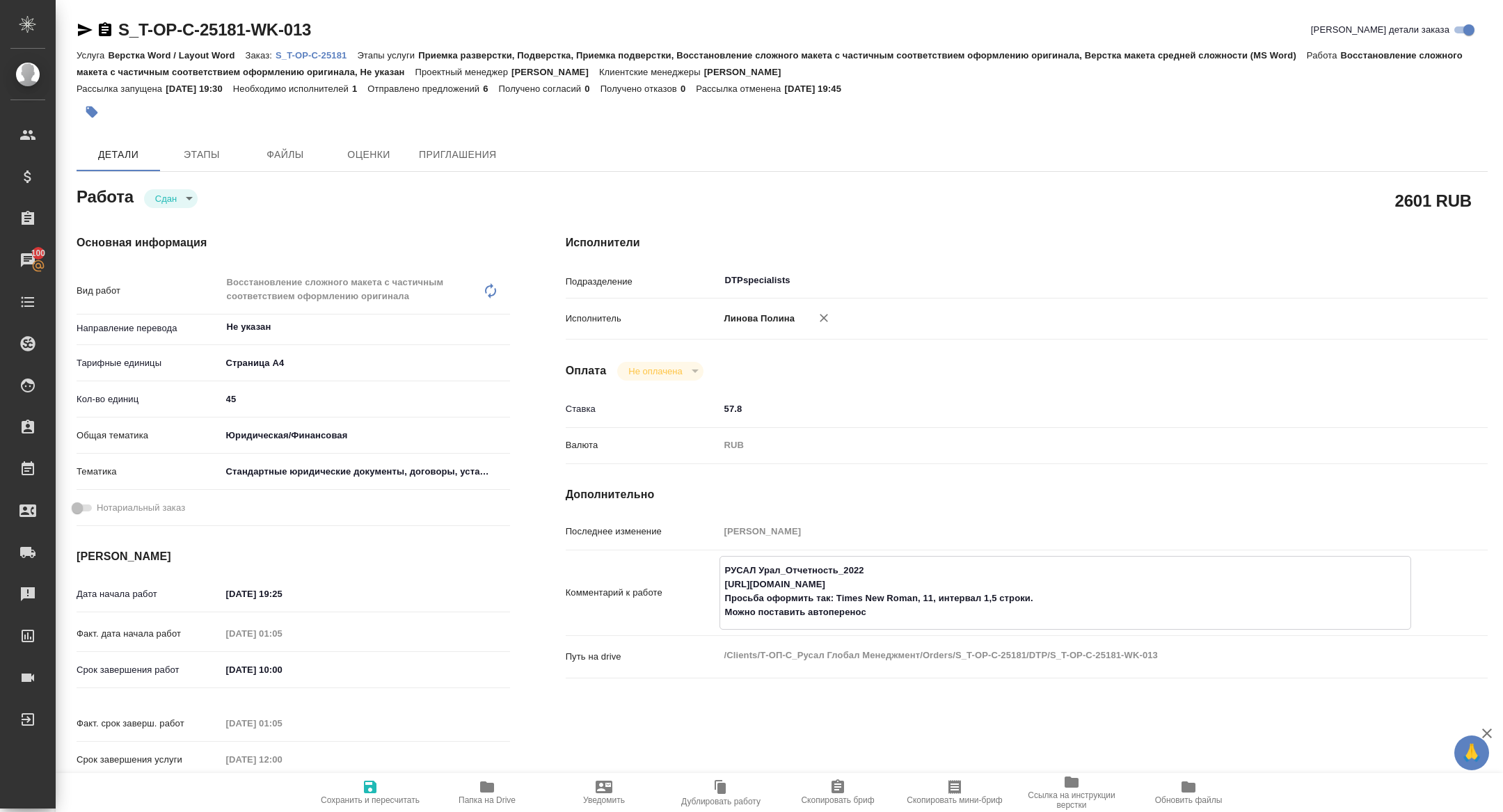
drag, startPoint x: 946, startPoint y: 582, endPoint x: 717, endPoint y: 581, distance: 229.0
click at [717, 581] on div "Комментарий к работе РУСАЛ Урал_Отчетность_2022 https://drive.awatera.com/s/CYY…" at bounding box center [1027, 593] width 922 height 74
type textarea "x"
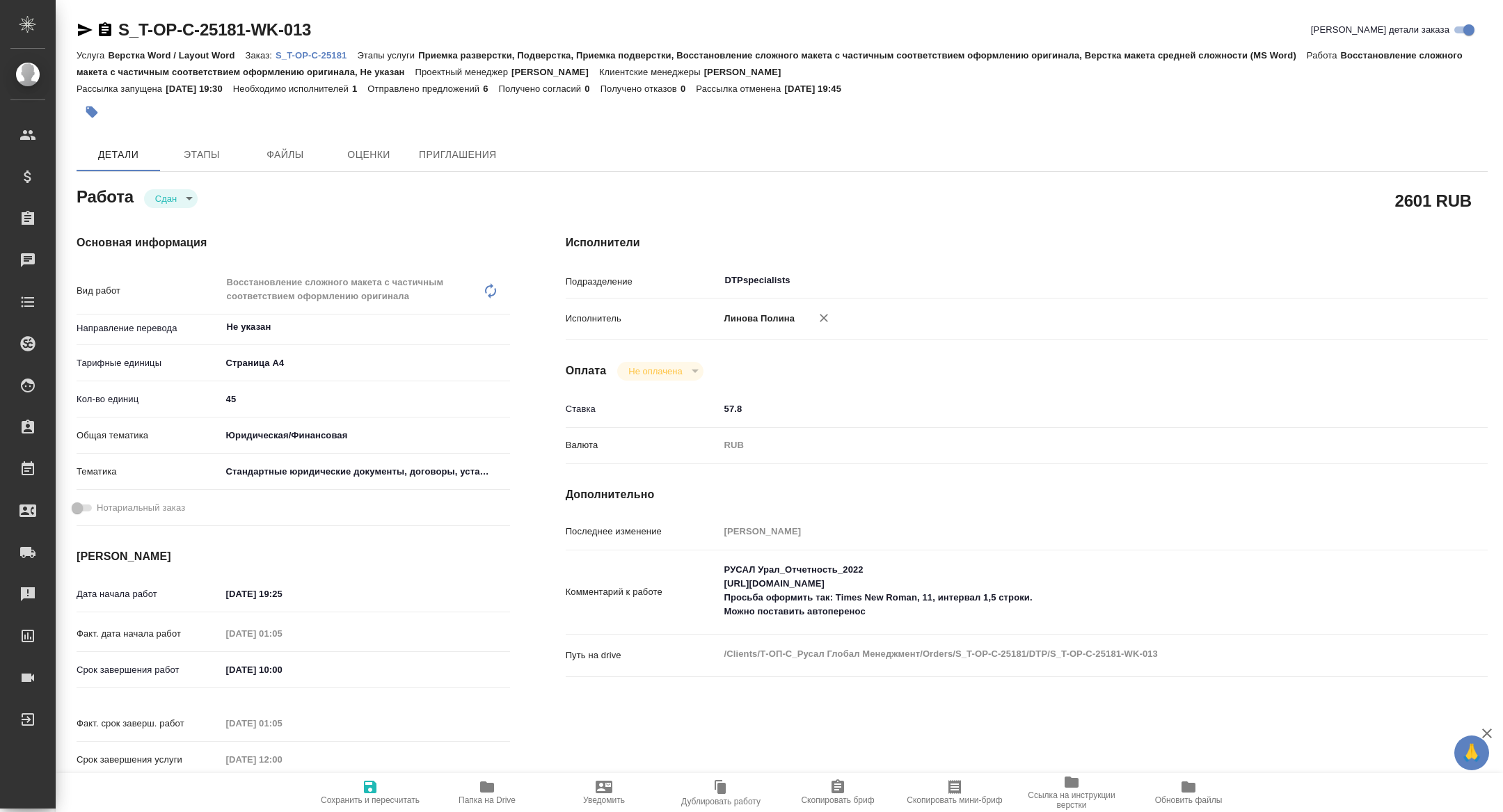
type textarea "x"
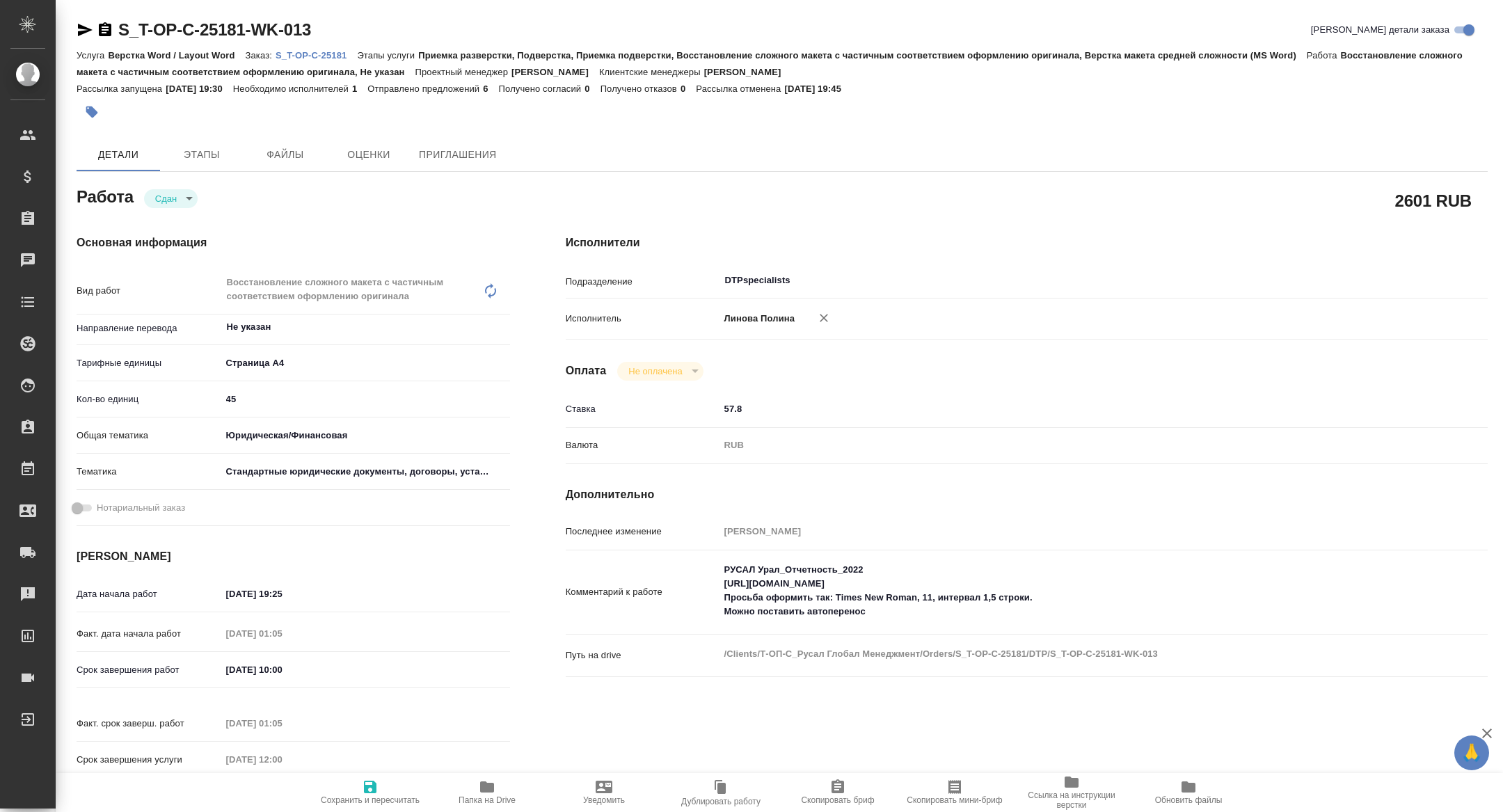
type textarea "x"
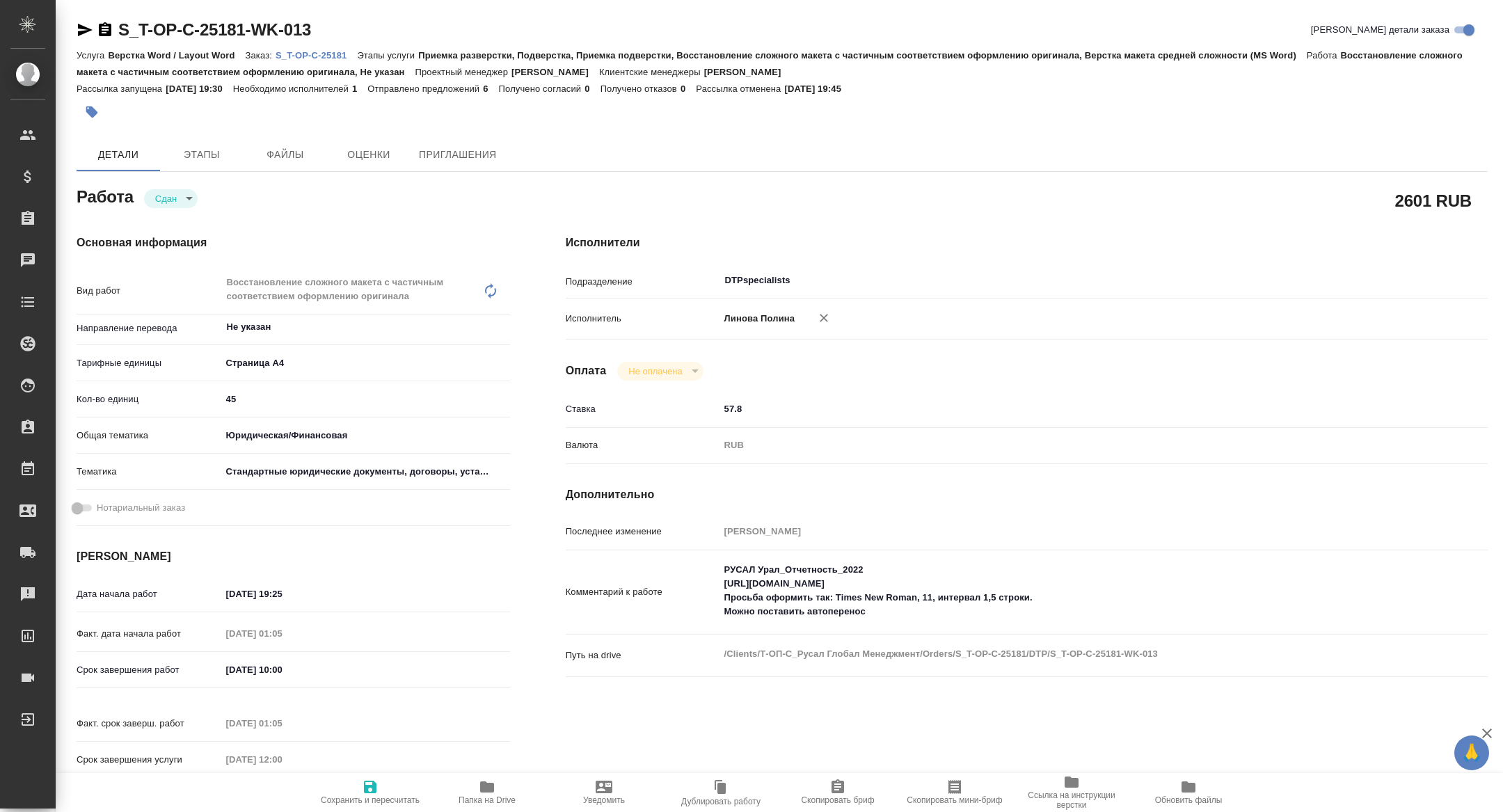
type textarea "x"
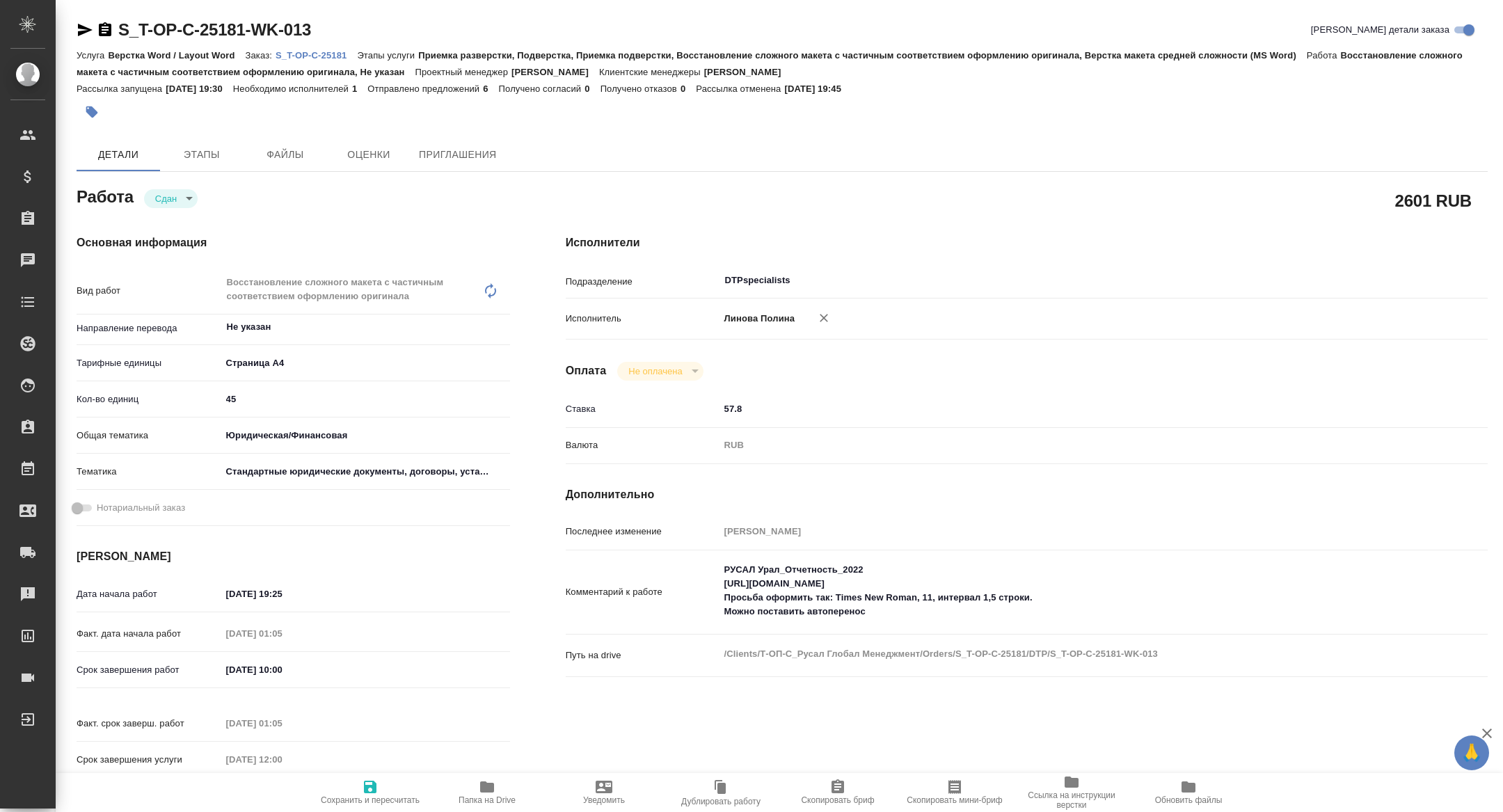
type textarea "x"
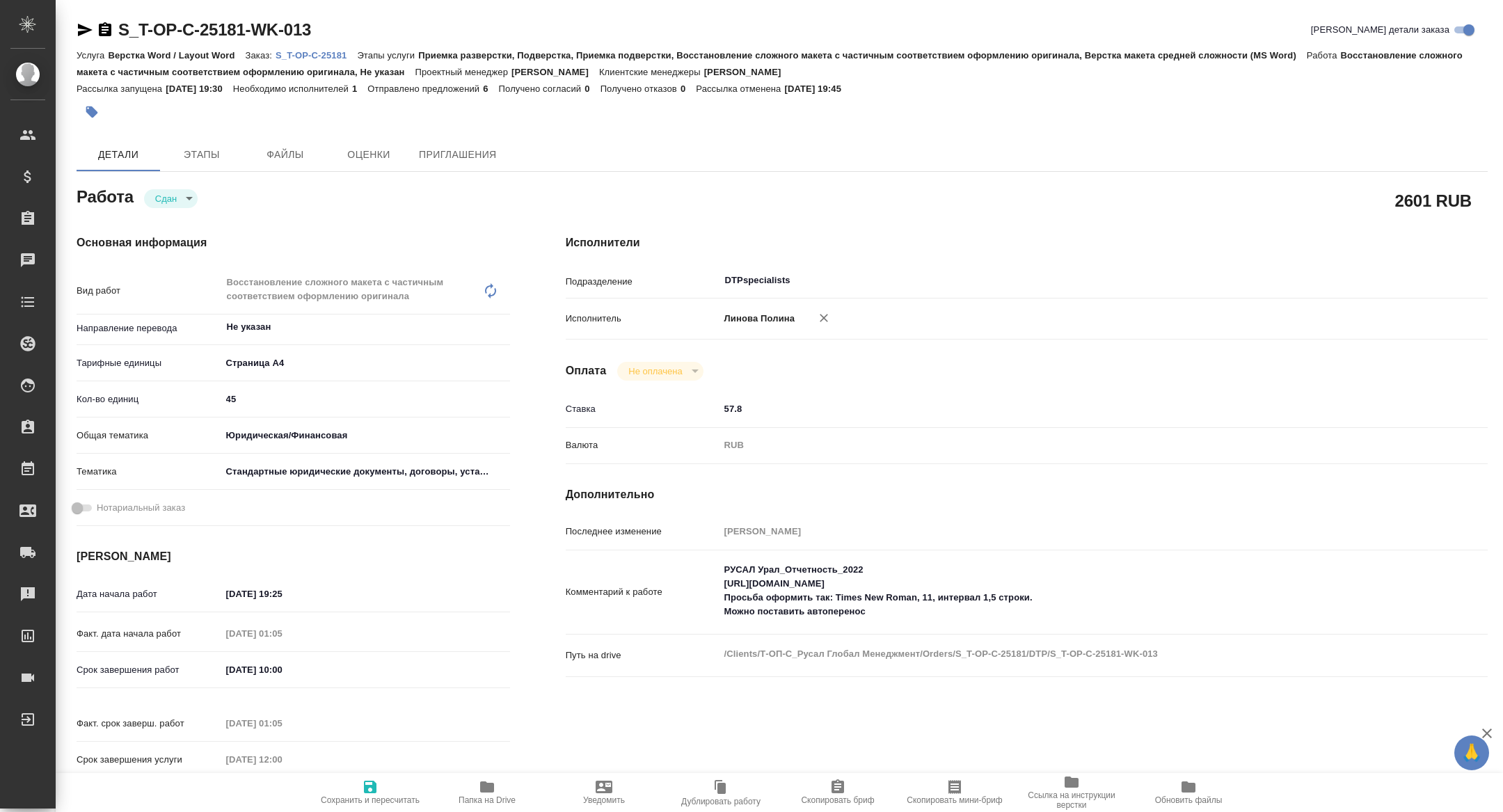
type textarea "x"
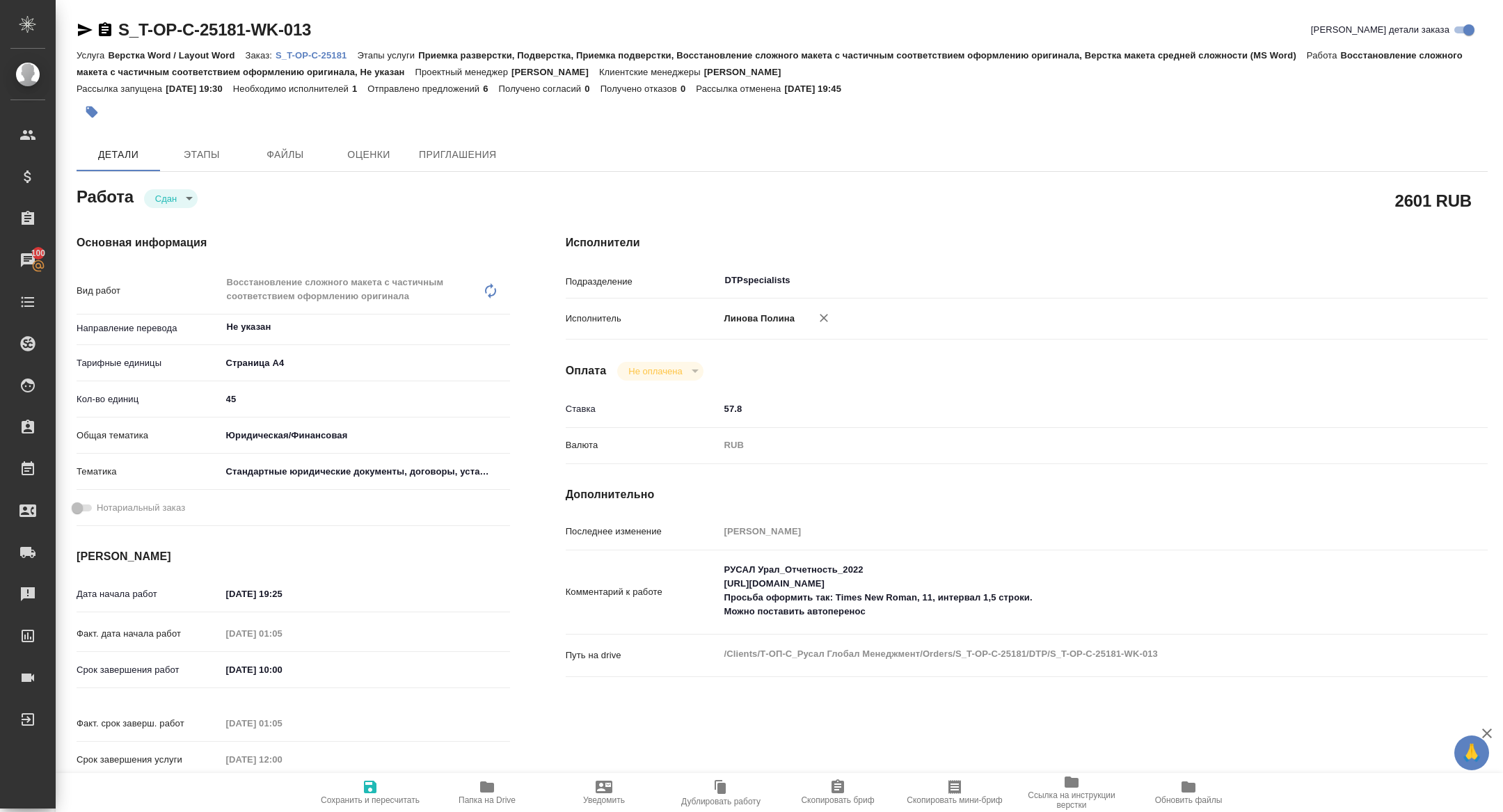
type textarea "x"
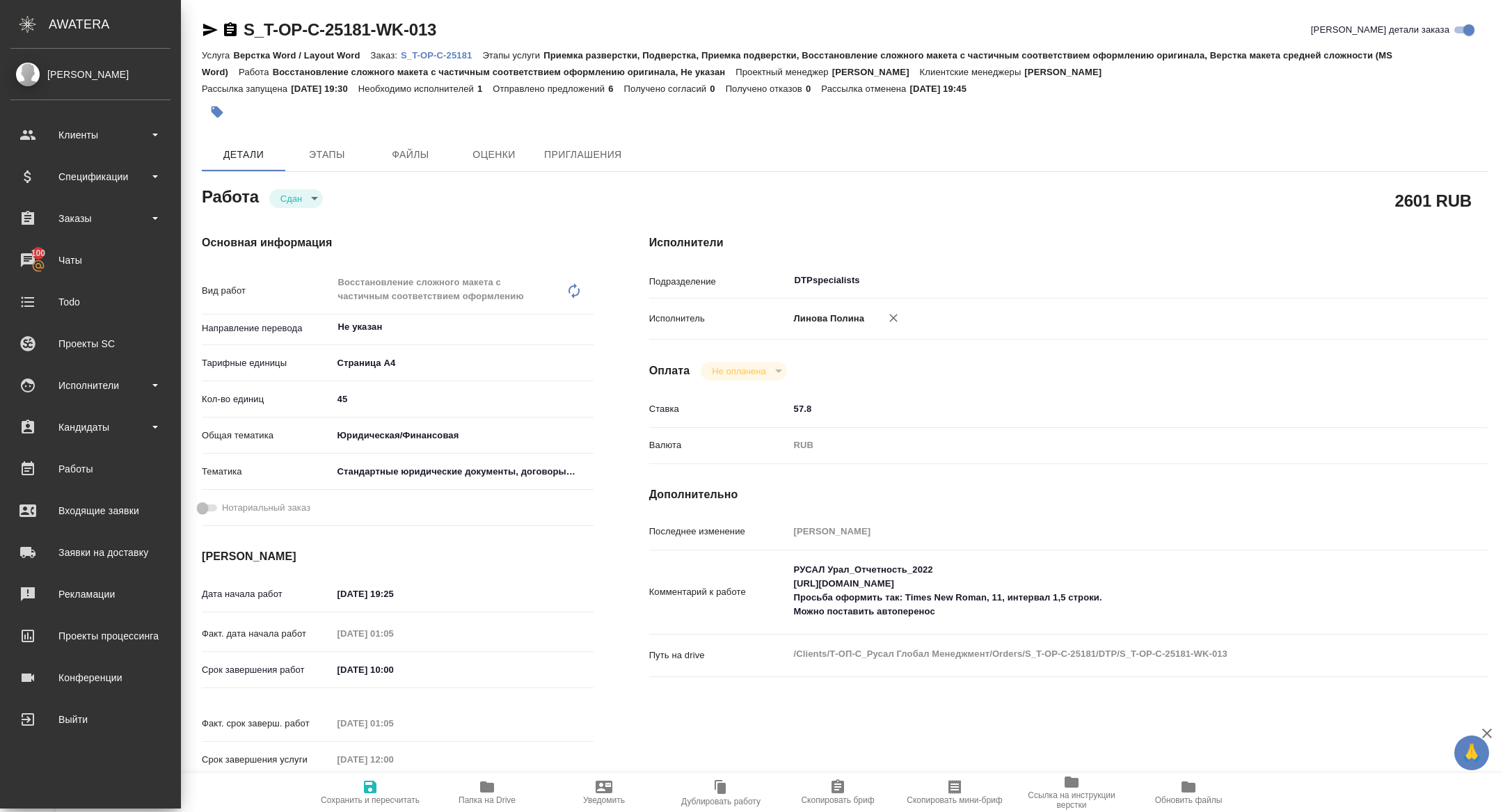
type textarea "x"
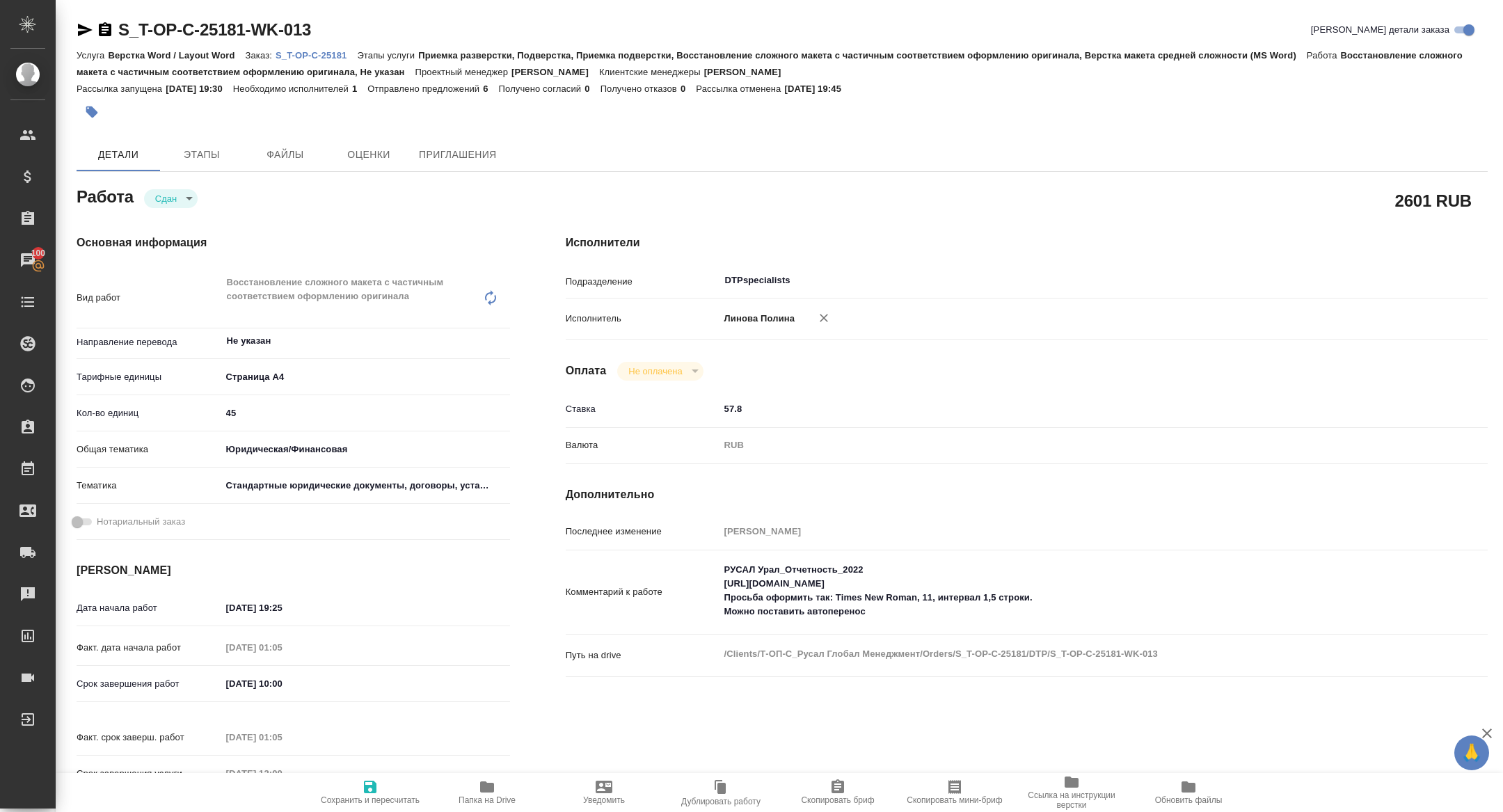
click at [75, 32] on div "S_T-OP-C-25181-WK-013 Кратко детали заказа Услуга Верстка Word / Layout Word За…" at bounding box center [782, 623] width 1427 height 1246
click at [84, 32] on icon "button" at bounding box center [84, 29] width 14 height 13
click at [312, 55] on p "S_T-OP-C-25181" at bounding box center [316, 56] width 81 height 11
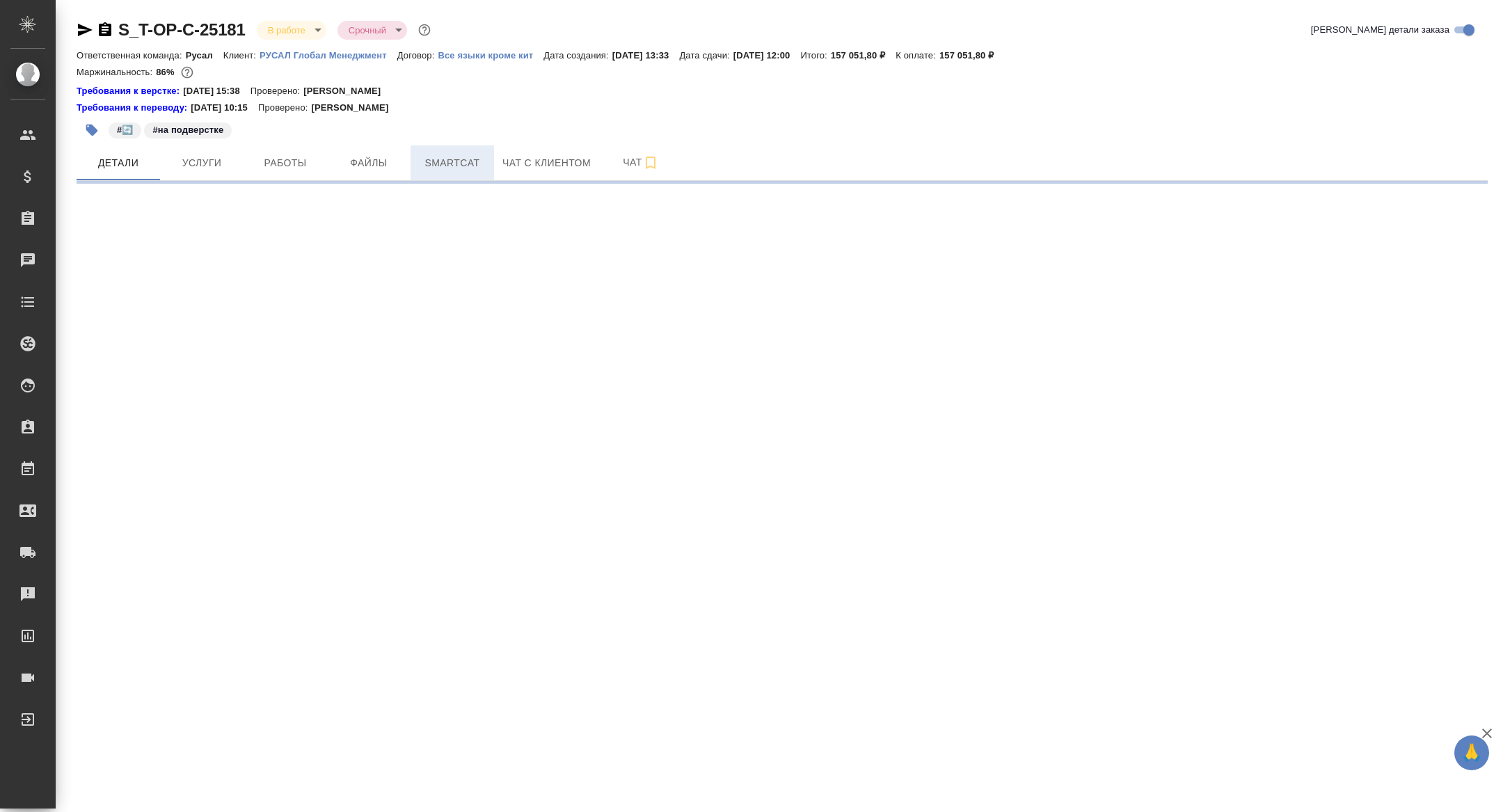
select select "RU"
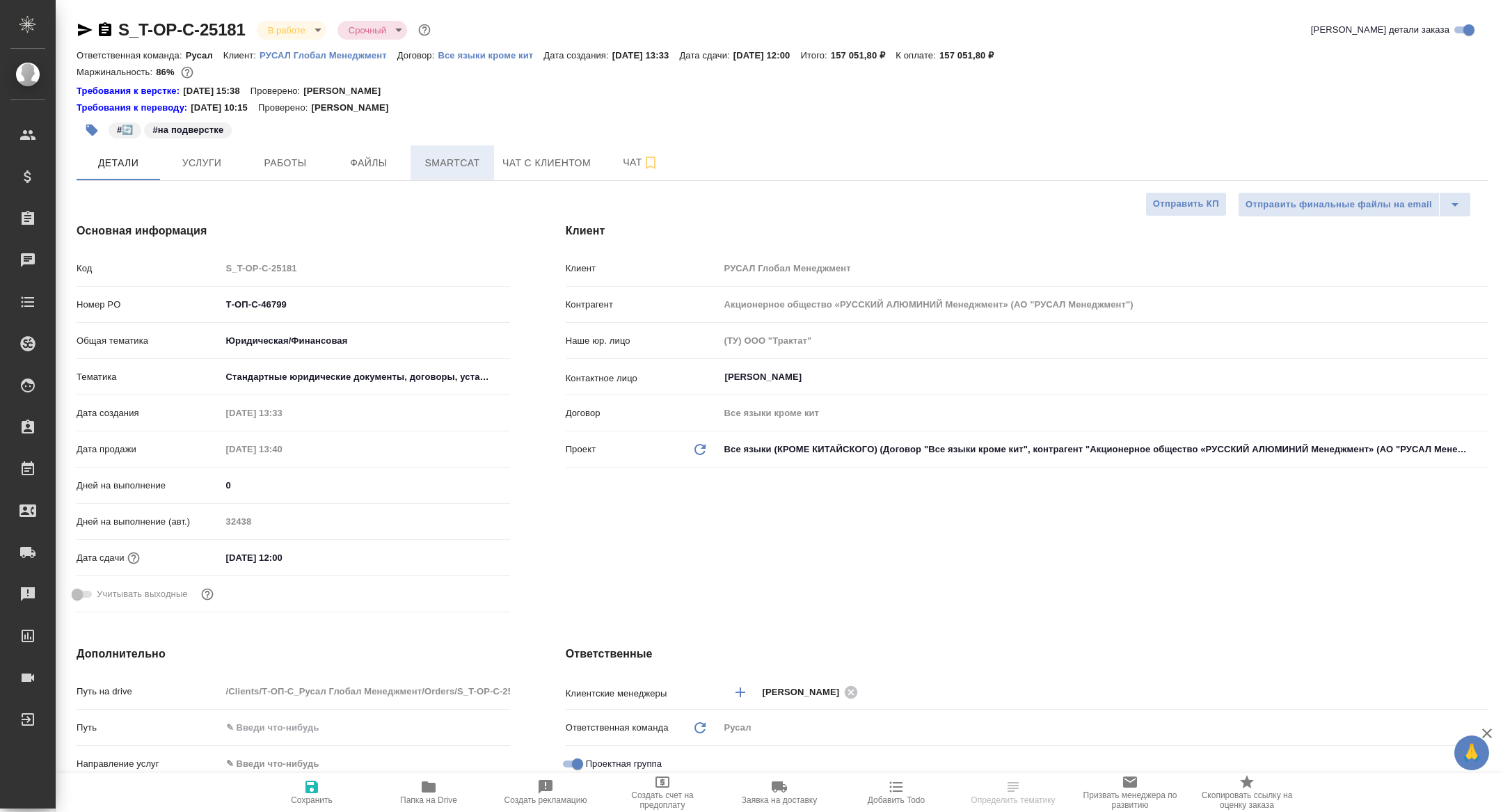
click at [458, 167] on span "Smartcat" at bounding box center [452, 163] width 67 height 17
type textarea "x"
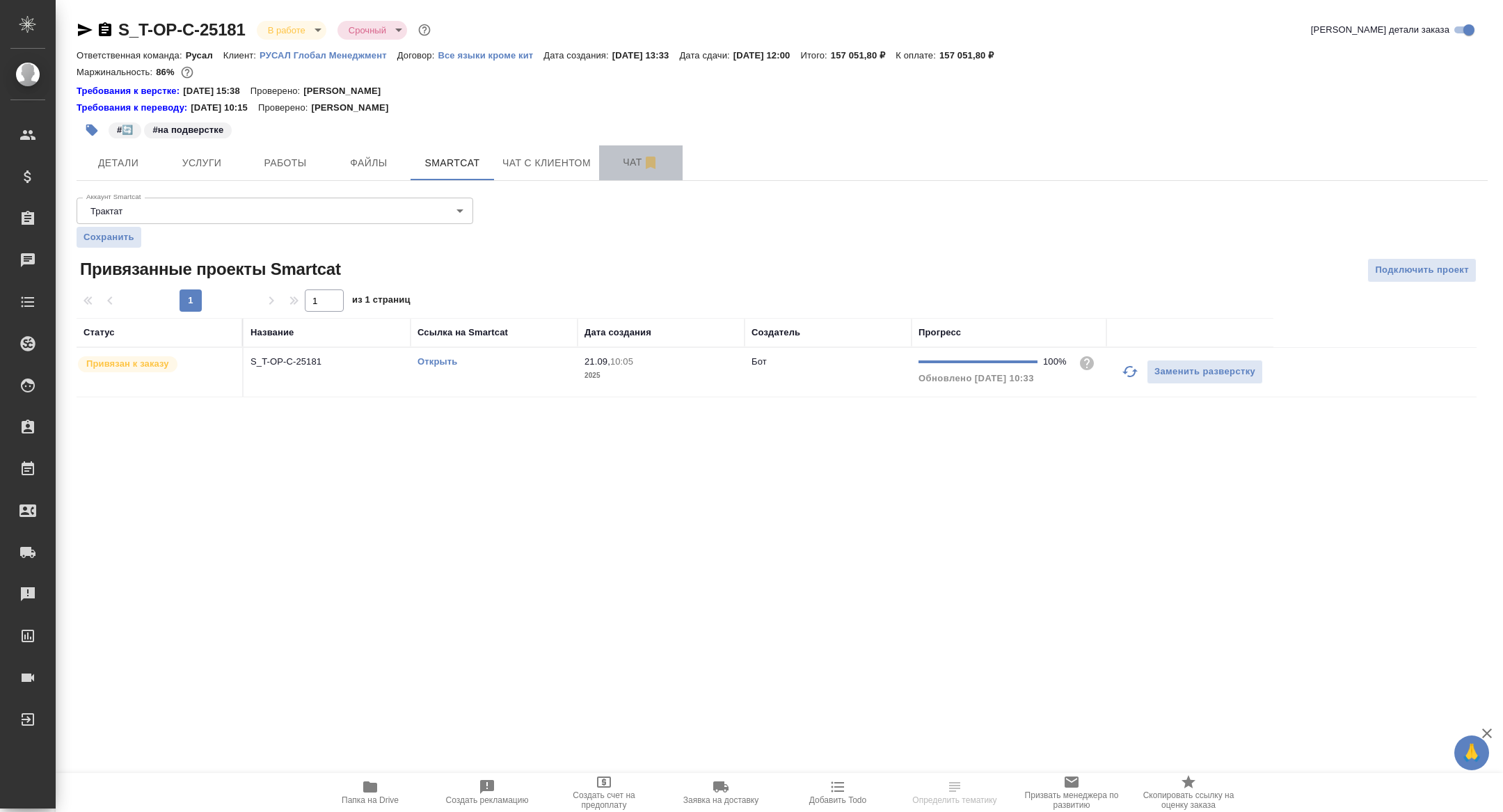
click at [632, 166] on span "Чат" at bounding box center [640, 162] width 67 height 17
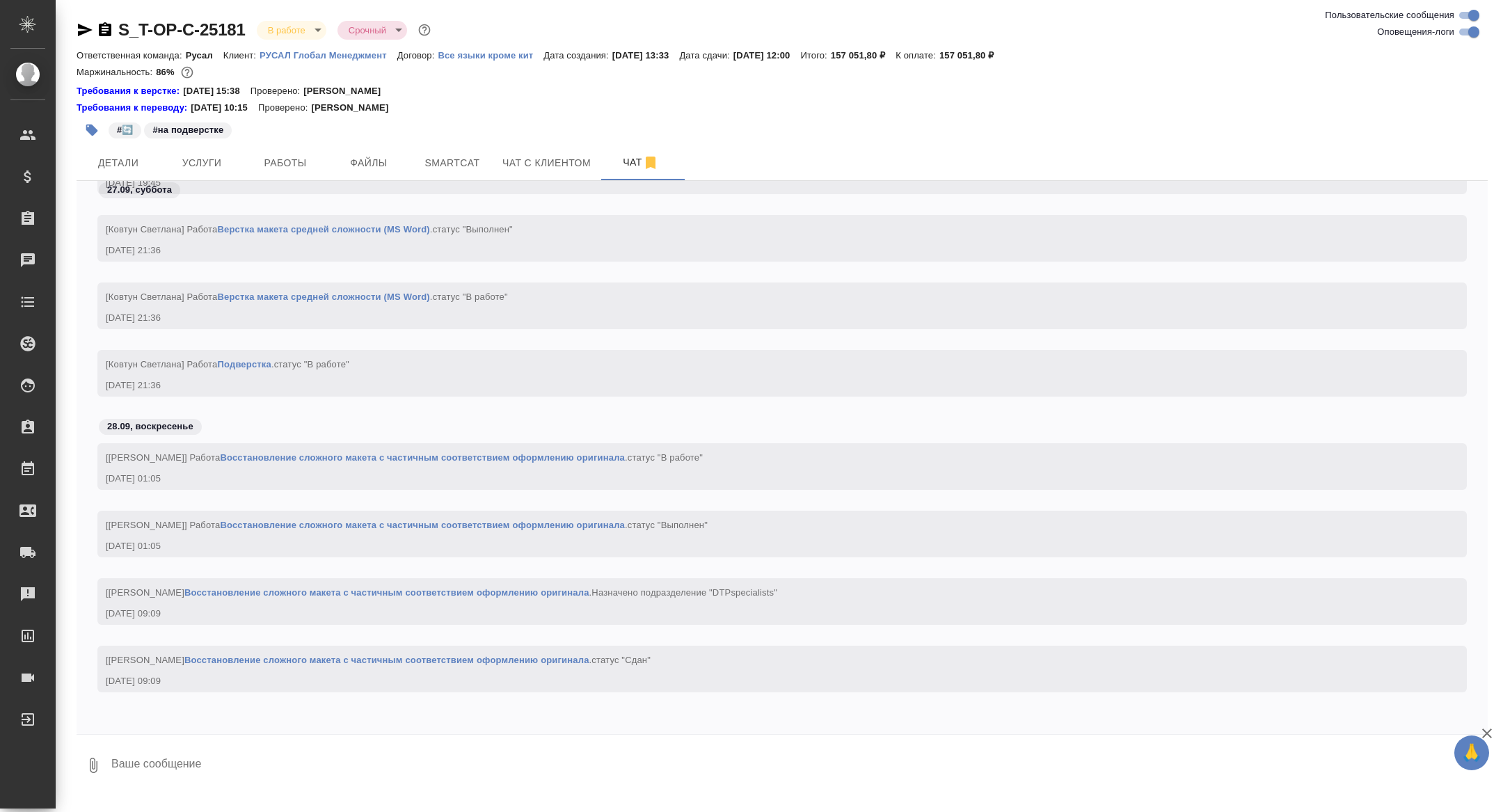
scroll to position [13174, 0]
click at [112, 163] on span "Детали" at bounding box center [118, 163] width 67 height 17
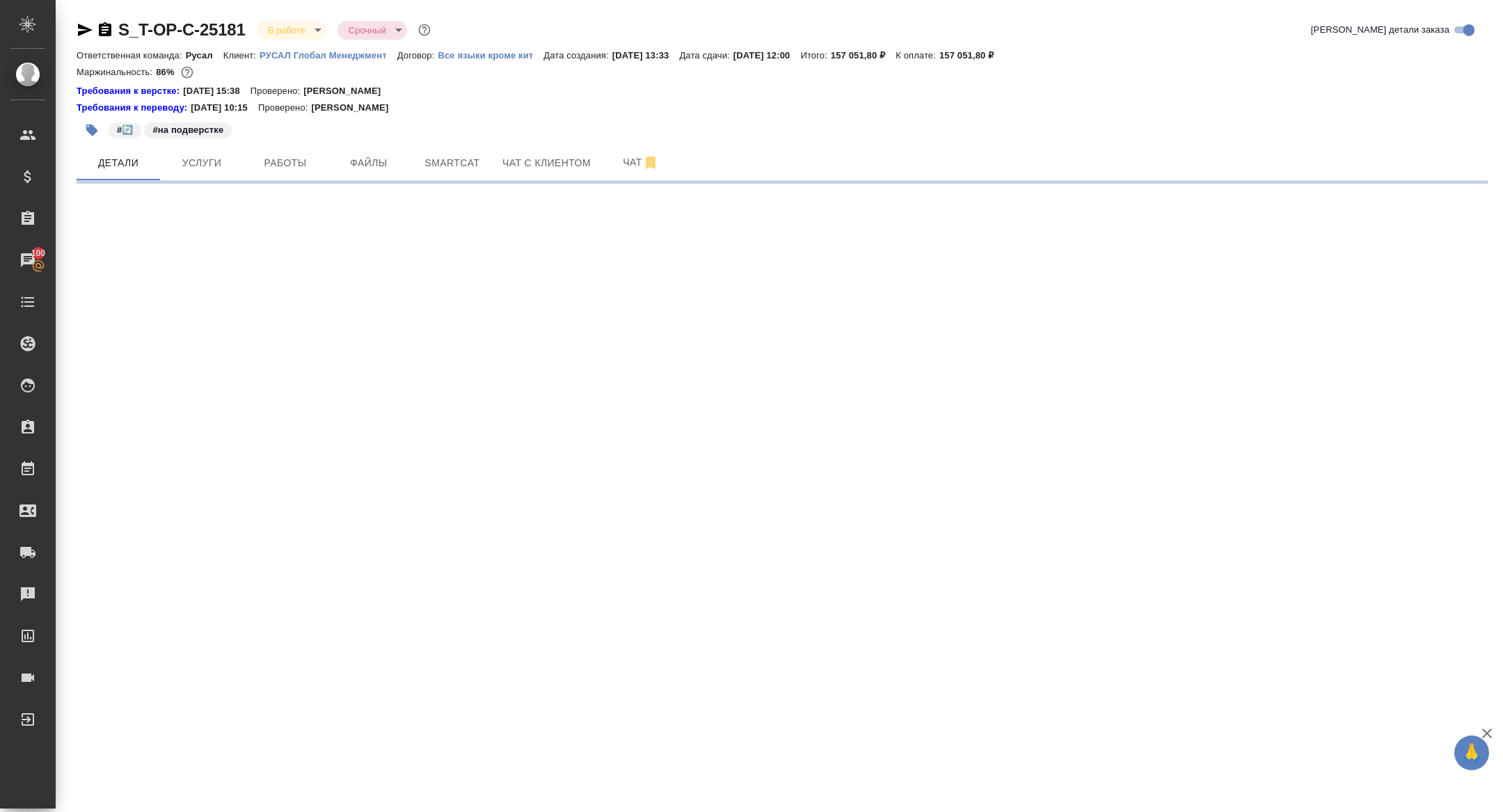
select select "RU"
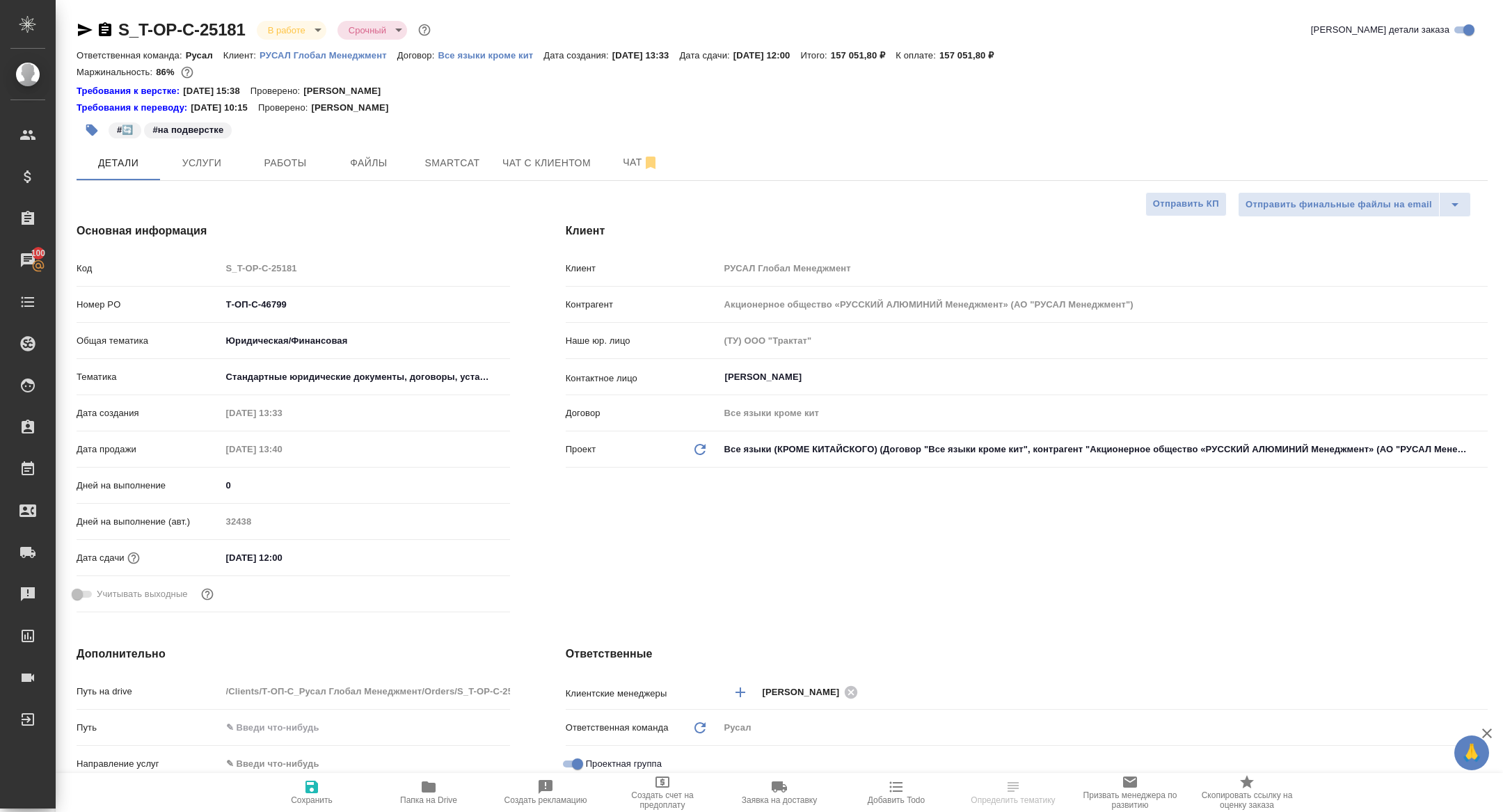
type textarea "x"
click at [448, 786] on span "Папка на Drive" at bounding box center [429, 792] width 100 height 26
select select "RU"
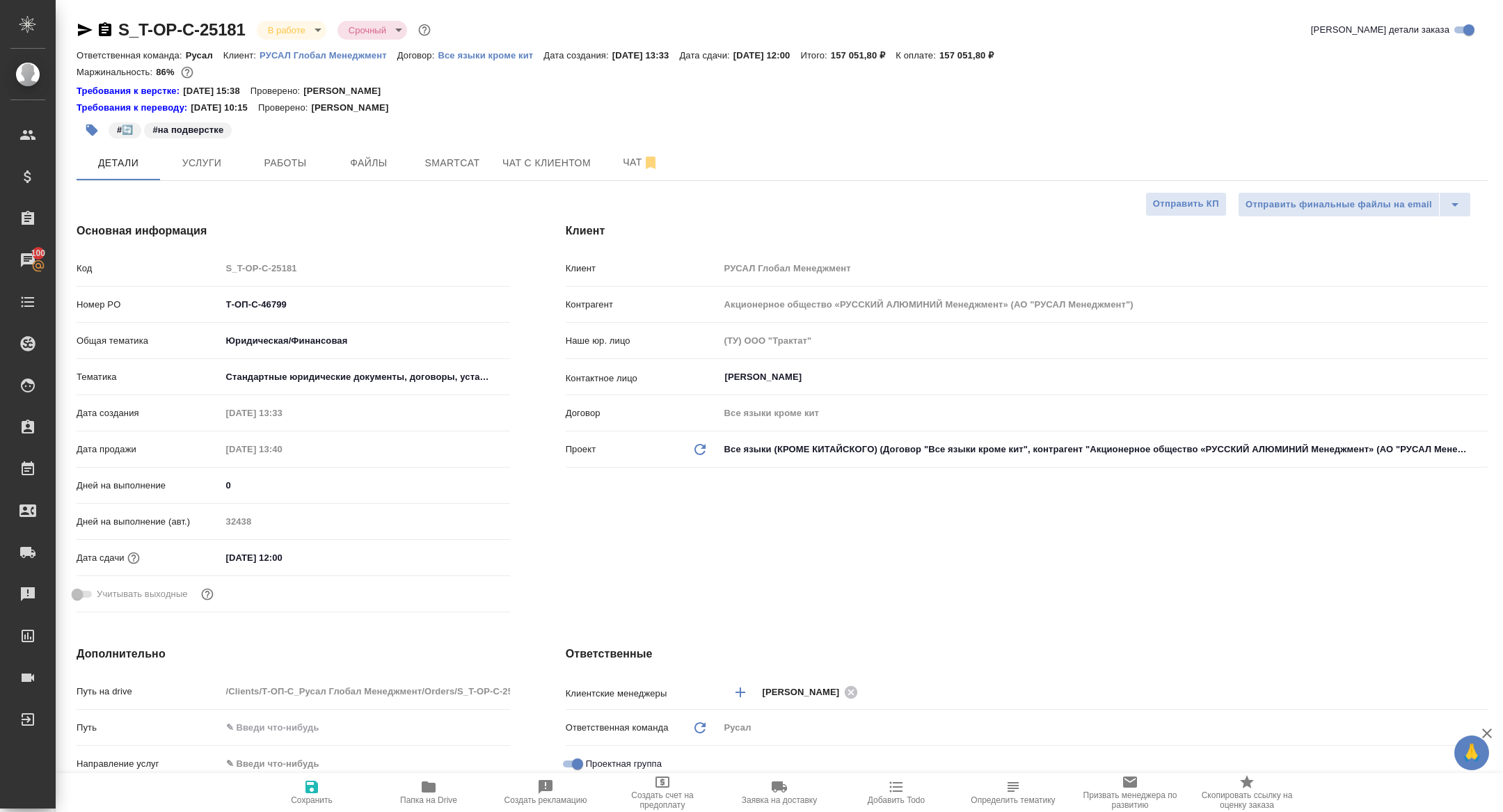
type textarea "x"
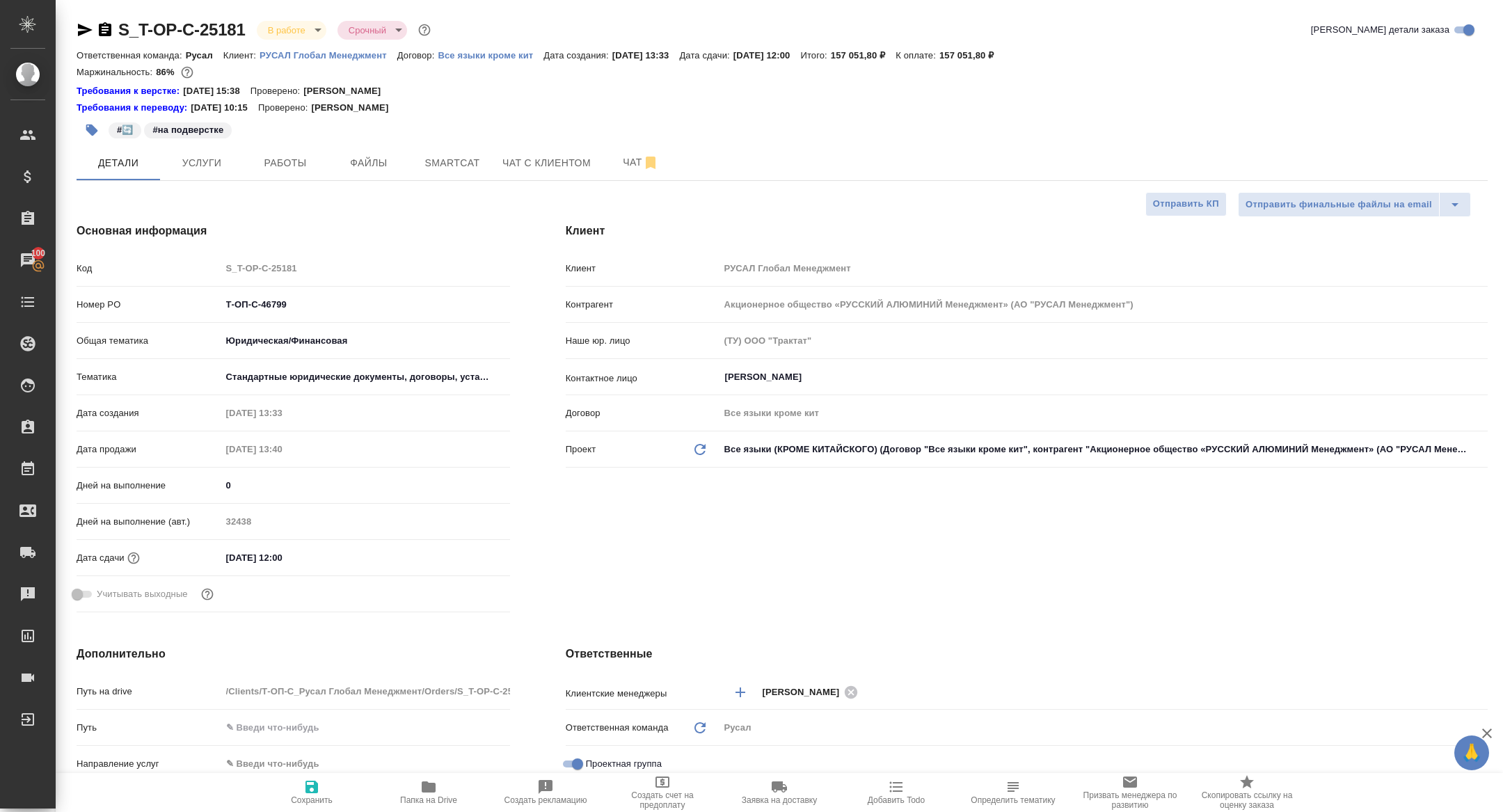
type textarea "x"
click at [447, 166] on span "Smartcat" at bounding box center [452, 163] width 67 height 17
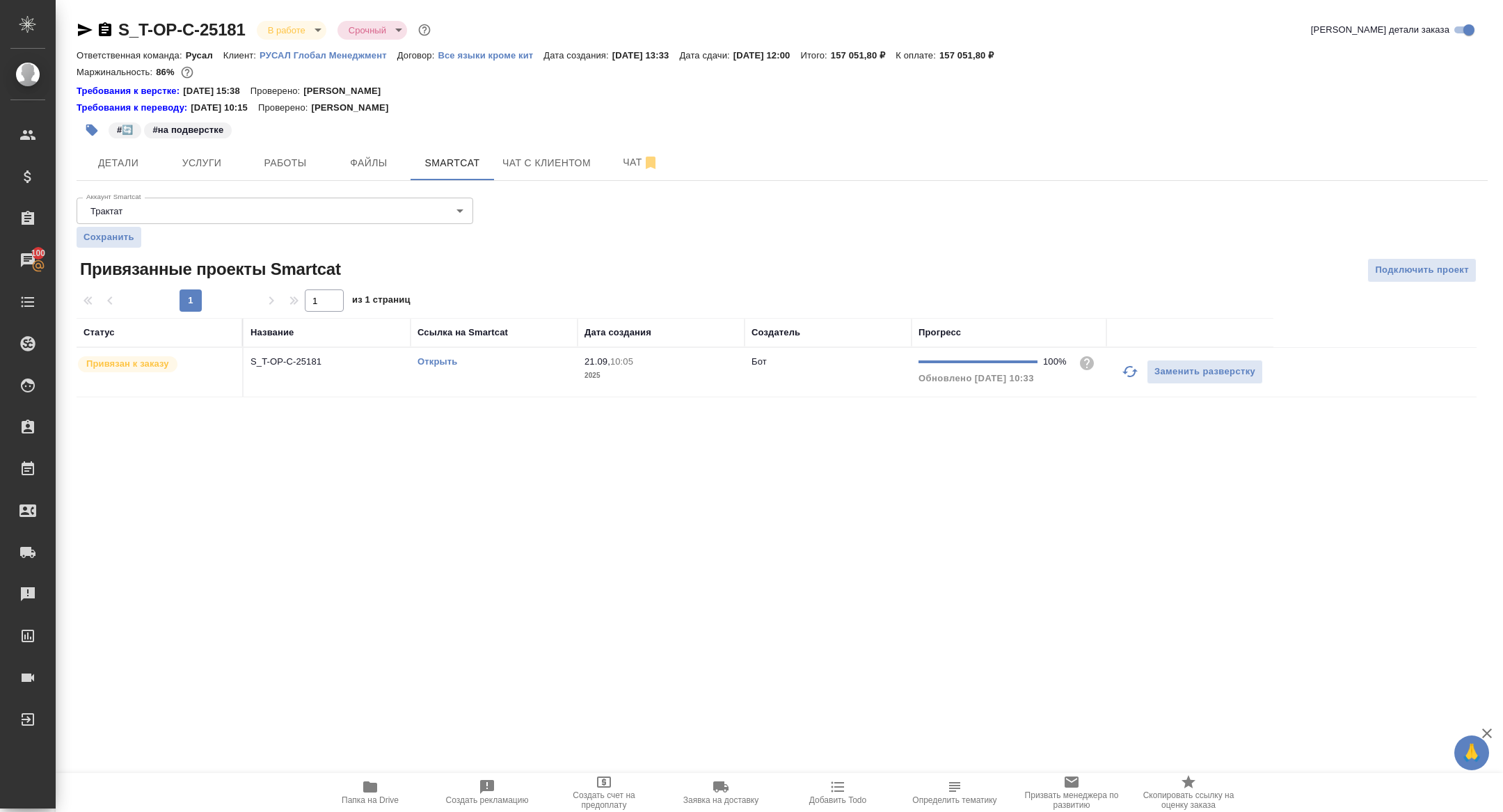
click at [433, 361] on link "Открыть" at bounding box center [437, 362] width 40 height 11
click at [85, 32] on icon "button" at bounding box center [84, 29] width 14 height 13
click at [289, 150] on button "Работы" at bounding box center [285, 163] width 84 height 35
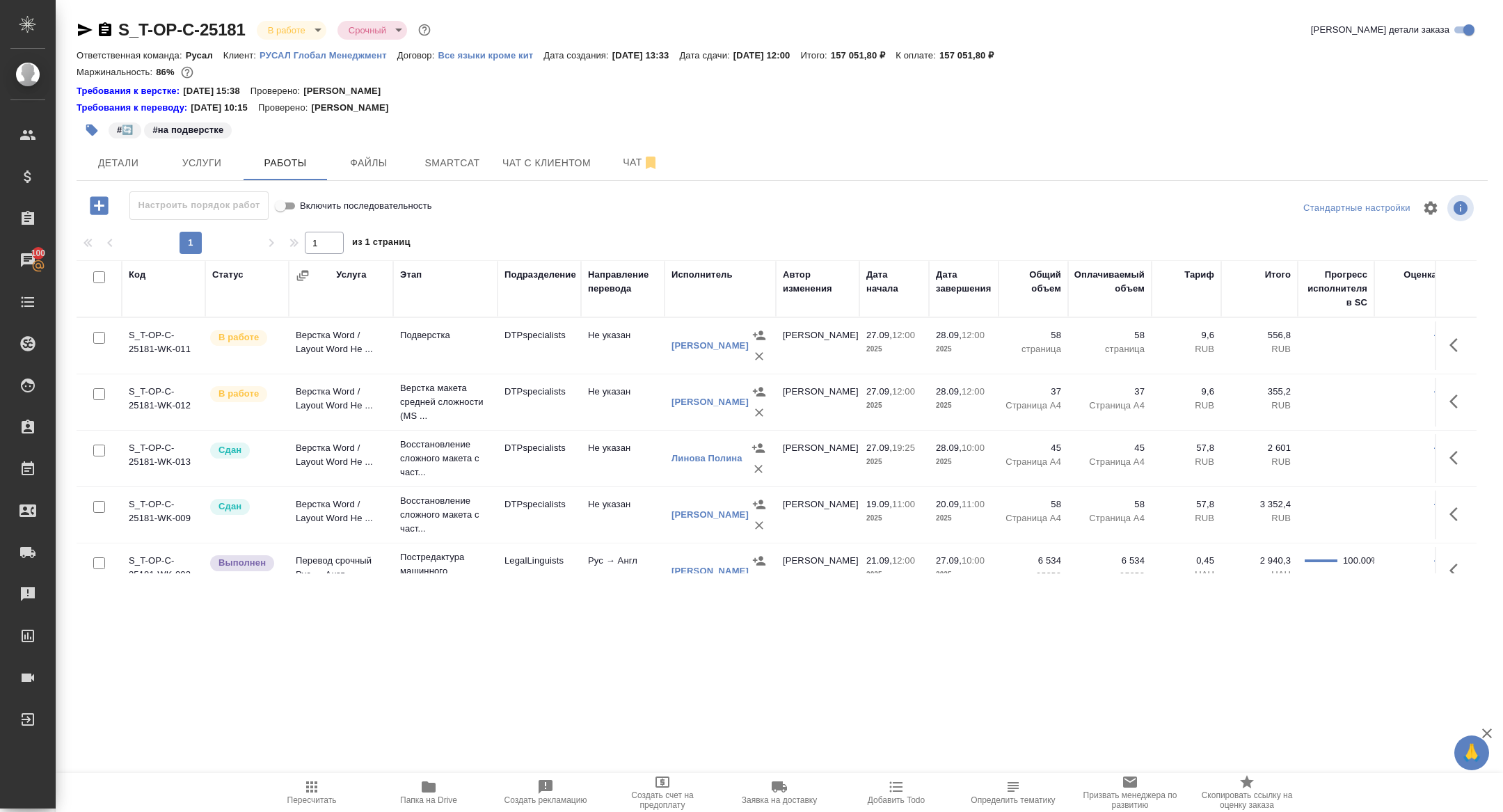
scroll to position [81, 0]
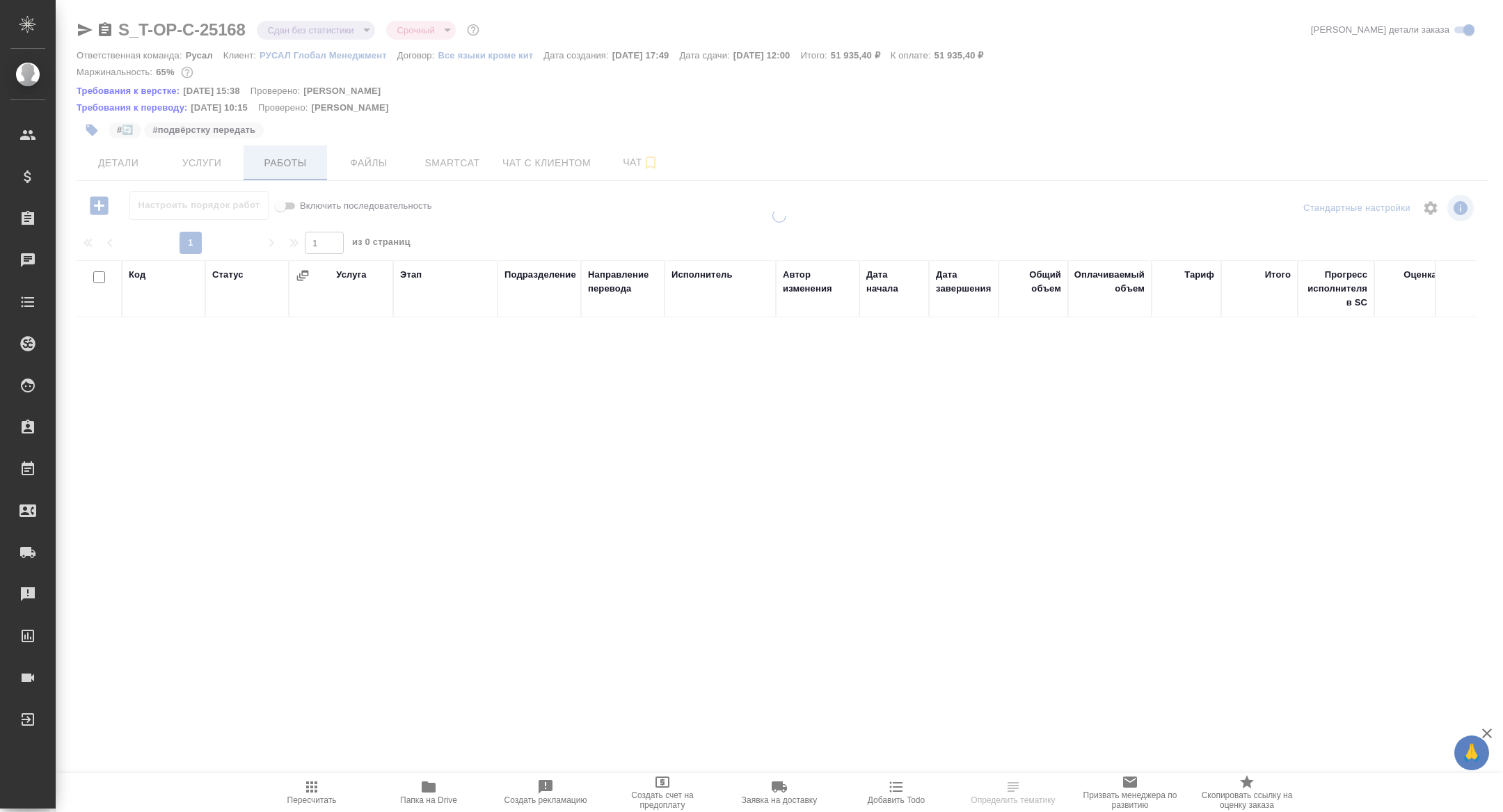
click at [294, 160] on span "Работы" at bounding box center [285, 163] width 67 height 17
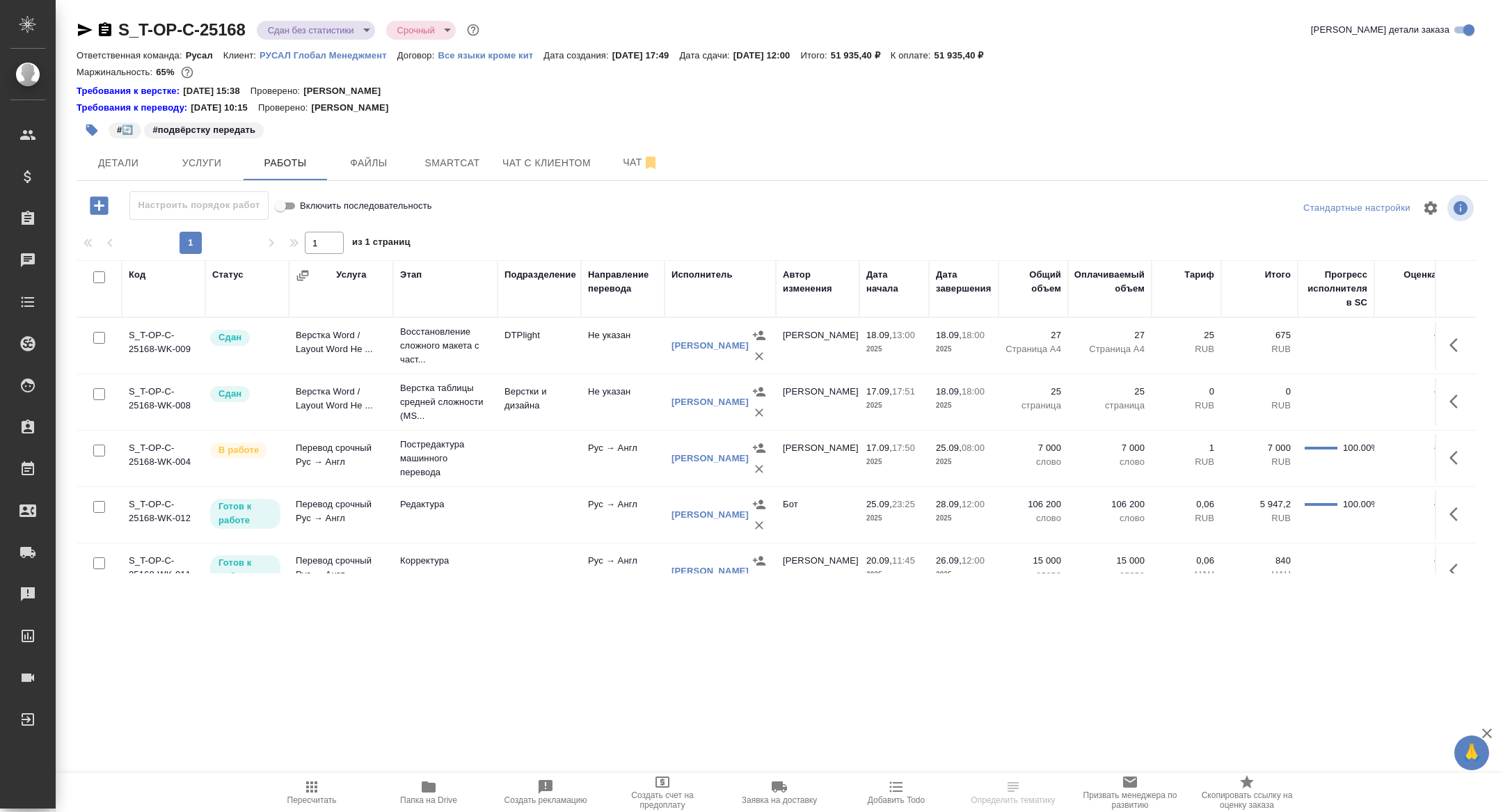
scroll to position [74, 0]
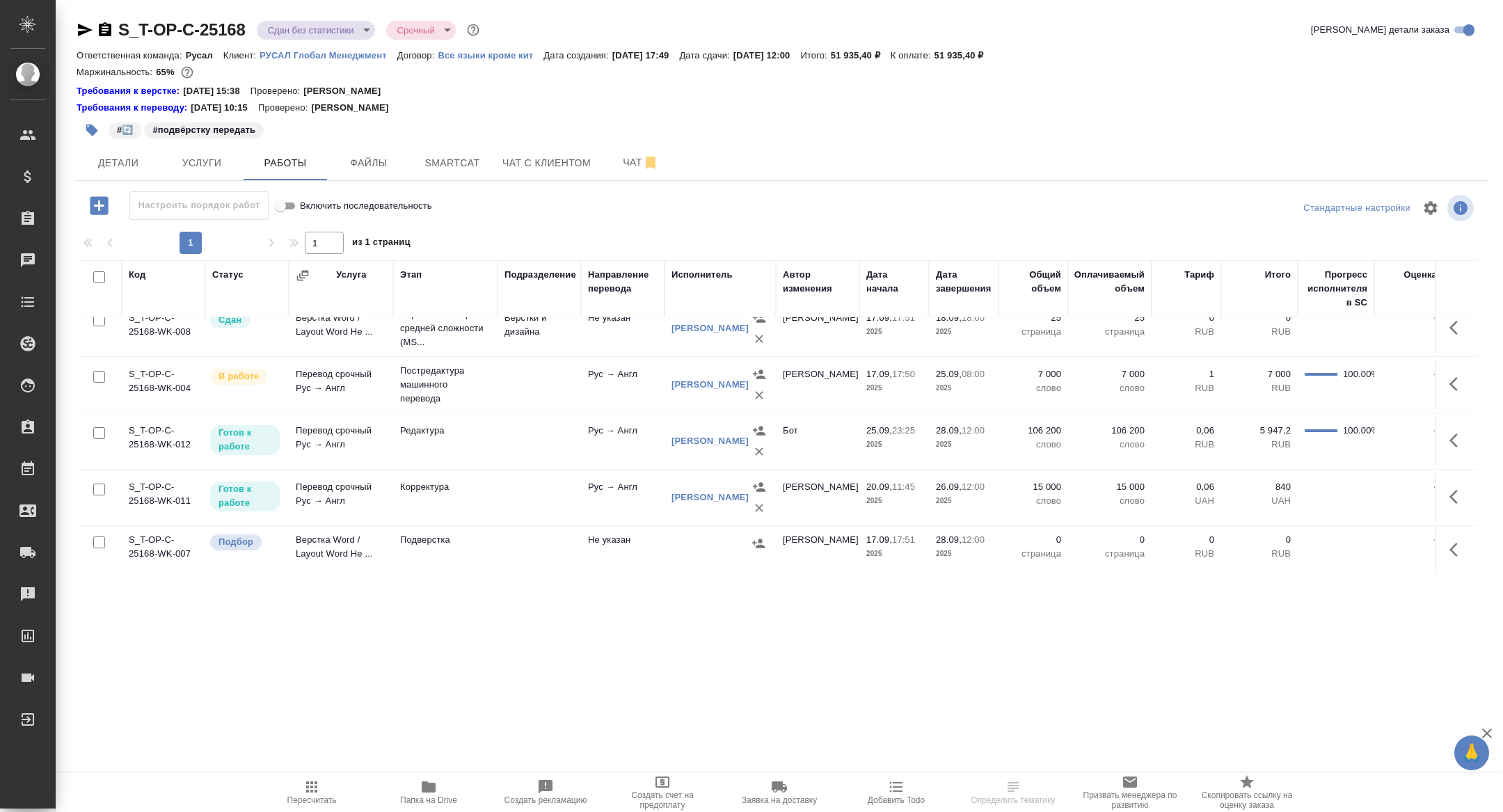
click at [99, 540] on input "checkbox" at bounding box center [99, 542] width 12 height 12
checkbox input "true"
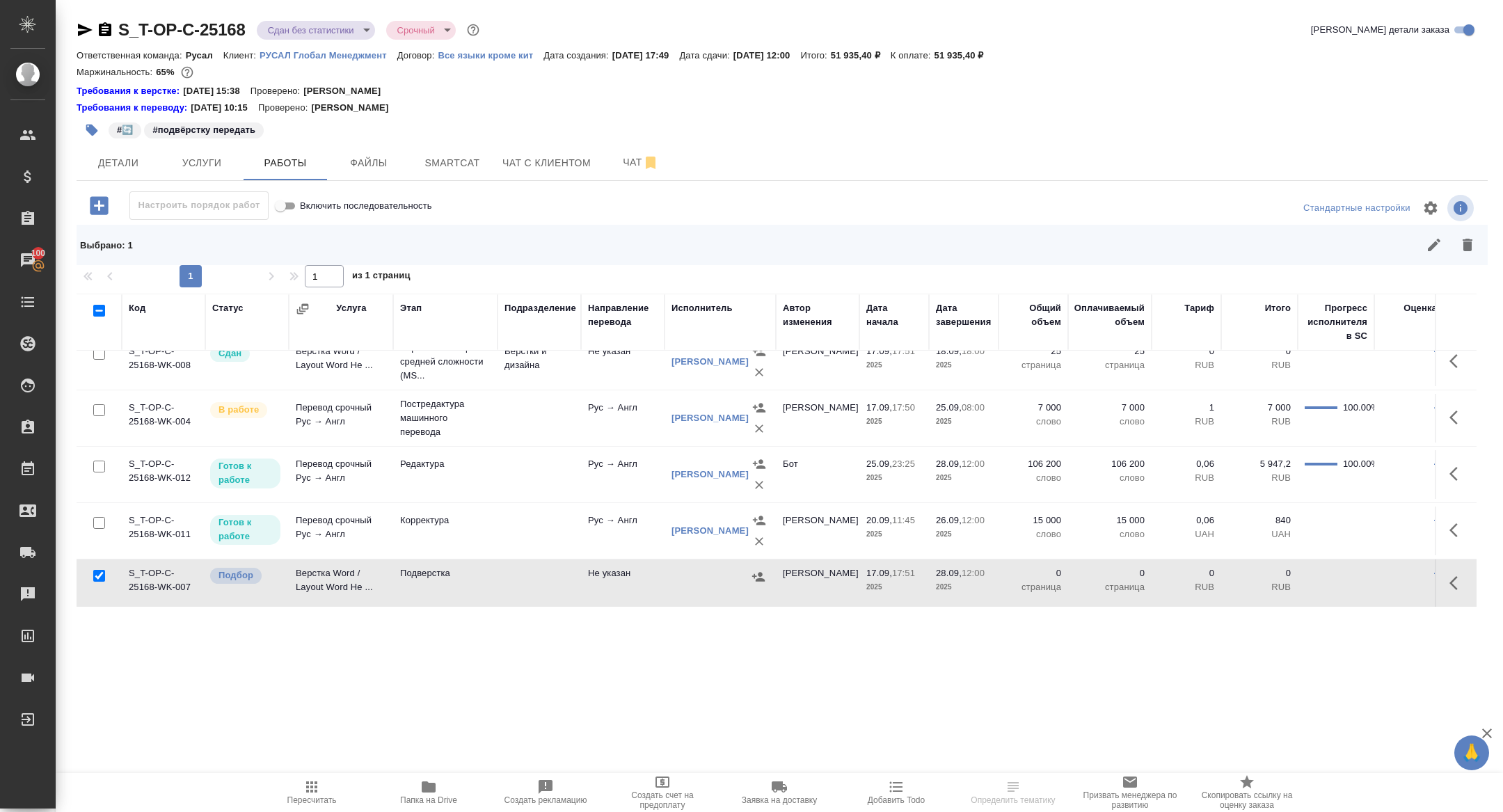
scroll to position [0, 0]
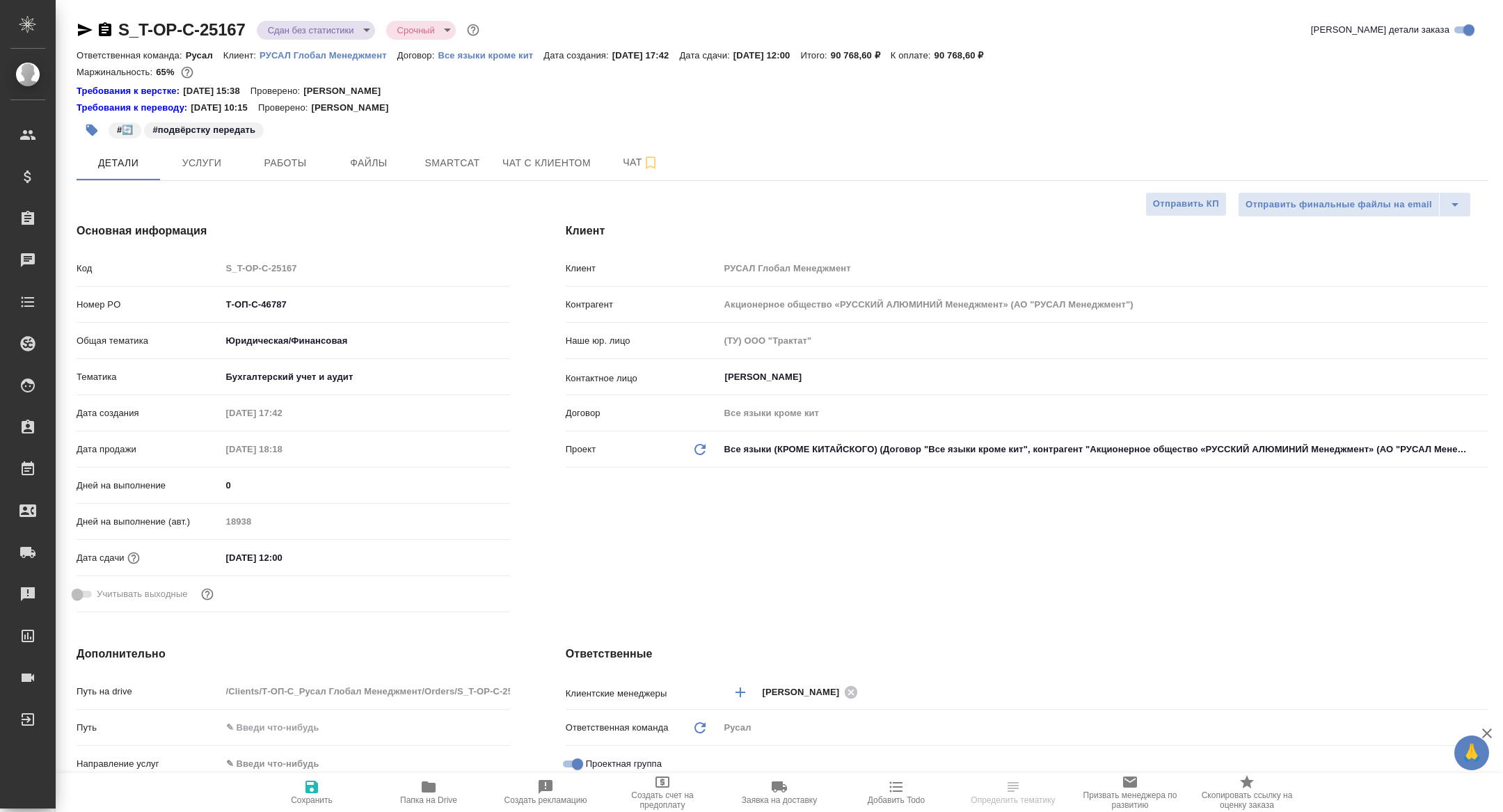
select select "RU"
click at [299, 160] on span "Работы" at bounding box center [285, 163] width 67 height 17
select select "RU"
click at [424, 799] on span "Папка на Drive" at bounding box center [429, 800] width 57 height 10
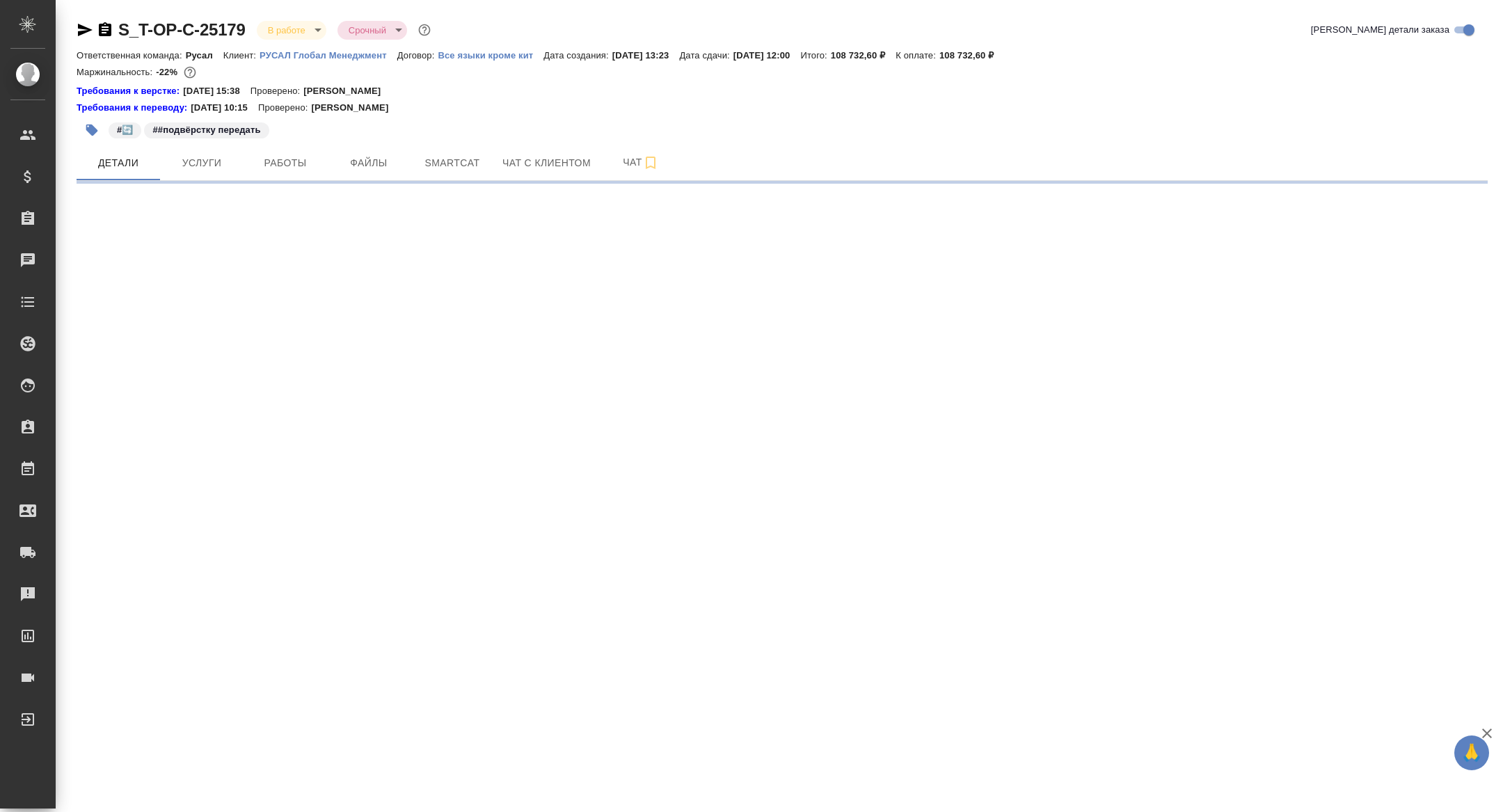
select select "RU"
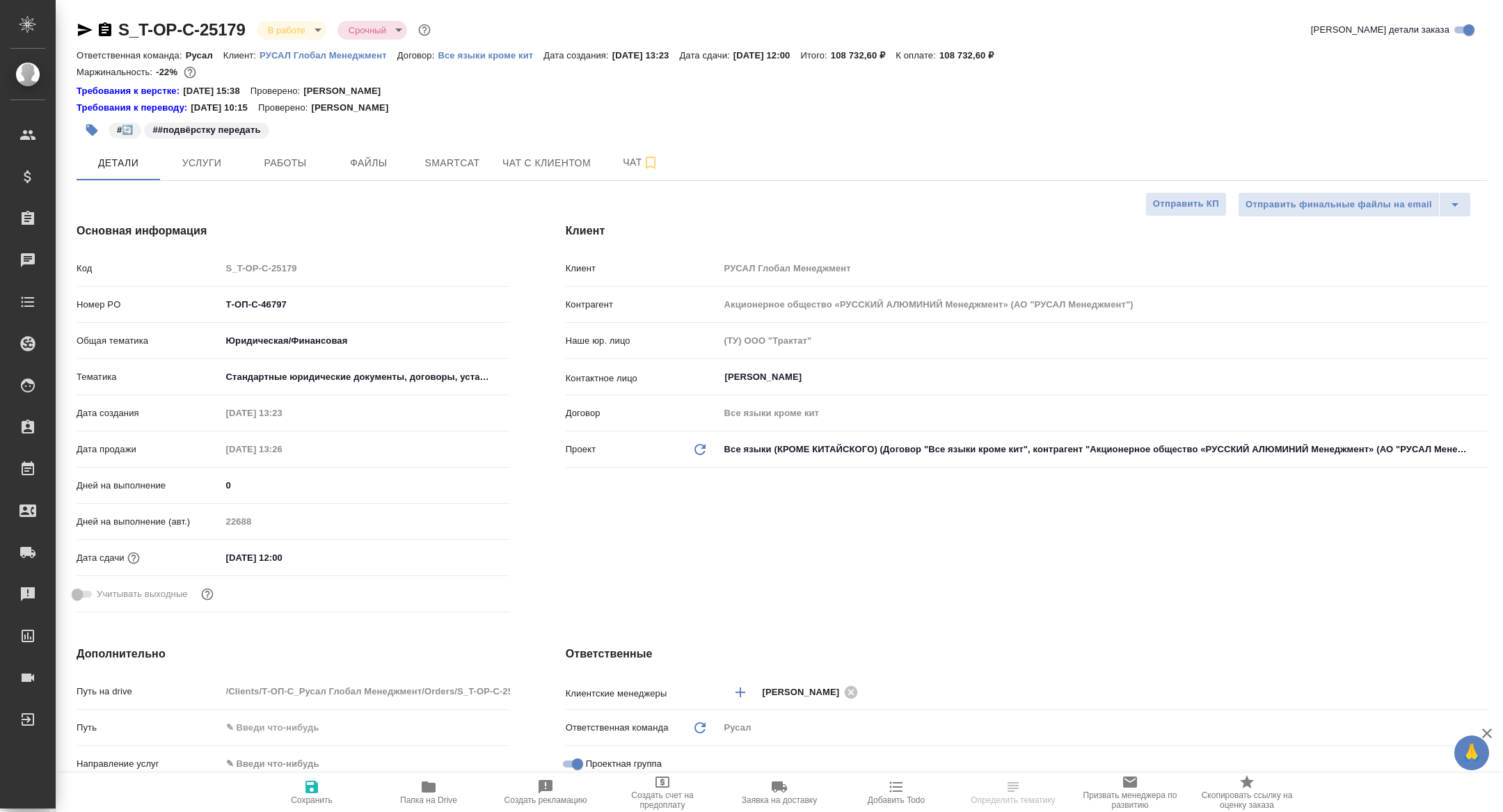
type textarea "x"
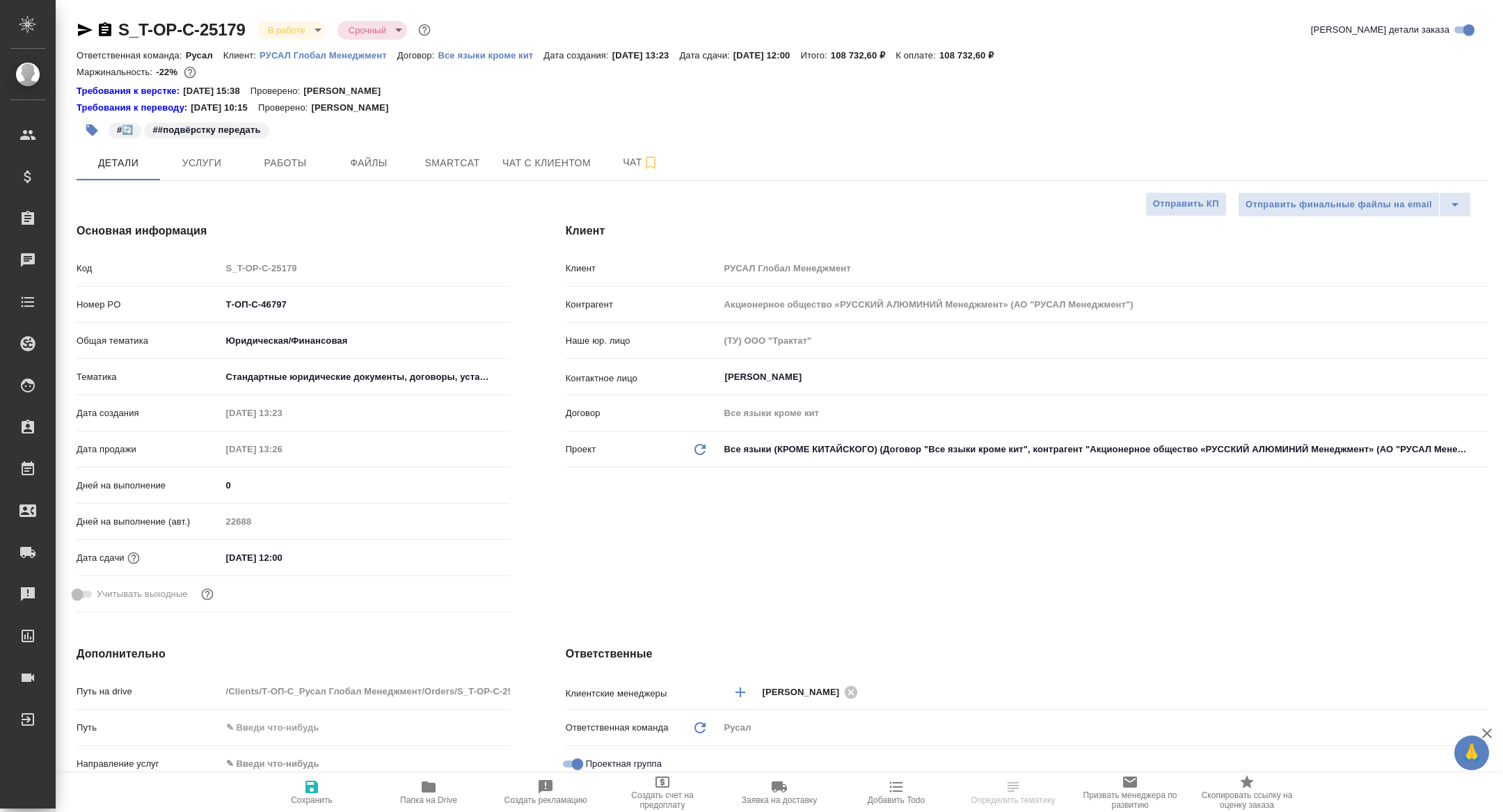
type textarea "x"
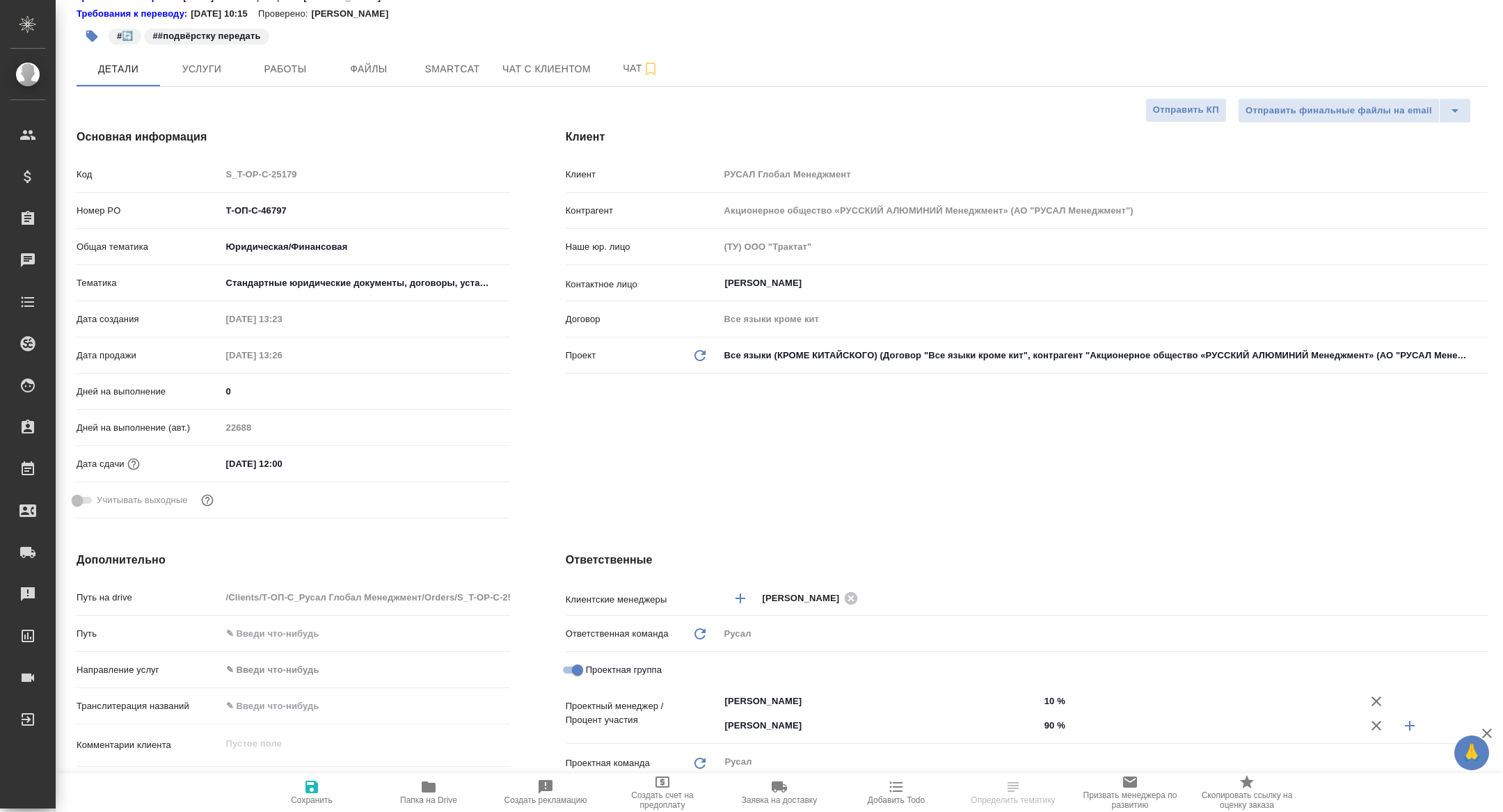
scroll to position [552, 0]
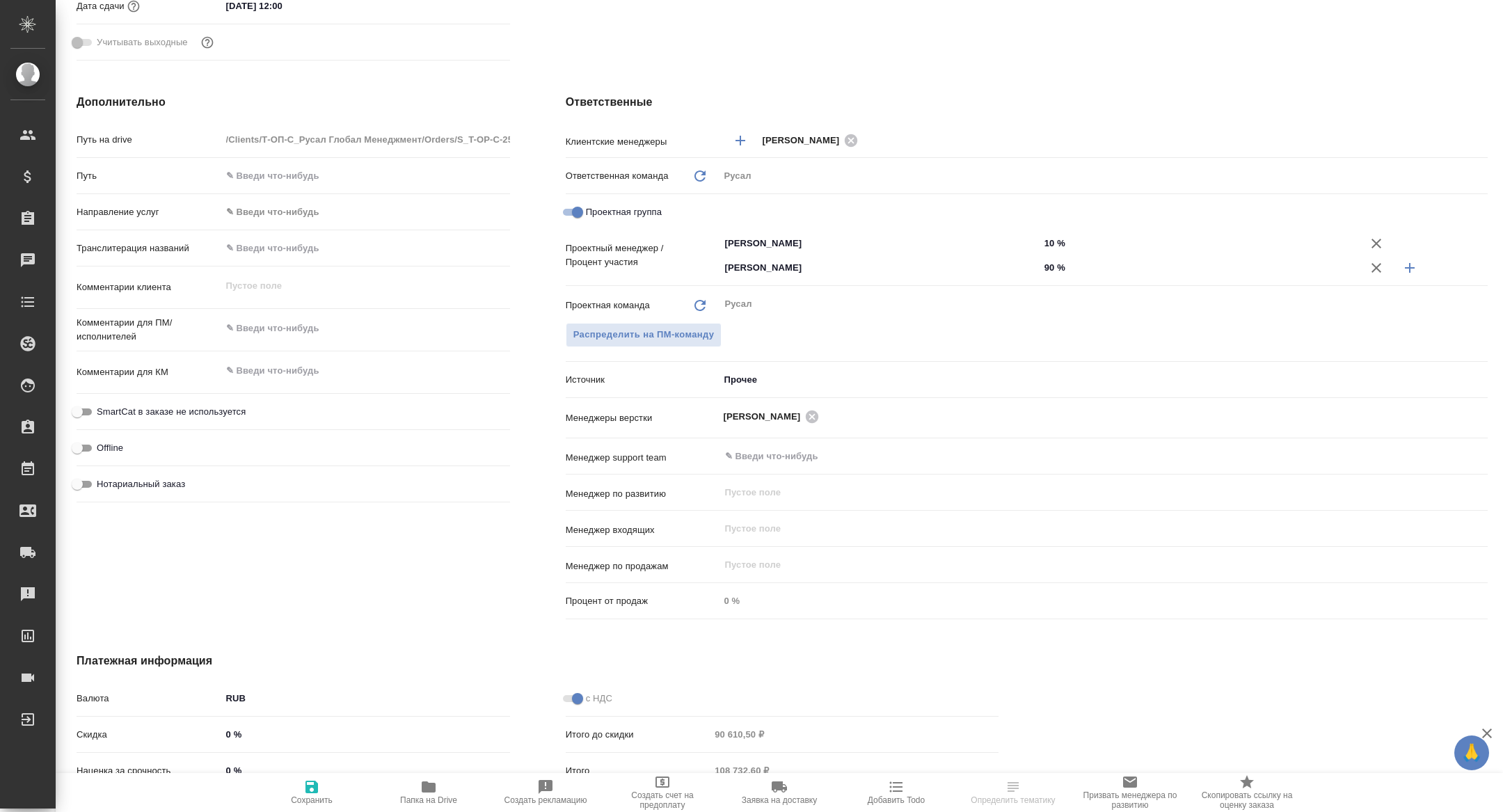
type textarea "x"
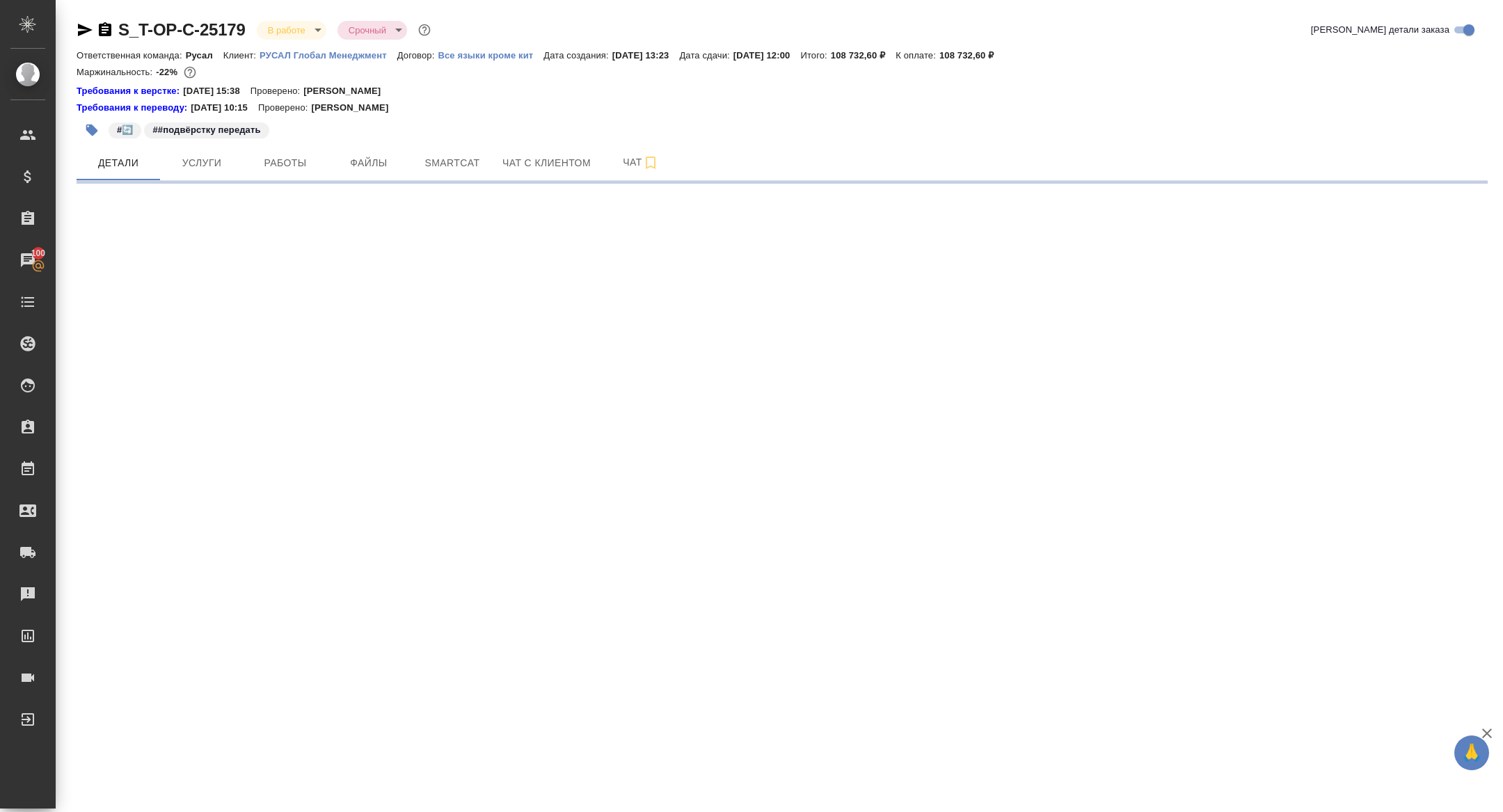
select select "RU"
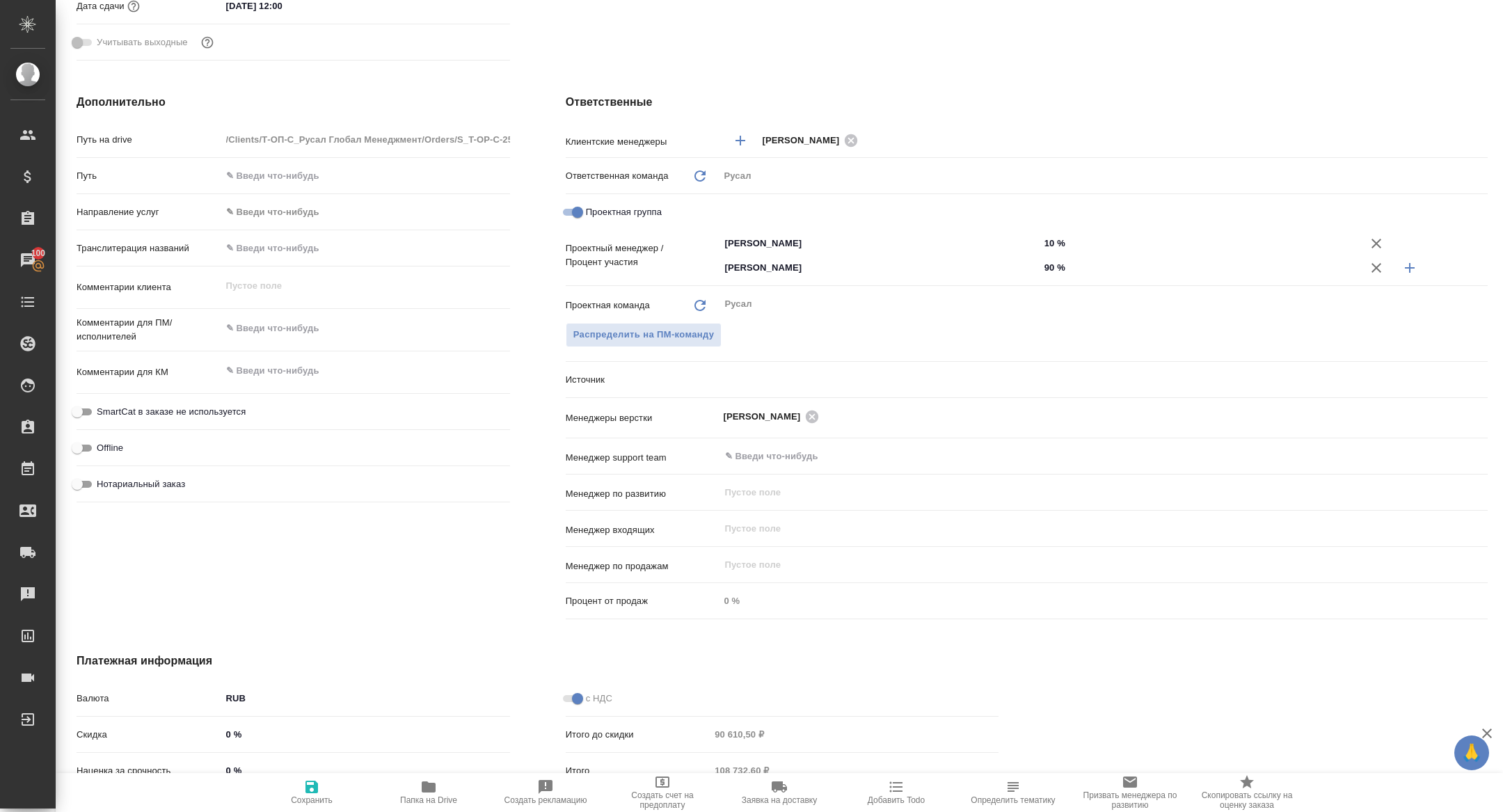
type textarea "x"
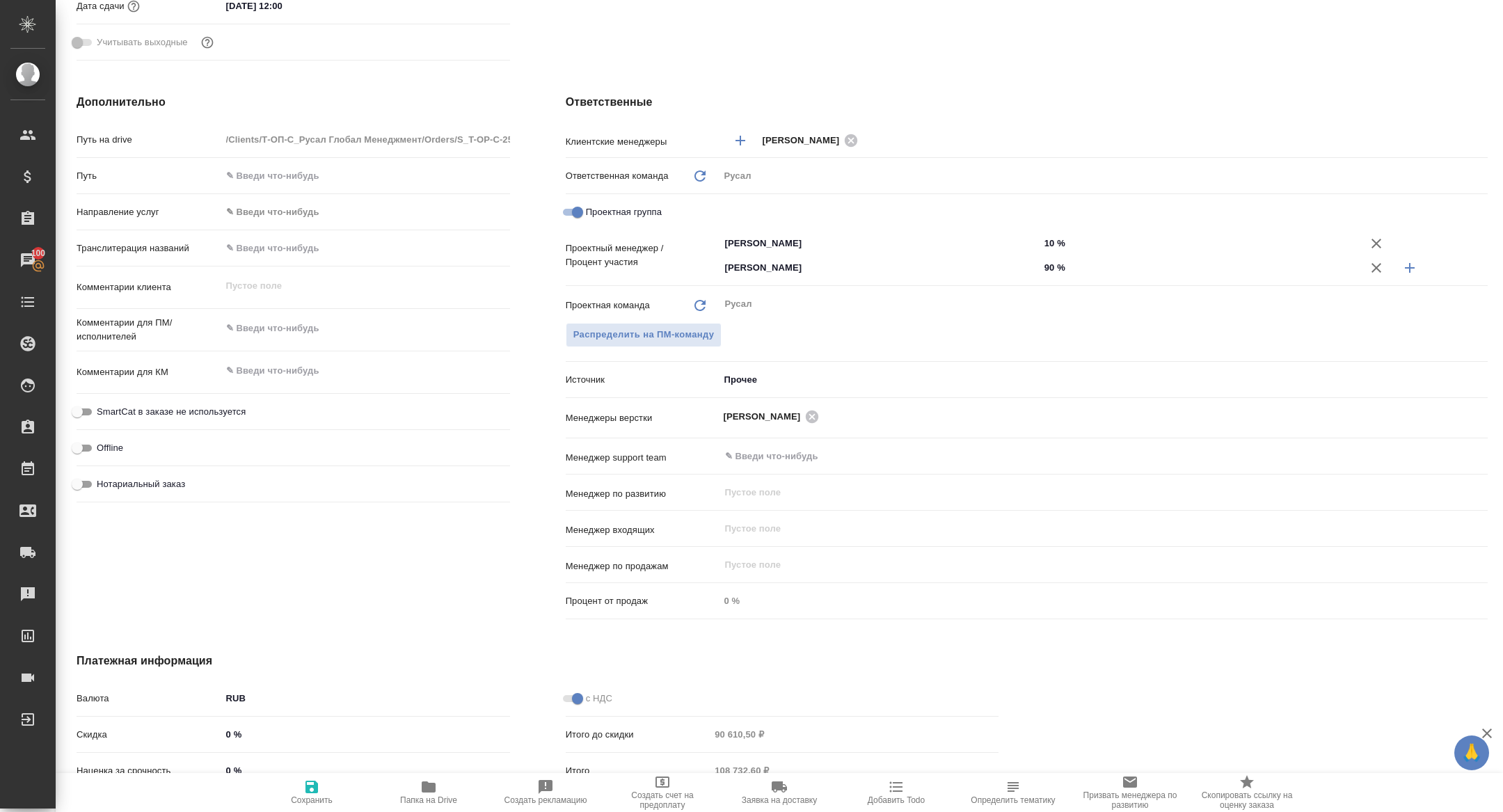
type textarea "x"
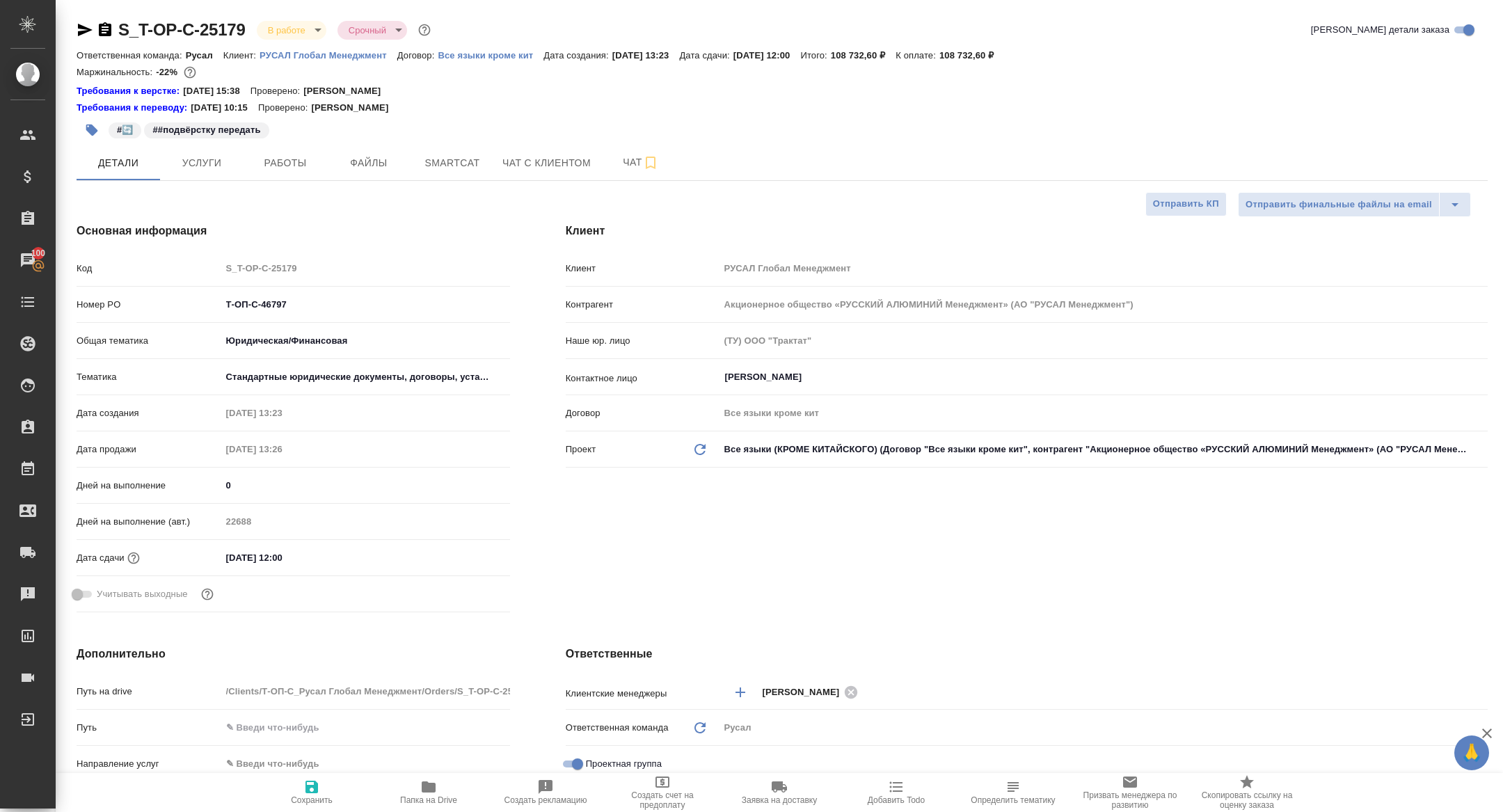
click at [429, 794] on icon "button" at bounding box center [429, 787] width 17 height 17
type textarea "x"
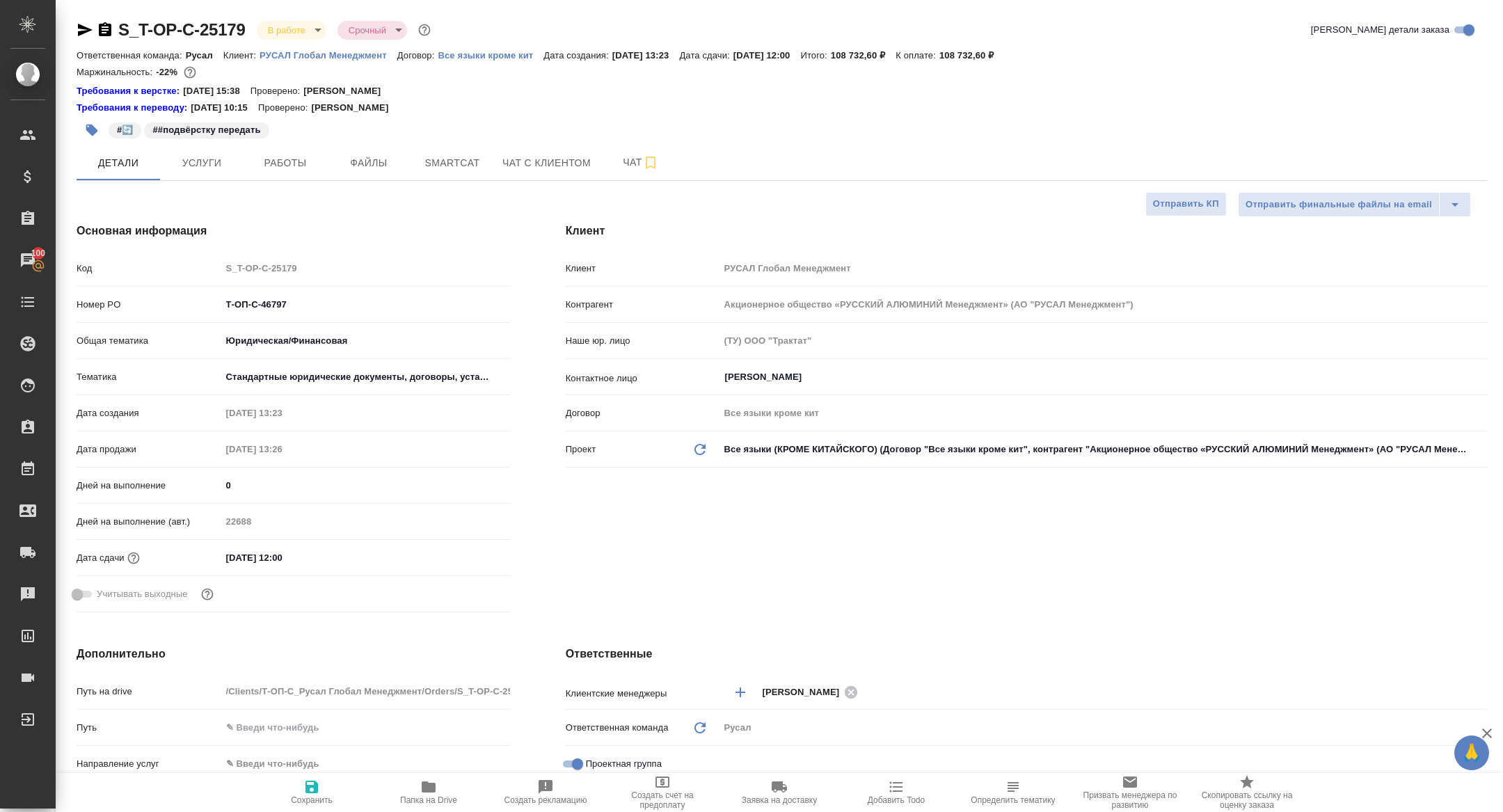
type textarea "x"
click at [475, 163] on span "Smartcat" at bounding box center [452, 163] width 67 height 17
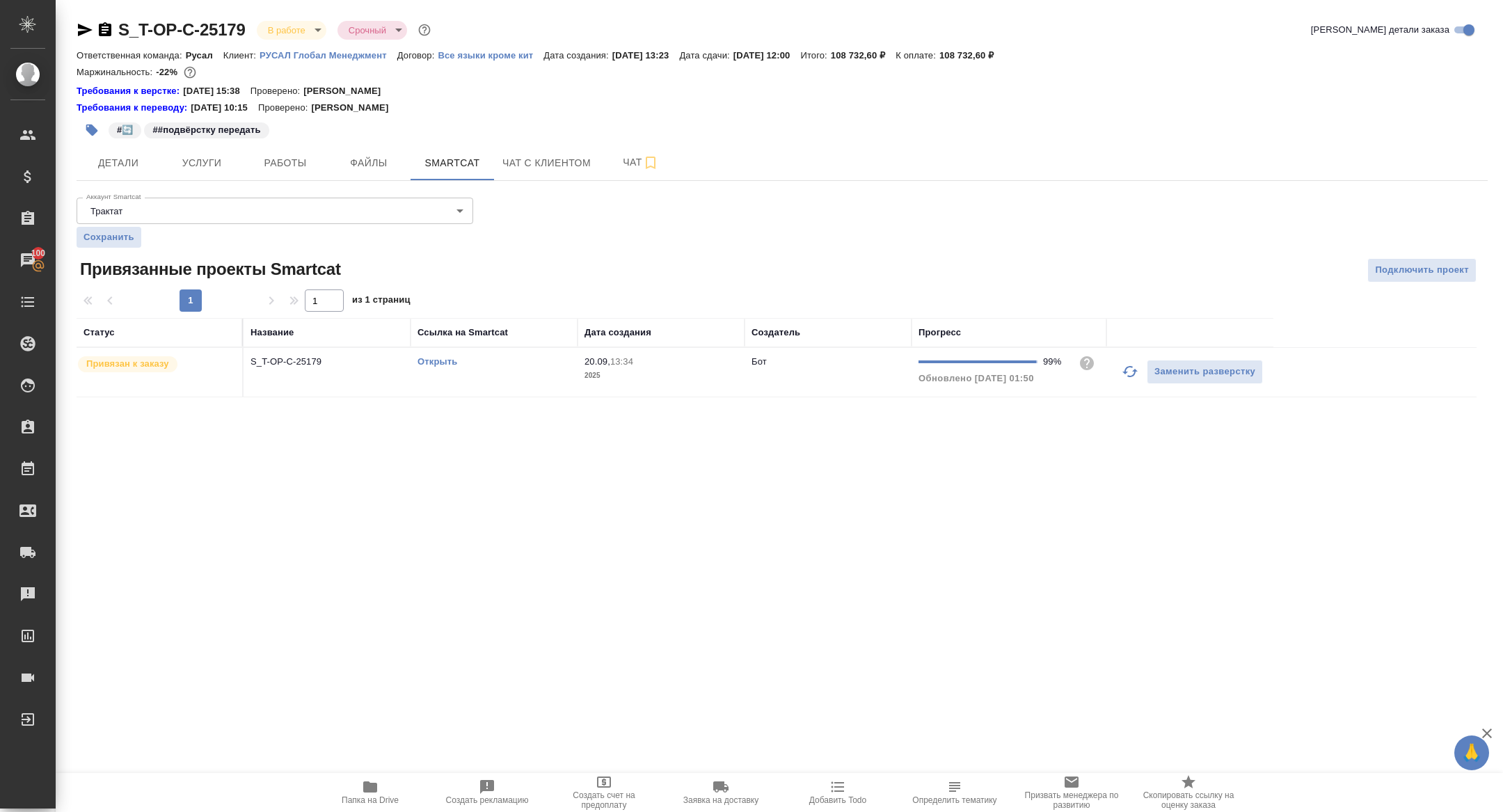
click at [447, 361] on link "Открыть" at bounding box center [437, 362] width 40 height 11
click at [119, 160] on span "Детали" at bounding box center [118, 163] width 67 height 17
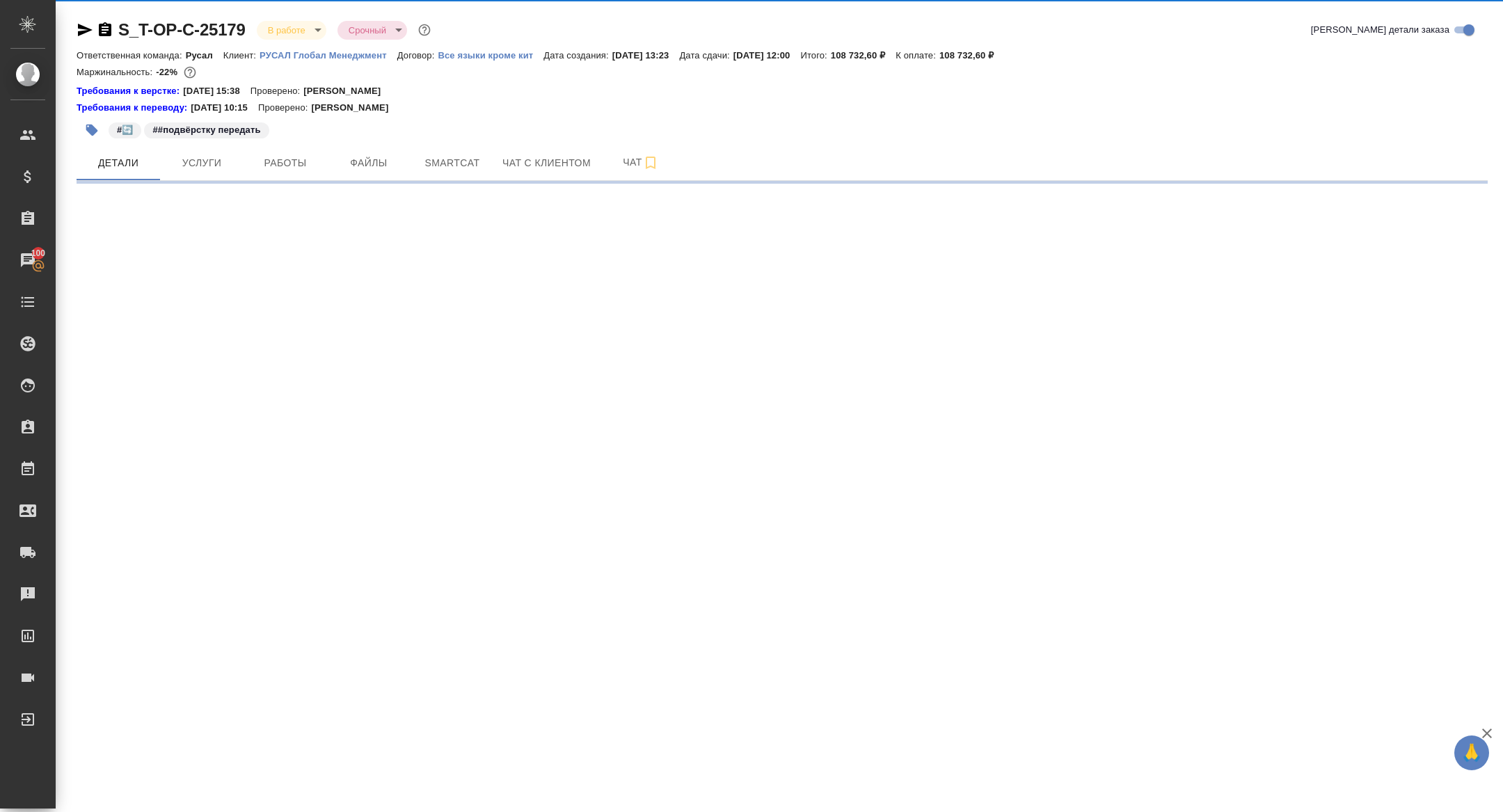
select select "RU"
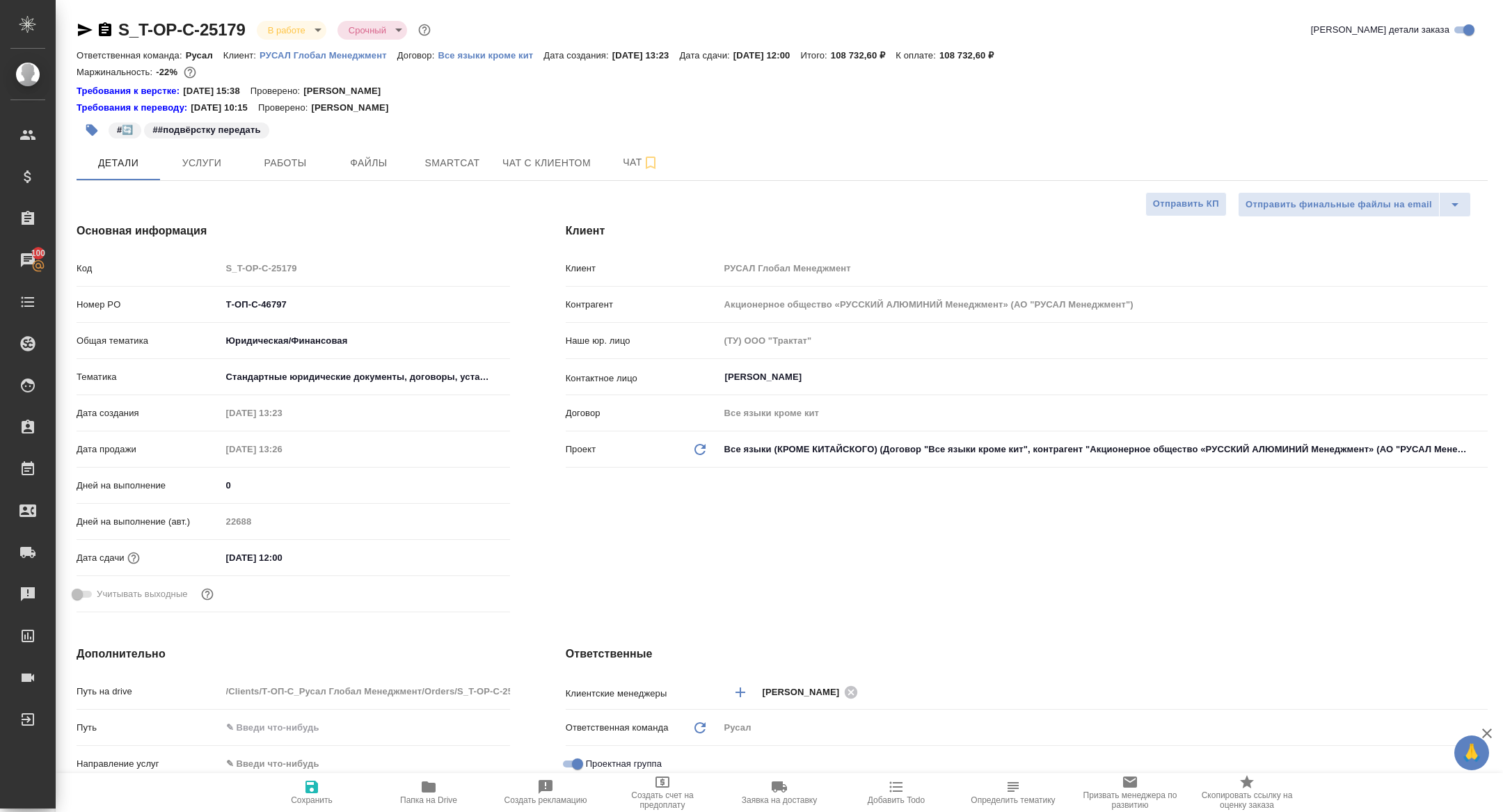
type textarea "x"
click at [81, 26] on icon "button" at bounding box center [84, 29] width 14 height 13
type textarea "x"
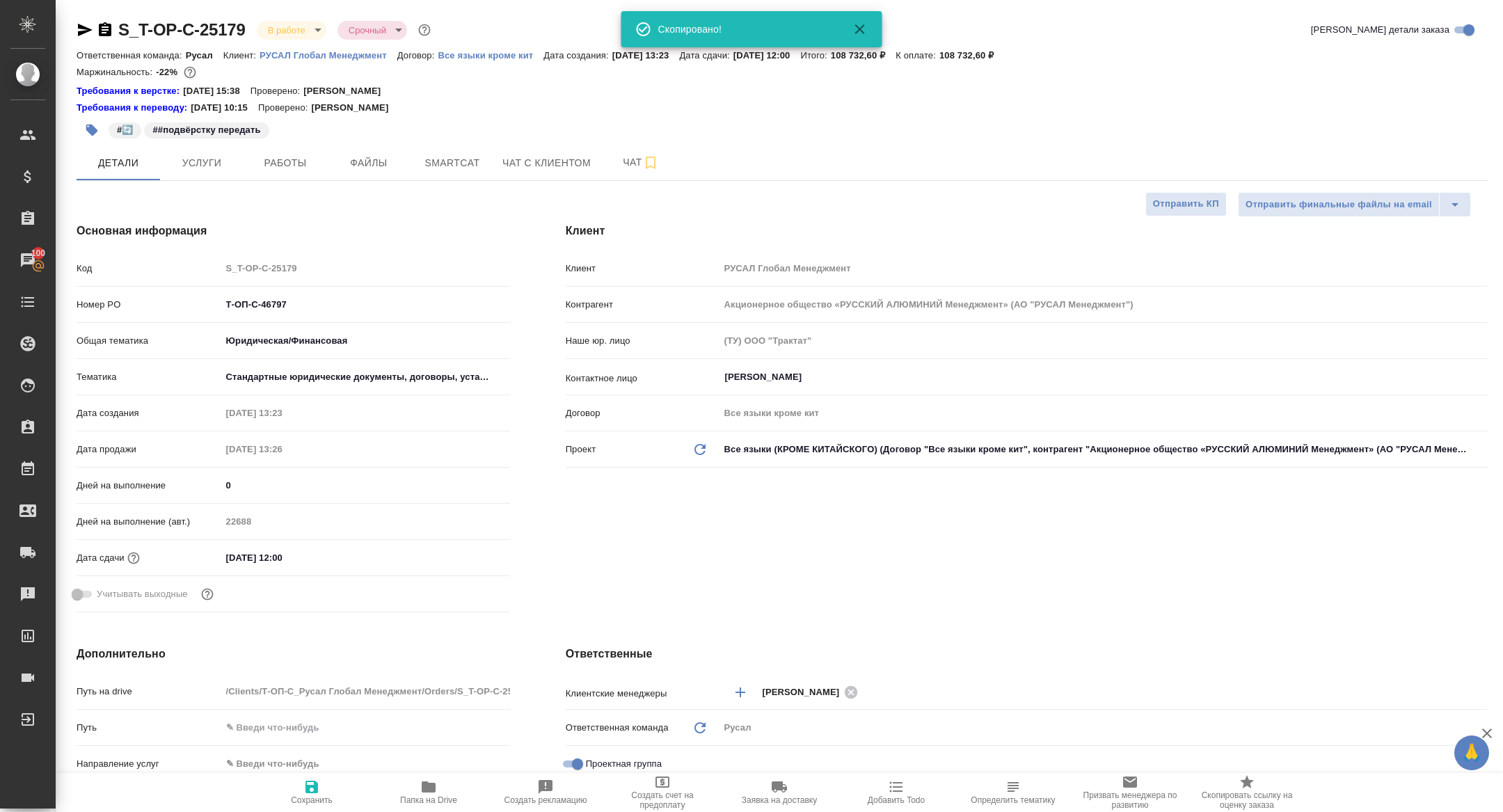
type textarea "x"
